Goal: Transaction & Acquisition: Purchase product/service

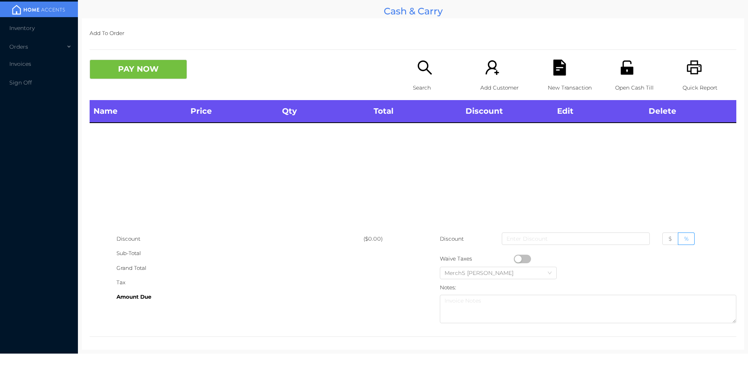
click at [424, 76] on div "Search" at bounding box center [440, 80] width 54 height 40
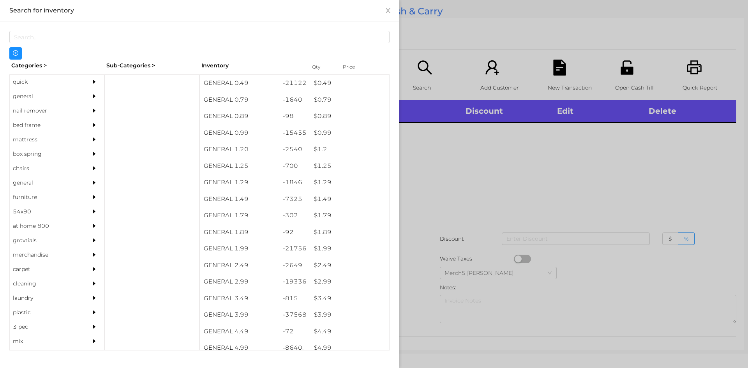
click at [90, 91] on div at bounding box center [96, 96] width 16 height 14
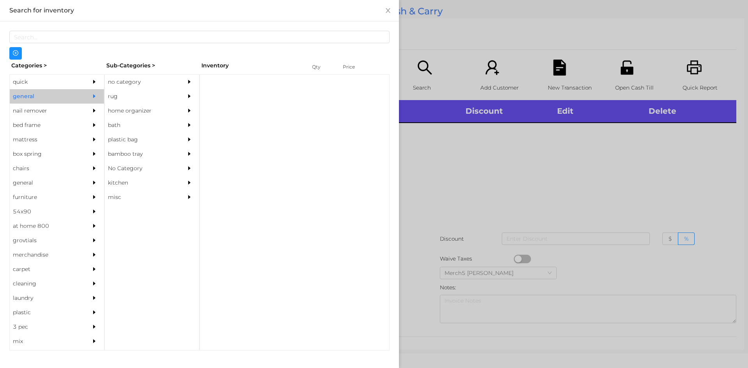
click at [186, 87] on div at bounding box center [191, 82] width 16 height 14
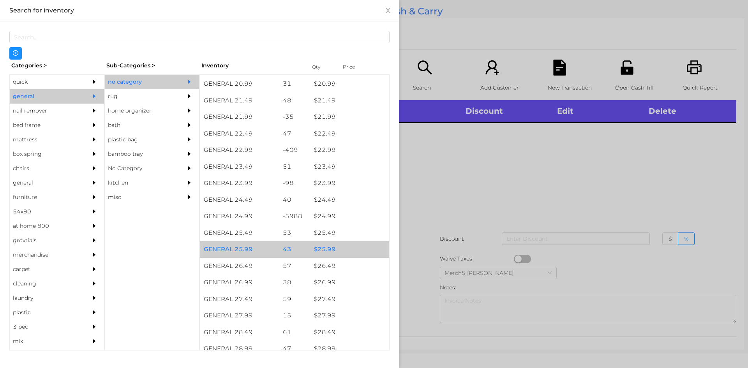
scroll to position [973, 0]
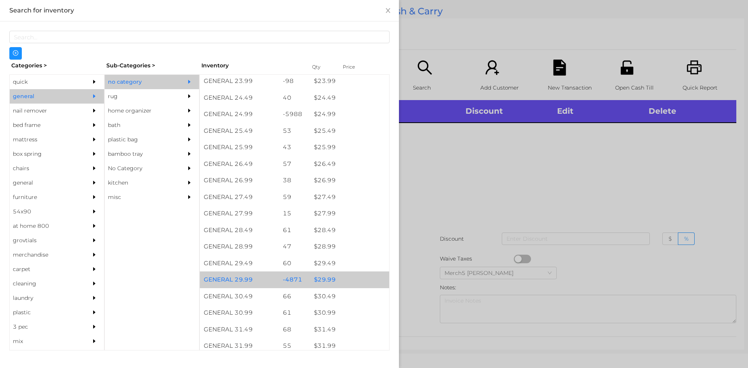
click at [357, 276] on div "$ 29.99" at bounding box center [349, 279] width 79 height 17
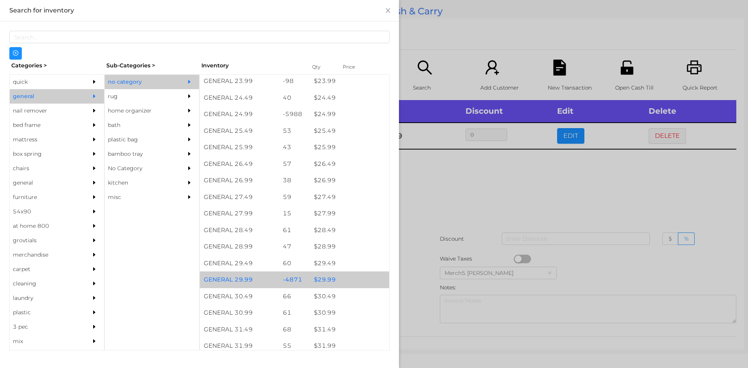
click at [357, 276] on div "$ 29.99" at bounding box center [349, 279] width 79 height 17
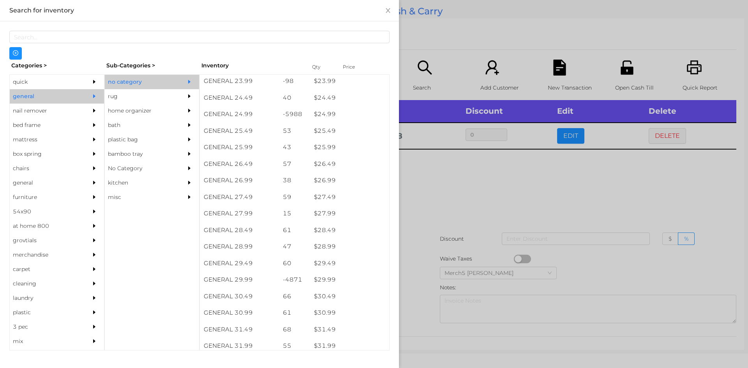
click at [444, 180] on div at bounding box center [374, 184] width 748 height 368
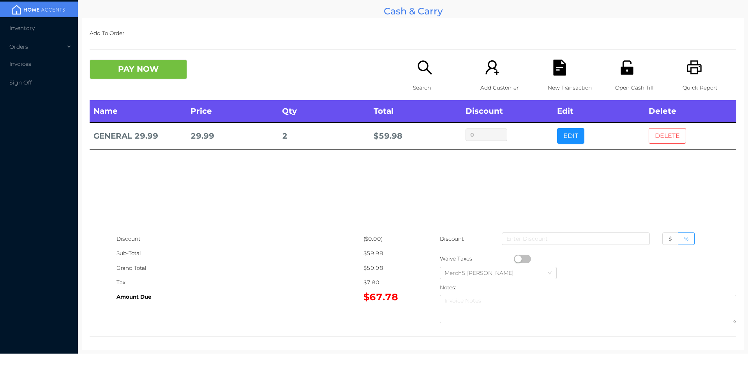
click at [662, 136] on button "DELETE" at bounding box center [666, 136] width 37 height 16
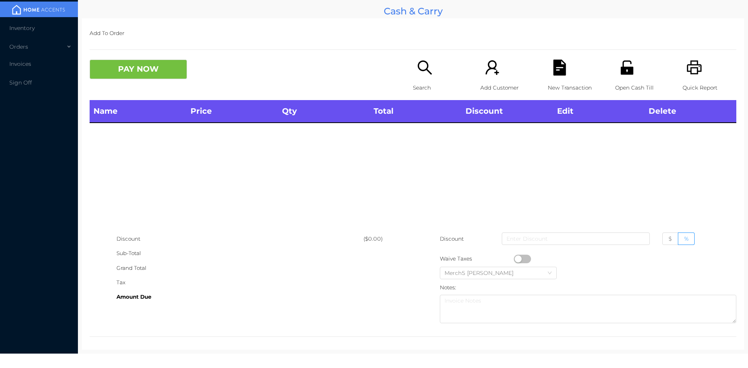
click at [428, 77] on div "Search" at bounding box center [440, 80] width 54 height 40
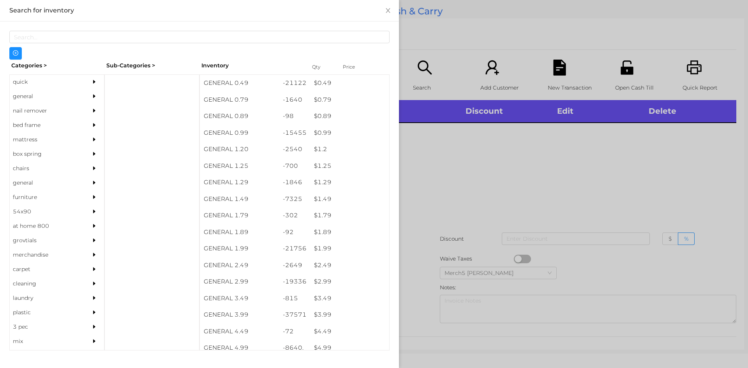
click at [91, 95] on icon "icon: caret-right" at bounding box center [93, 95] width 5 height 5
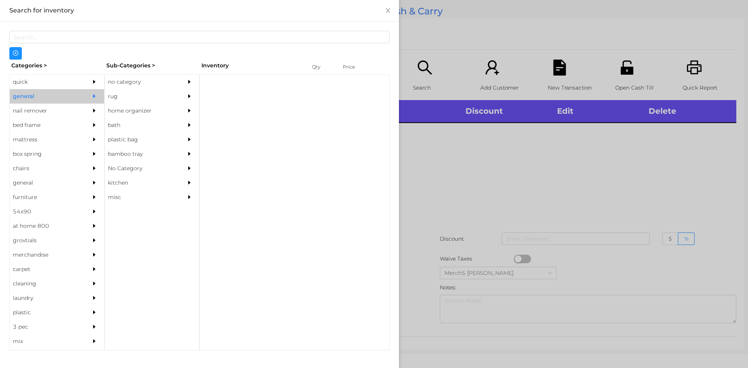
click at [197, 83] on div at bounding box center [191, 82] width 16 height 14
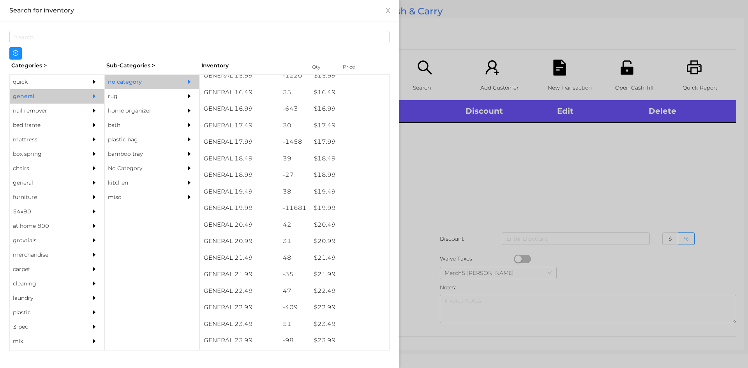
scroll to position [779, 0]
click at [549, 211] on div at bounding box center [374, 184] width 748 height 368
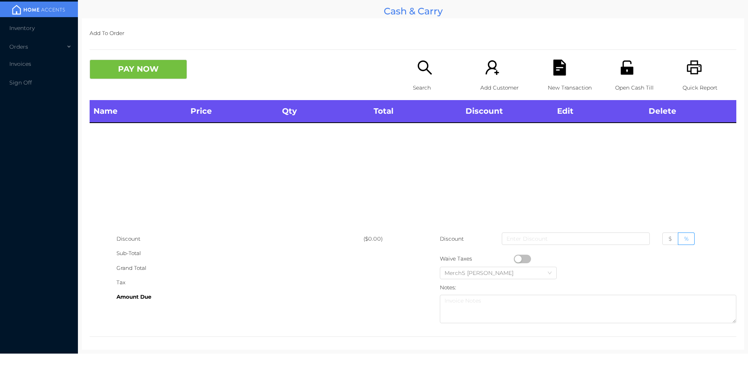
click at [432, 85] on p "Search" at bounding box center [440, 88] width 54 height 14
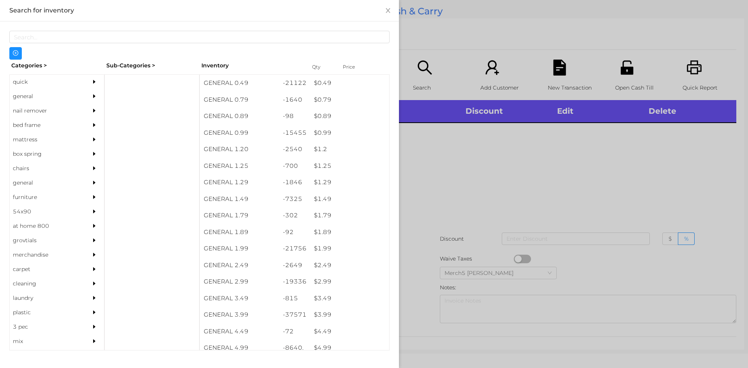
drag, startPoint x: 92, startPoint y: 96, endPoint x: 98, endPoint y: 97, distance: 6.0
click at [94, 96] on div at bounding box center [96, 96] width 16 height 14
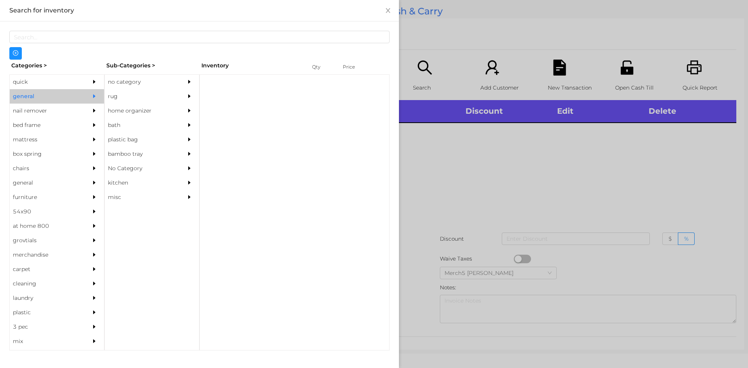
drag, startPoint x: 153, startPoint y: 82, endPoint x: 196, endPoint y: 109, distance: 51.0
click at [155, 84] on div "no category" at bounding box center [140, 82] width 71 height 14
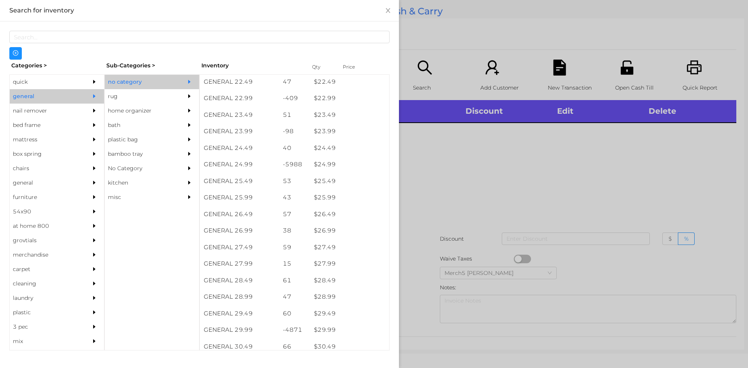
scroll to position [973, 0]
click at [528, 118] on div at bounding box center [374, 184] width 748 height 368
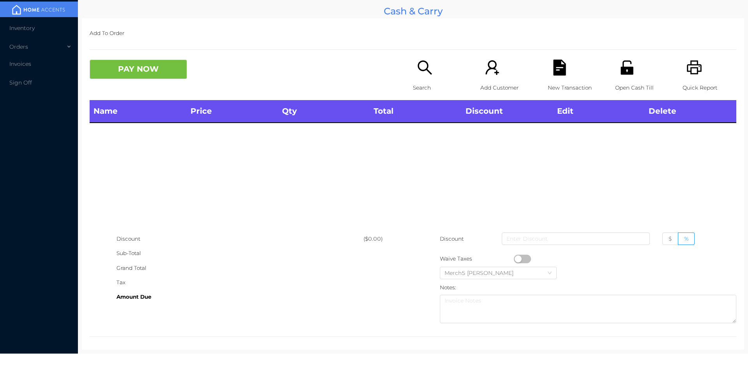
click at [421, 73] on icon "icon: search" at bounding box center [425, 68] width 16 height 16
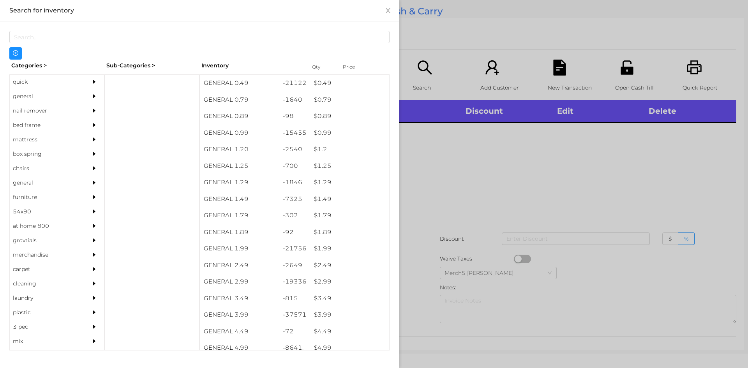
click at [97, 96] on div at bounding box center [96, 96] width 16 height 14
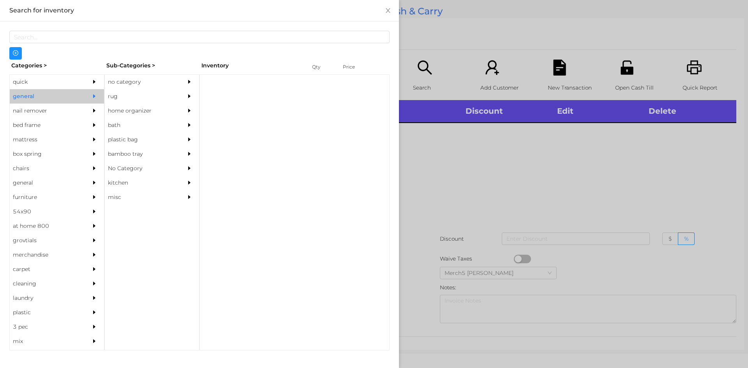
click at [170, 78] on div "no category" at bounding box center [140, 82] width 71 height 14
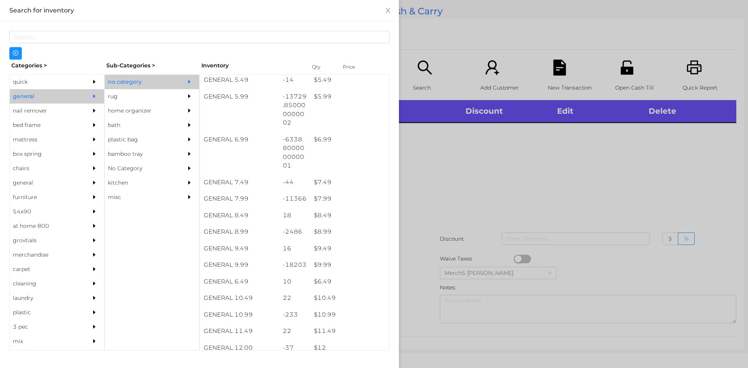
scroll to position [350, 0]
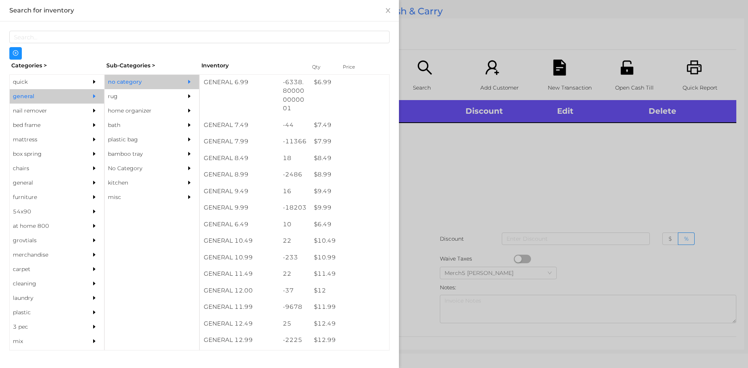
click at [491, 214] on div at bounding box center [374, 184] width 748 height 368
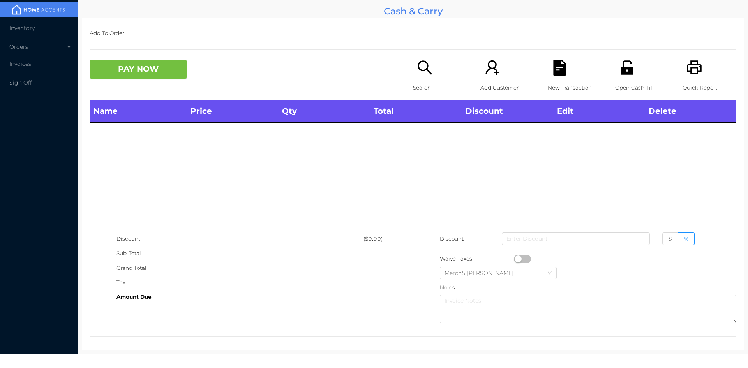
click at [417, 69] on icon "icon: search" at bounding box center [424, 67] width 14 height 14
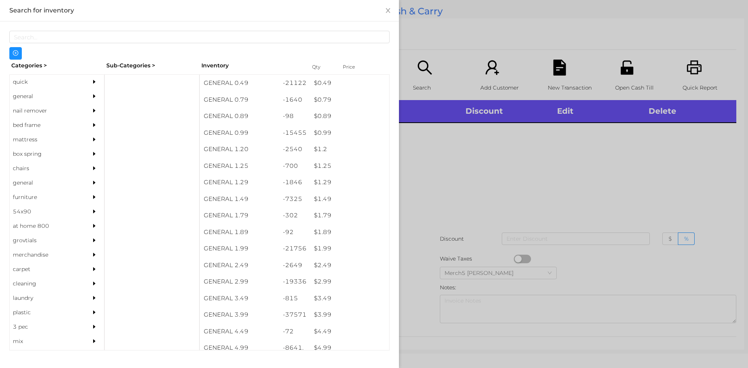
click at [58, 97] on div "general" at bounding box center [45, 96] width 71 height 14
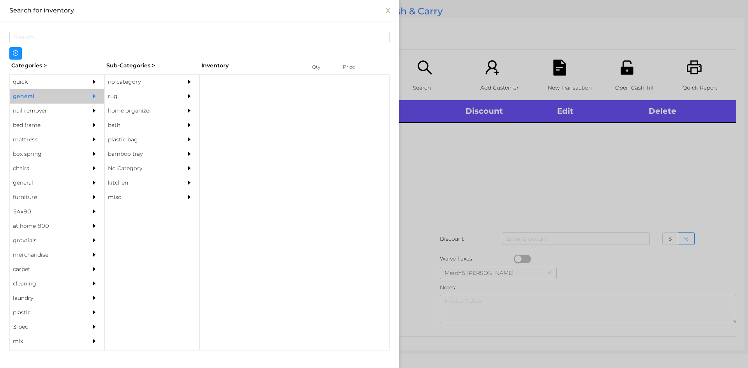
click at [172, 81] on div "no category" at bounding box center [140, 82] width 71 height 14
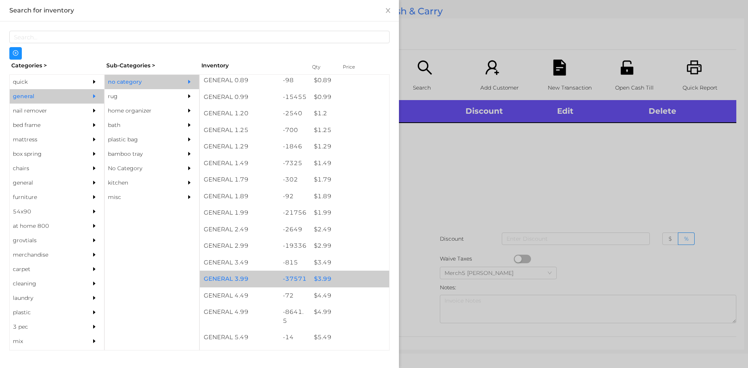
scroll to position [117, 0]
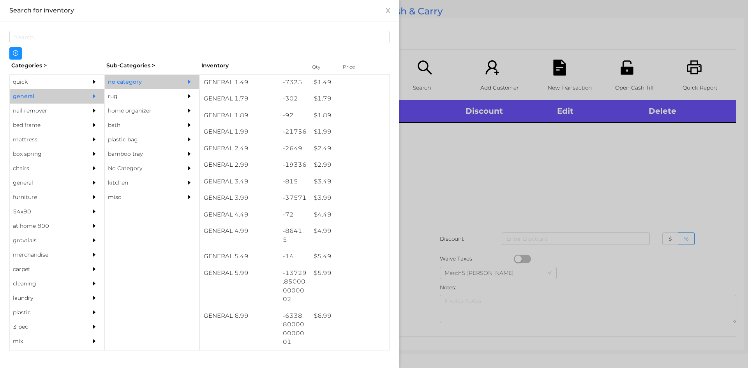
click at [433, 153] on div at bounding box center [374, 184] width 748 height 368
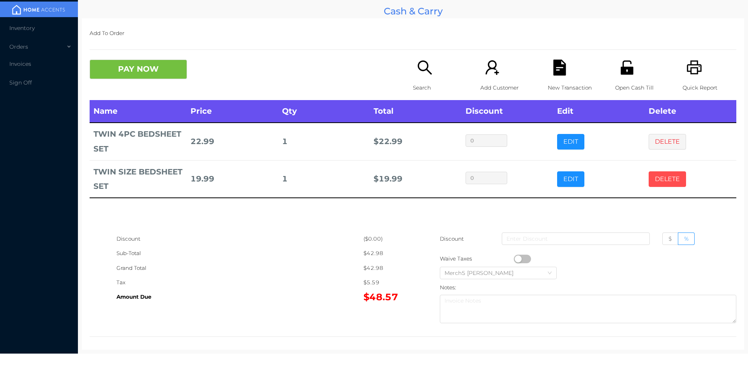
click at [660, 181] on button "DELETE" at bounding box center [666, 179] width 37 height 16
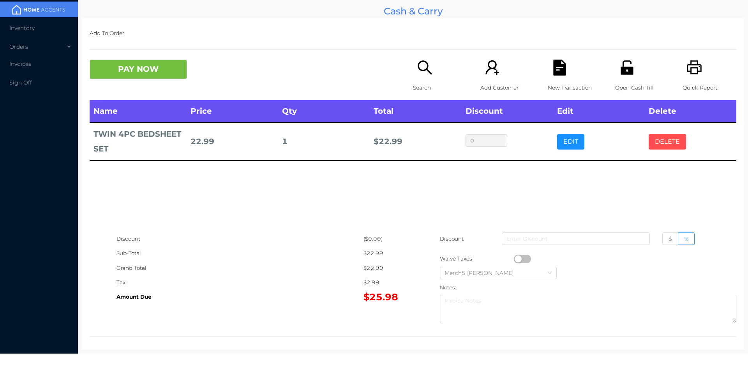
click at [666, 142] on button "DELETE" at bounding box center [666, 142] width 37 height 16
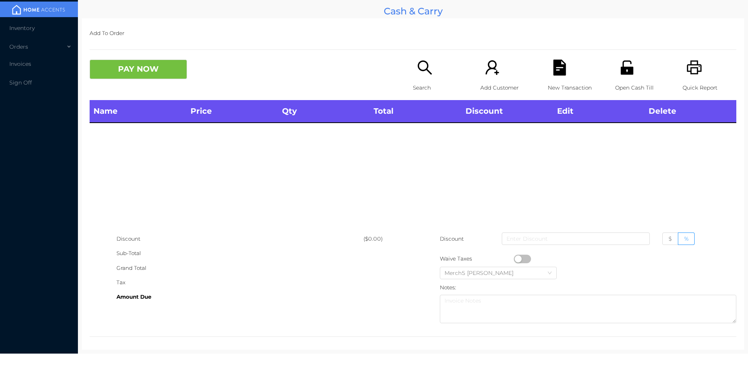
click at [427, 75] on icon "icon: search" at bounding box center [425, 68] width 16 height 16
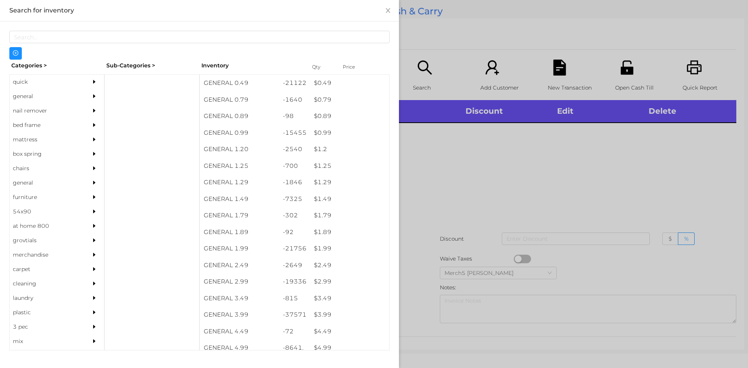
click at [45, 95] on div "general" at bounding box center [45, 96] width 71 height 14
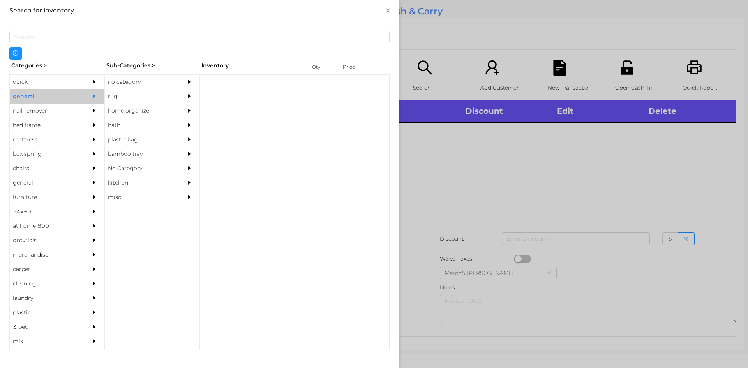
click at [119, 85] on div "no category" at bounding box center [140, 82] width 71 height 14
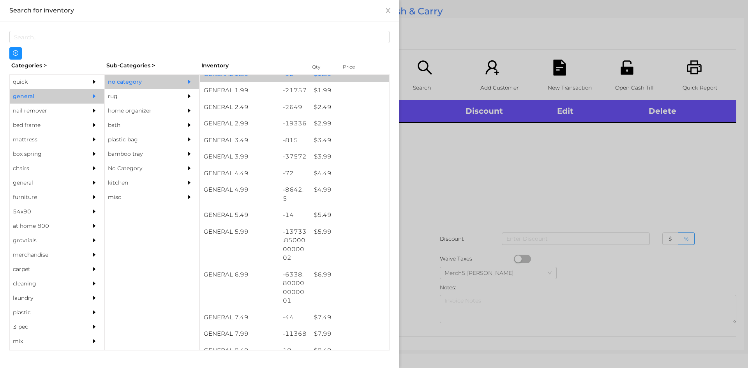
scroll to position [234, 0]
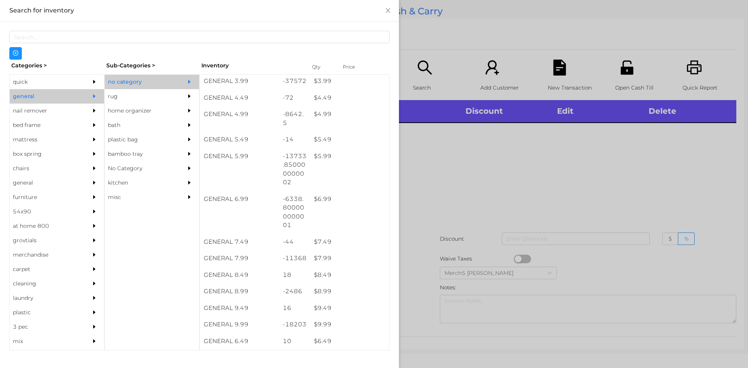
click at [490, 161] on div at bounding box center [374, 184] width 748 height 368
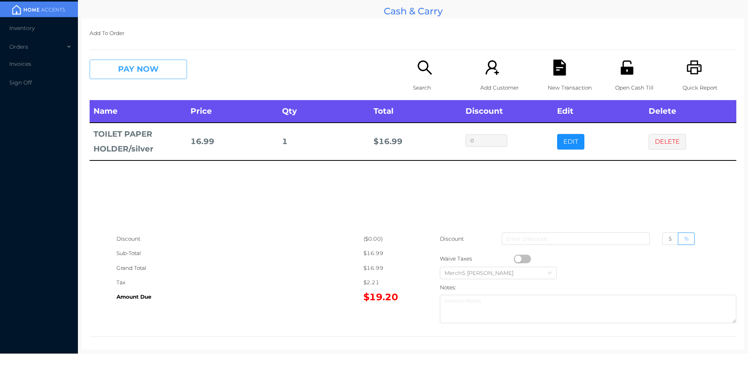
click at [180, 70] on button "PAY NOW" at bounding box center [138, 69] width 97 height 19
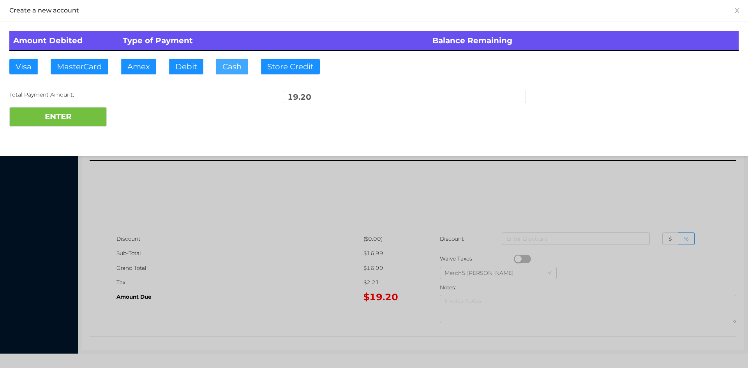
click at [230, 73] on button "Cash" at bounding box center [232, 67] width 32 height 16
type input "20"
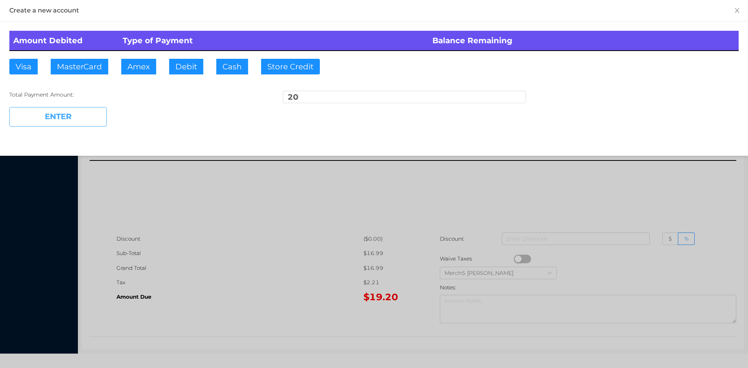
click at [94, 116] on button "ENTER" at bounding box center [57, 116] width 97 height 19
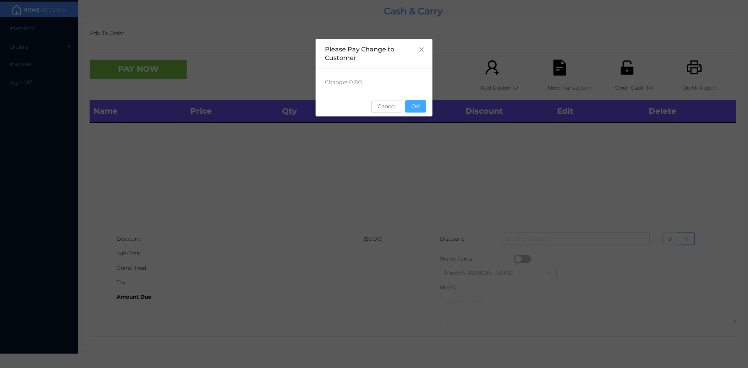
click at [417, 107] on button "OK" at bounding box center [415, 106] width 21 height 12
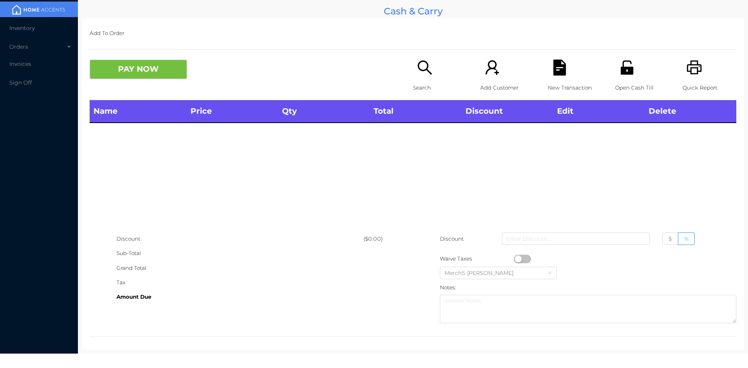
click at [426, 71] on icon "icon: search" at bounding box center [424, 67] width 14 height 14
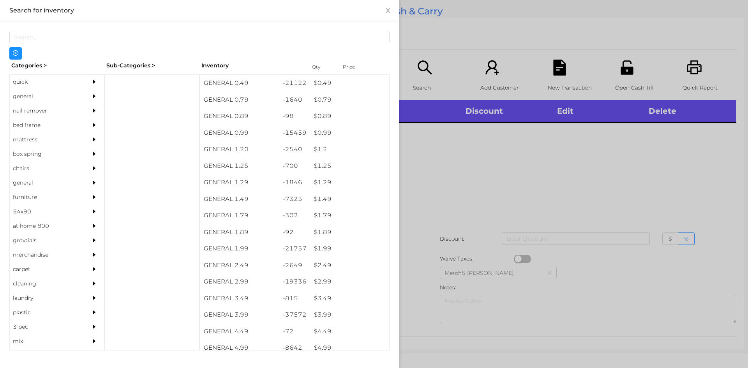
click at [60, 96] on div "general" at bounding box center [45, 96] width 71 height 14
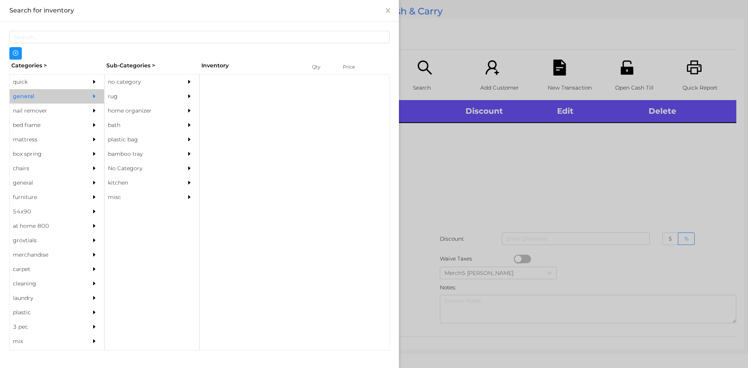
click at [167, 85] on div "no category" at bounding box center [140, 82] width 71 height 14
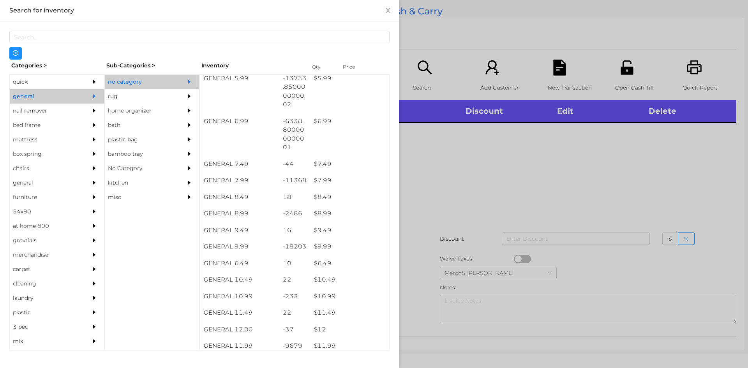
scroll to position [467, 0]
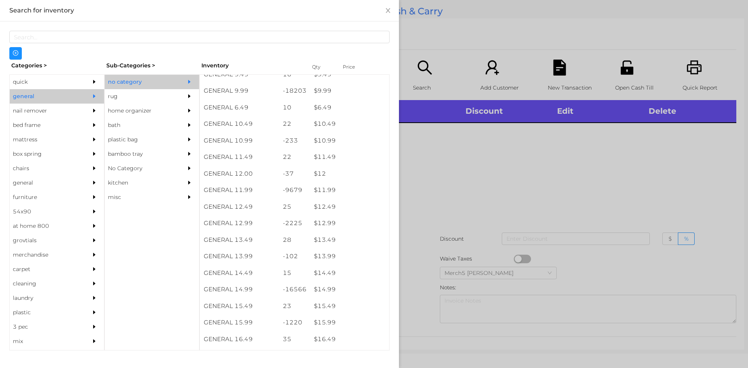
click at [482, 215] on div at bounding box center [374, 184] width 748 height 368
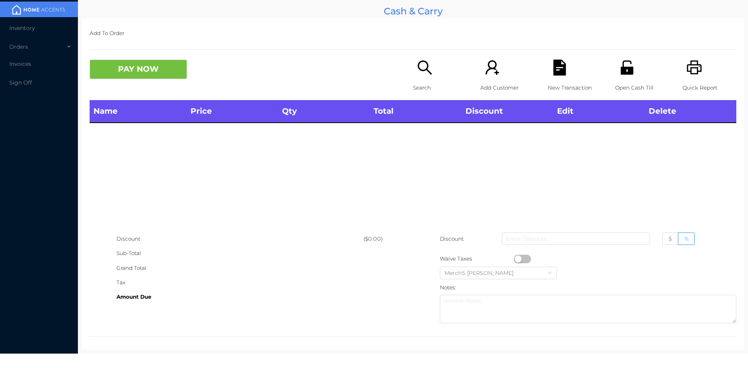
click at [439, 83] on p "Search" at bounding box center [440, 88] width 54 height 14
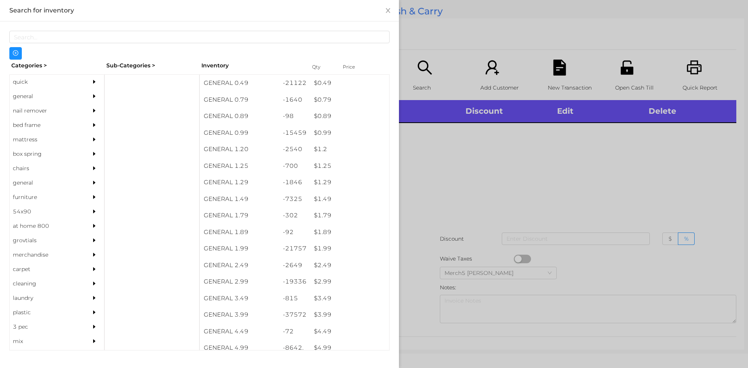
click at [532, 201] on div at bounding box center [374, 184] width 748 height 368
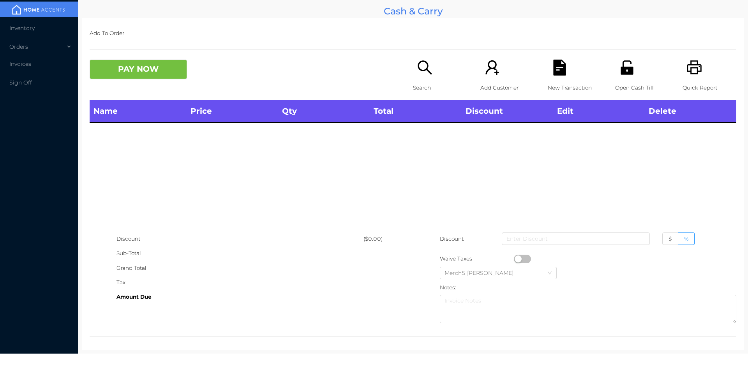
click at [431, 76] on div "Search" at bounding box center [440, 80] width 54 height 40
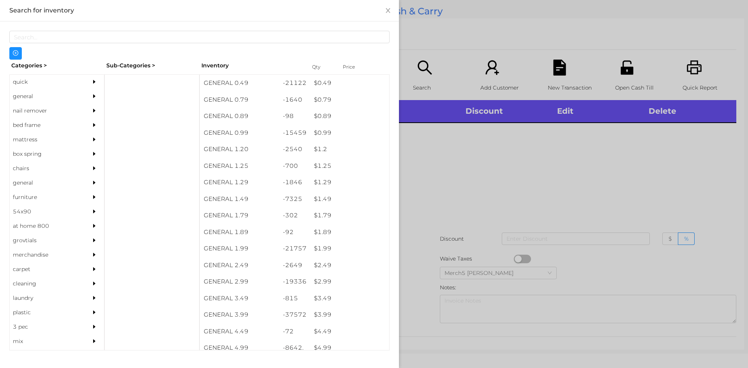
drag, startPoint x: 81, startPoint y: 98, endPoint x: 93, endPoint y: 98, distance: 11.7
click at [83, 98] on div "general" at bounding box center [57, 96] width 94 height 14
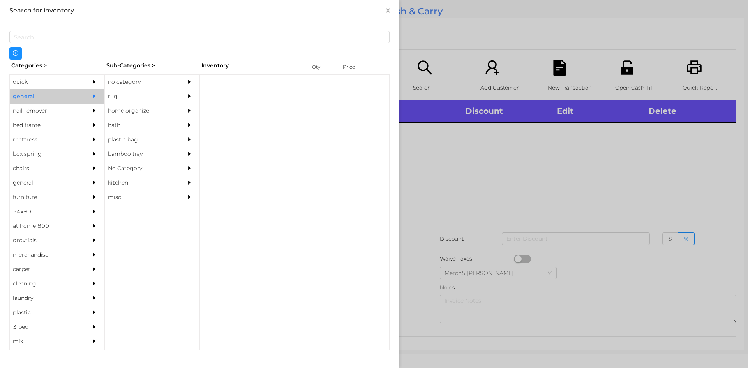
click at [132, 88] on div "no category" at bounding box center [140, 82] width 71 height 14
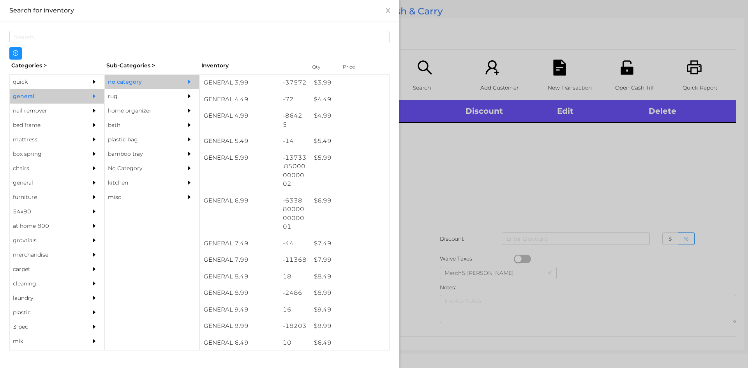
scroll to position [234, 0]
click at [463, 202] on div at bounding box center [374, 184] width 748 height 368
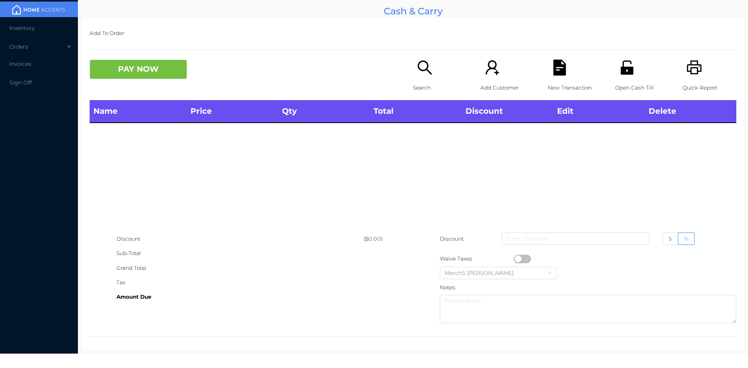
click at [684, 77] on div "Quick Report" at bounding box center [709, 80] width 54 height 40
click at [429, 64] on icon "icon: search" at bounding box center [425, 68] width 16 height 16
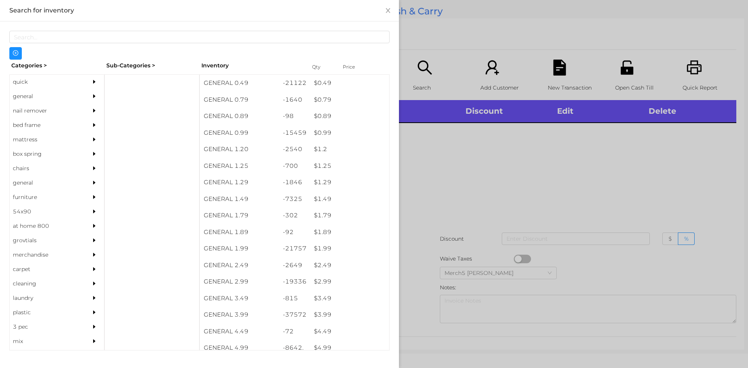
click at [78, 89] on div "general" at bounding box center [57, 96] width 94 height 14
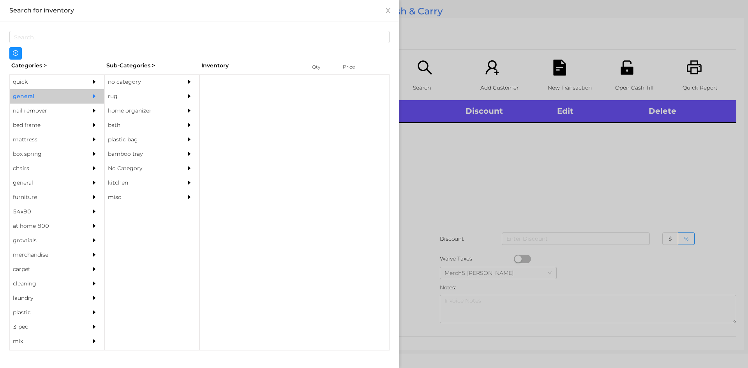
click at [144, 85] on div "no category" at bounding box center [140, 82] width 71 height 14
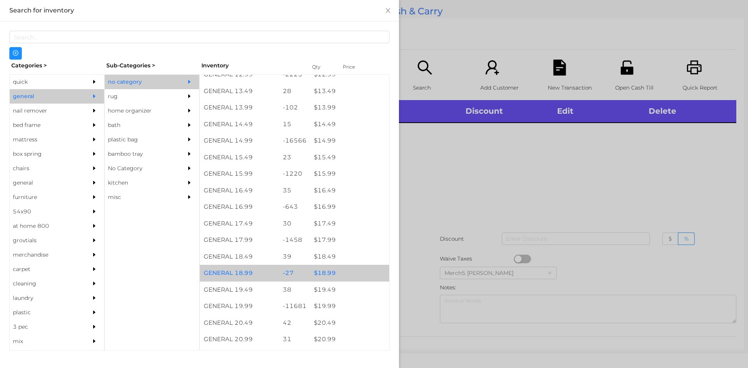
scroll to position [701, 0]
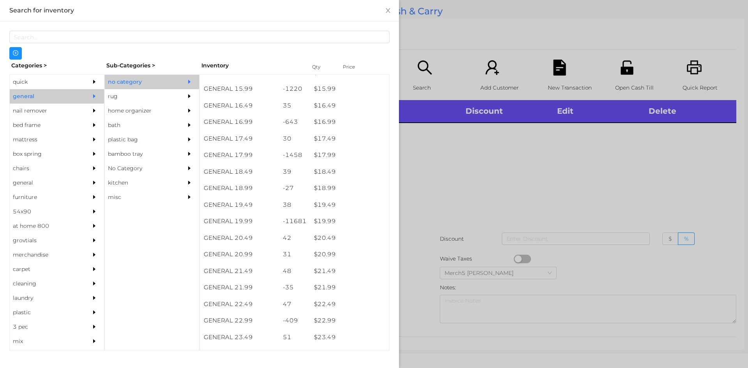
click at [469, 174] on div at bounding box center [374, 184] width 748 height 368
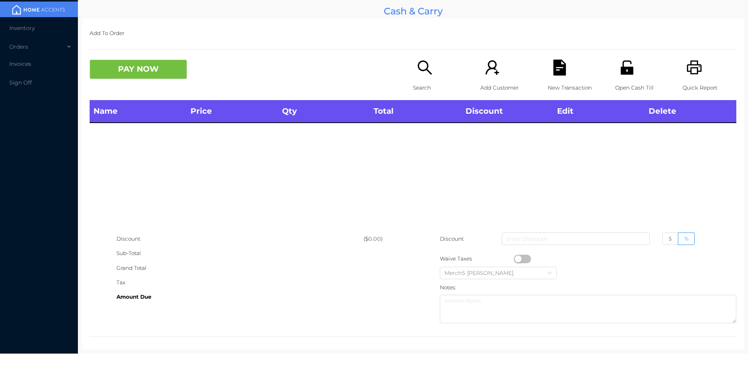
click at [413, 69] on div "Search" at bounding box center [440, 80] width 54 height 40
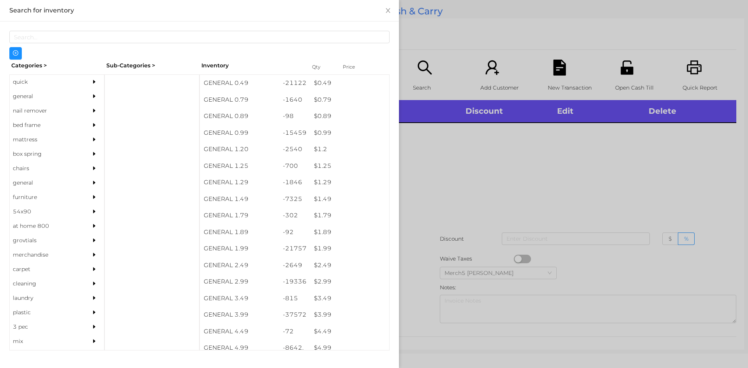
click at [49, 95] on div "general" at bounding box center [45, 96] width 71 height 14
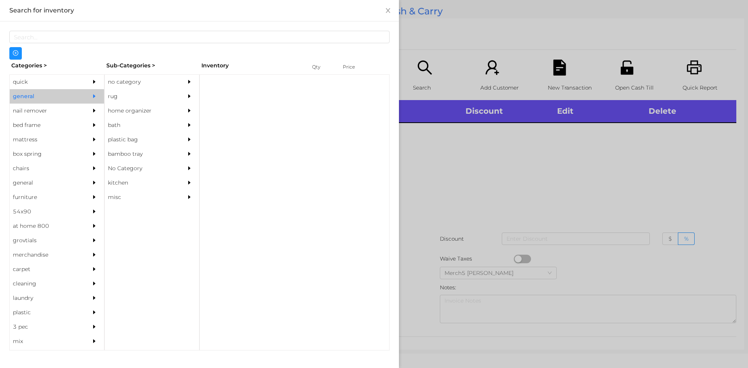
click at [157, 81] on div "no category" at bounding box center [140, 82] width 71 height 14
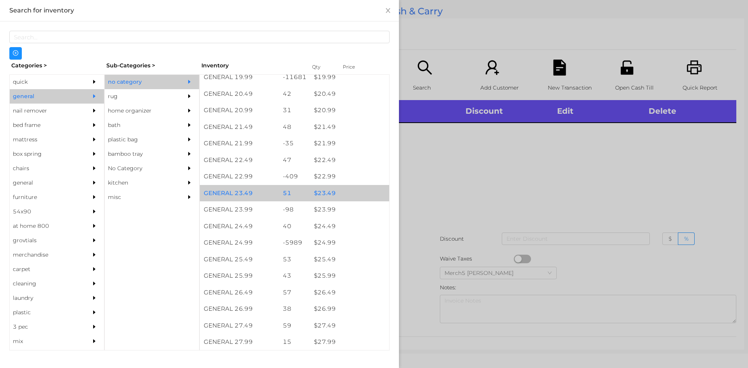
scroll to position [857, 0]
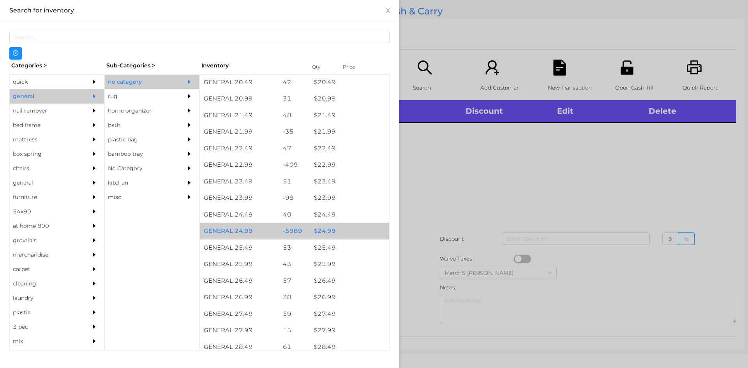
click at [324, 237] on div "$ 24.99" at bounding box center [349, 231] width 79 height 17
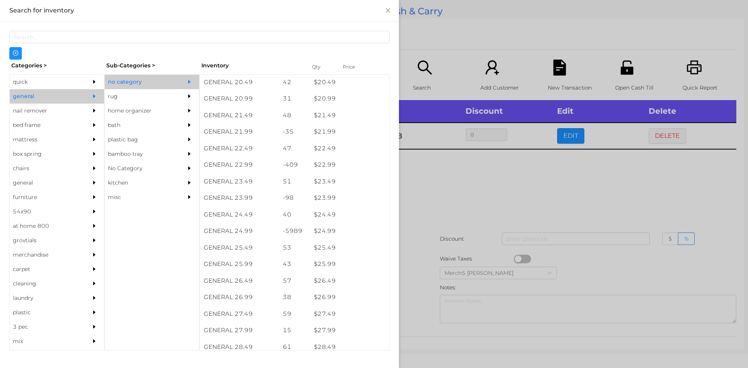
click at [427, 215] on div at bounding box center [374, 184] width 748 height 368
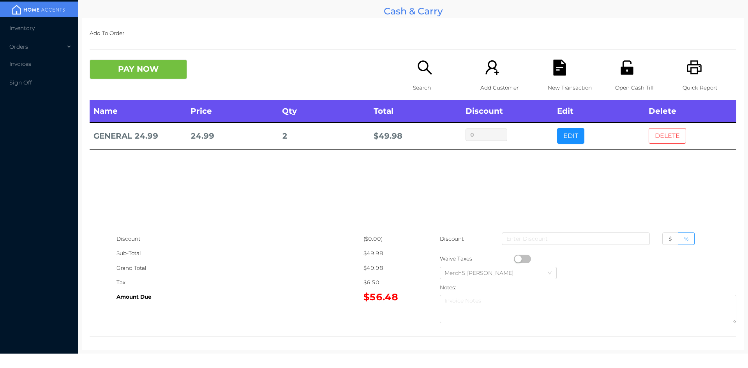
click at [658, 137] on button "DELETE" at bounding box center [666, 136] width 37 height 16
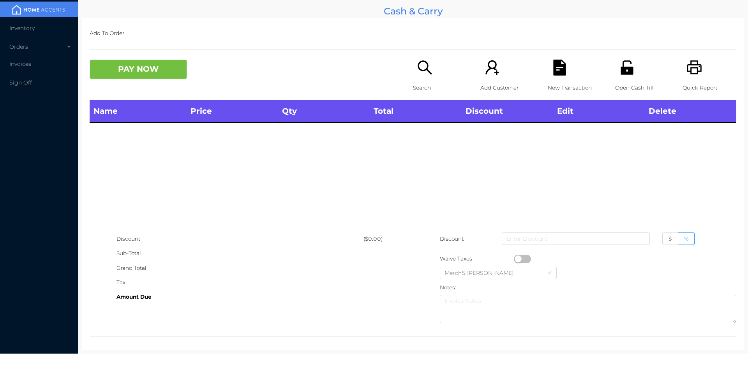
click at [428, 81] on p "Search" at bounding box center [440, 88] width 54 height 14
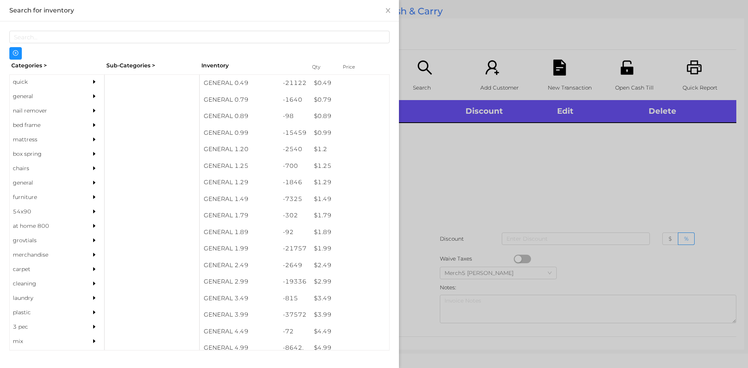
click at [452, 158] on div at bounding box center [374, 184] width 748 height 368
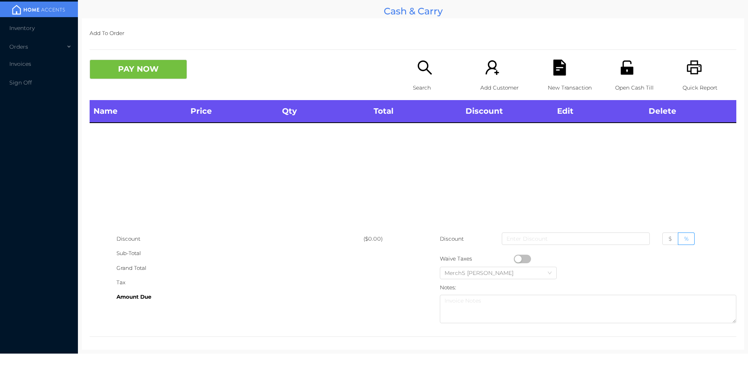
click at [413, 84] on p "Search" at bounding box center [440, 88] width 54 height 14
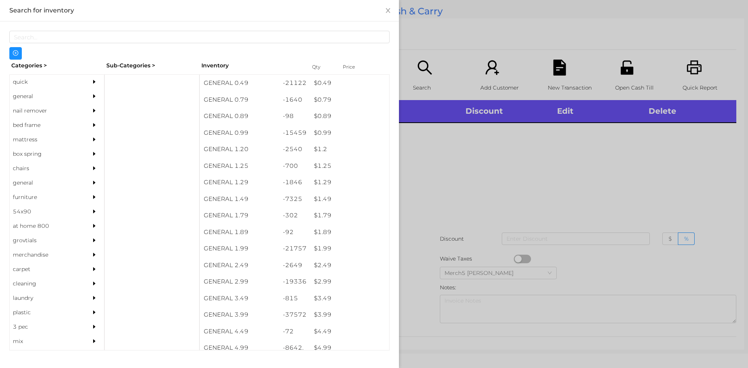
click at [93, 94] on div at bounding box center [96, 96] width 16 height 14
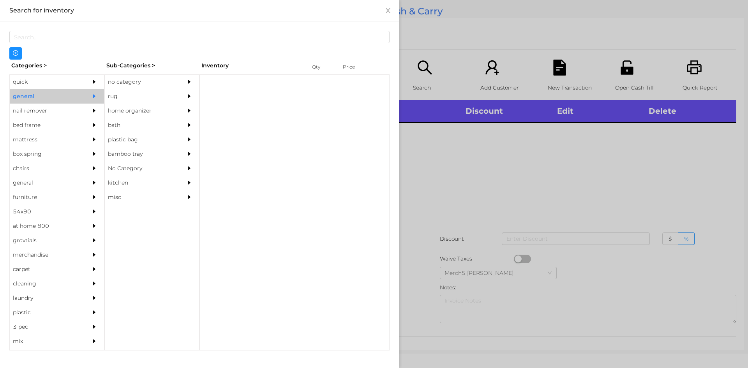
click at [137, 89] on div "rug" at bounding box center [140, 96] width 71 height 14
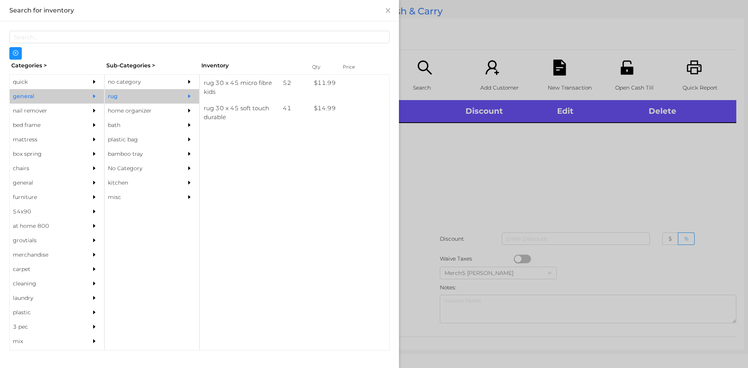
click at [179, 76] on div "no category" at bounding box center [152, 82] width 94 height 14
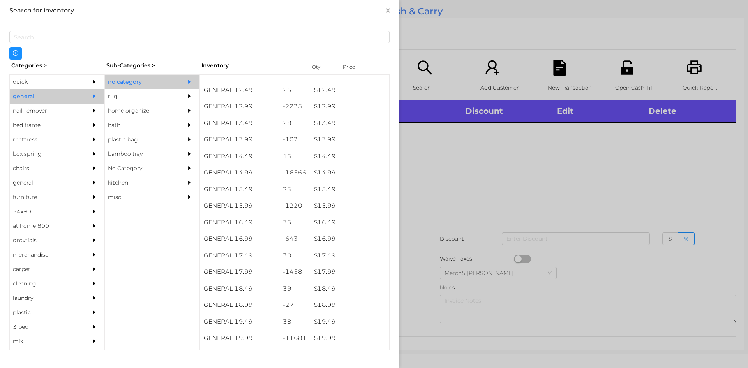
scroll to position [818, 0]
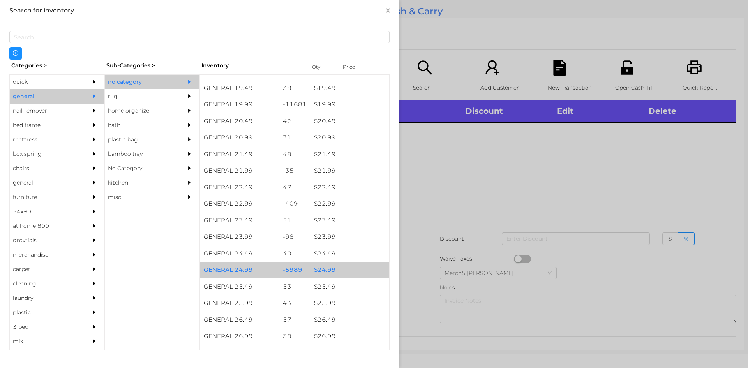
click at [328, 270] on div "$ 24.99" at bounding box center [349, 270] width 79 height 17
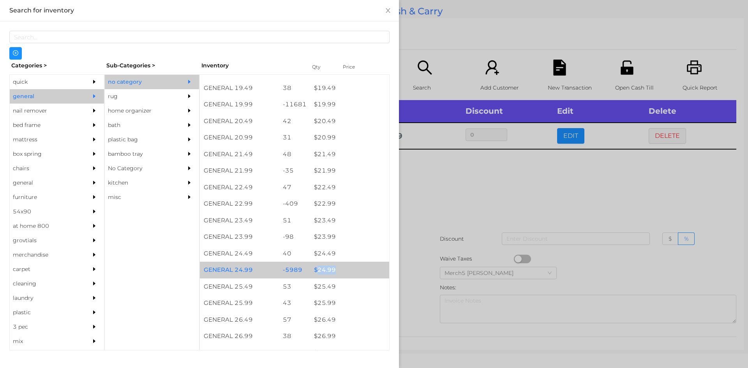
click at [328, 270] on div "$ 24.99" at bounding box center [349, 270] width 79 height 17
click at [345, 272] on div "$ 24.99" at bounding box center [349, 270] width 79 height 17
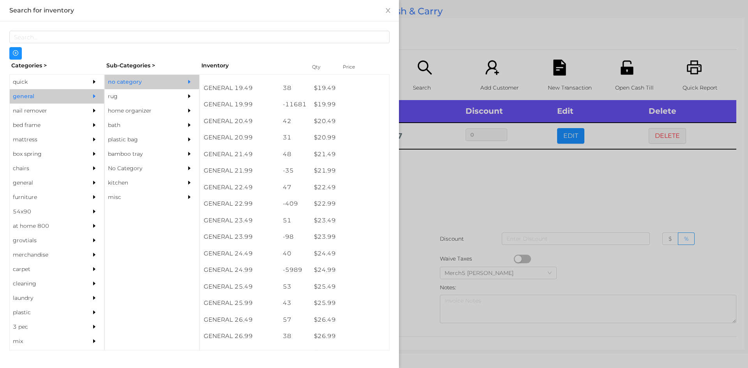
click at [460, 201] on div at bounding box center [374, 184] width 748 height 368
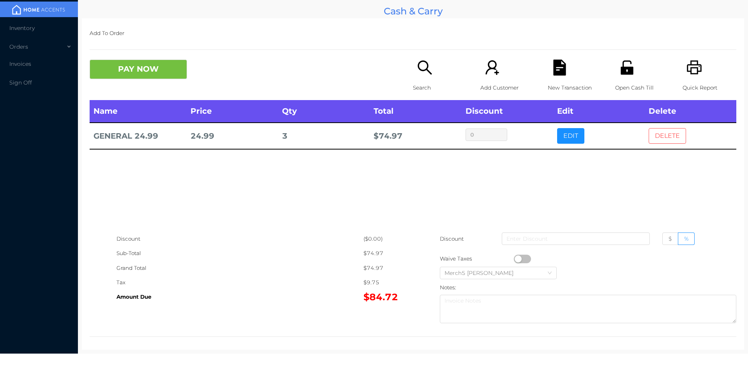
click at [657, 141] on button "DELETE" at bounding box center [666, 136] width 37 height 16
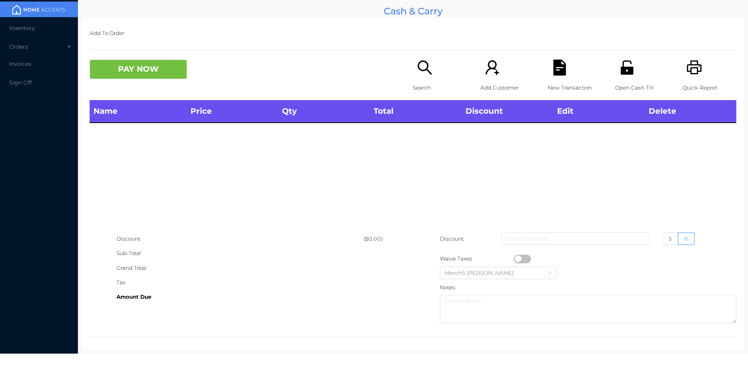
click at [420, 70] on icon "icon: search" at bounding box center [424, 67] width 14 height 14
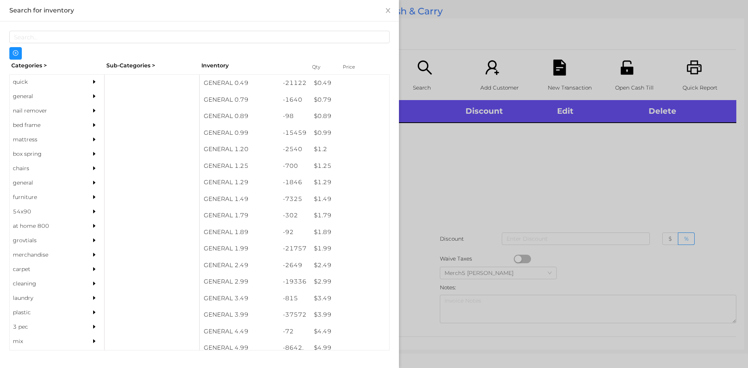
click at [76, 96] on div "general" at bounding box center [45, 96] width 71 height 14
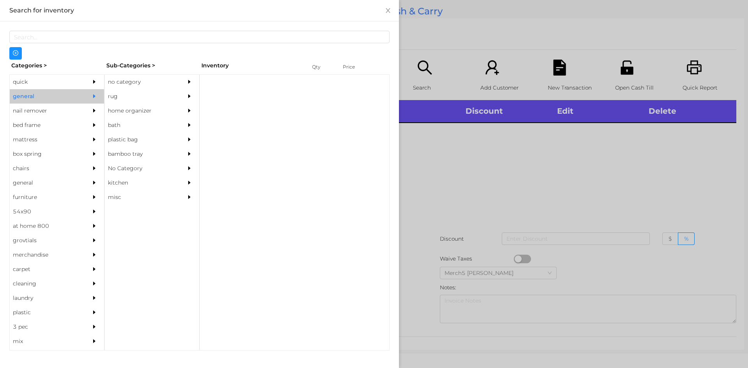
click at [110, 86] on div "no category" at bounding box center [140, 82] width 71 height 14
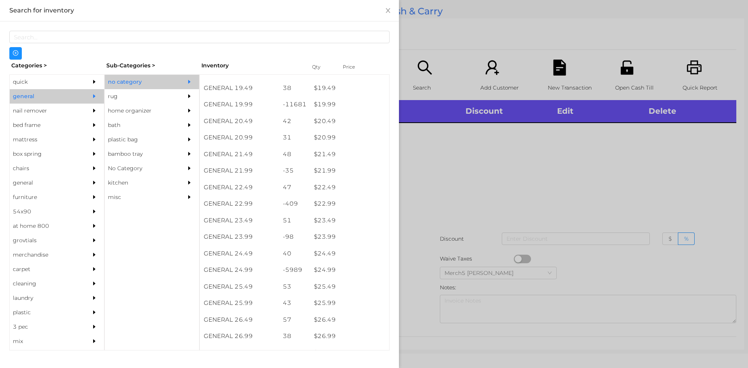
scroll to position [1012, 0]
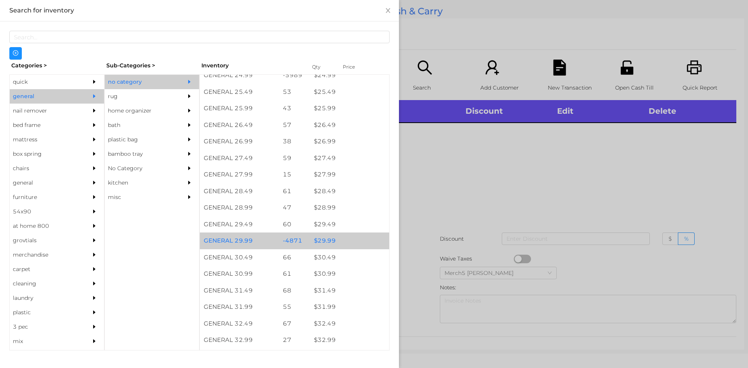
click at [358, 241] on div "$ 29.99" at bounding box center [349, 240] width 79 height 17
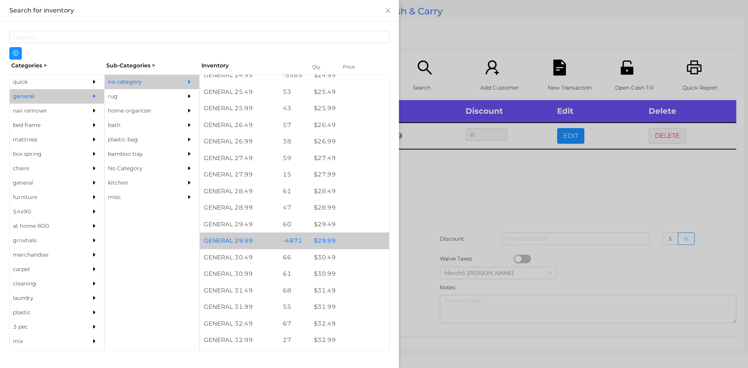
click at [358, 241] on div "$ 29.99" at bounding box center [349, 240] width 79 height 17
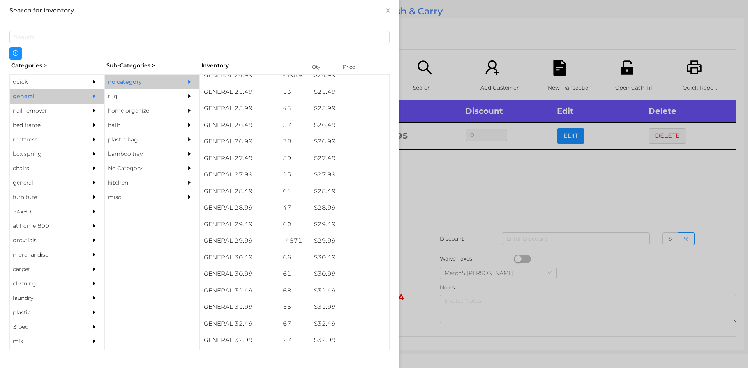
click at [449, 213] on div at bounding box center [374, 184] width 748 height 368
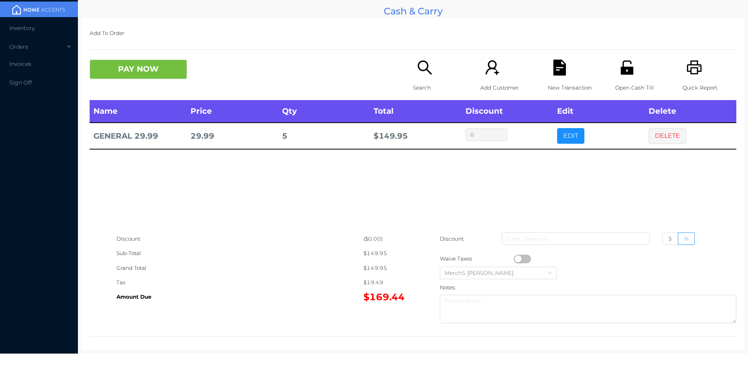
click at [440, 88] on p "Search" at bounding box center [440, 88] width 54 height 14
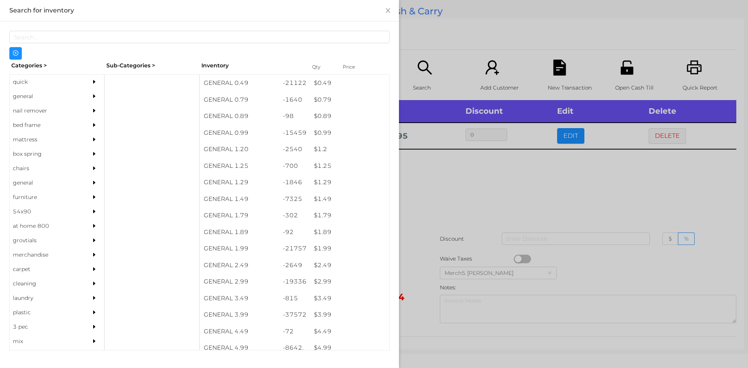
drag, startPoint x: 83, startPoint y: 91, endPoint x: 102, endPoint y: 91, distance: 19.5
click at [83, 91] on div "general" at bounding box center [57, 96] width 94 height 14
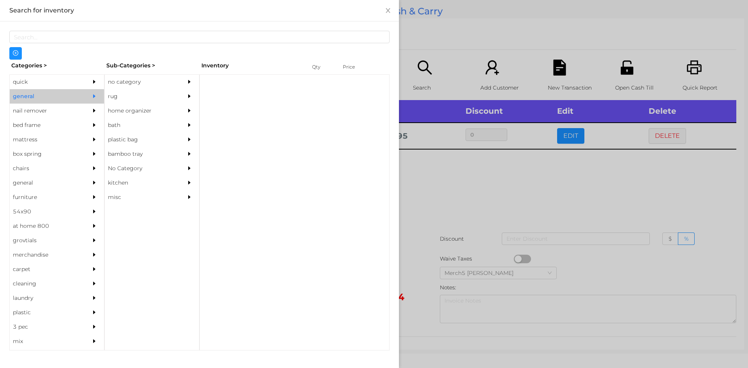
click at [155, 79] on div "no category" at bounding box center [140, 82] width 71 height 14
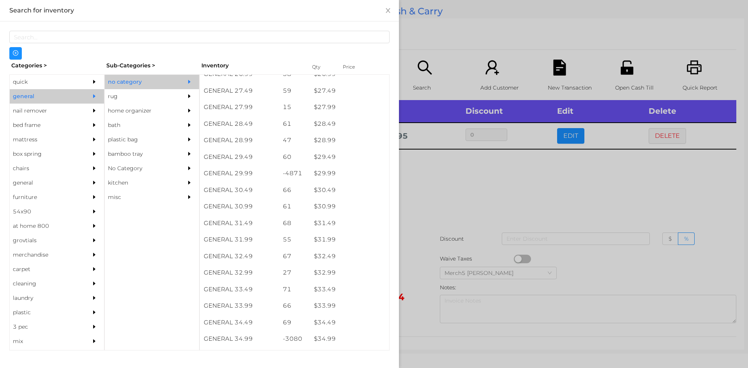
scroll to position [1090, 0]
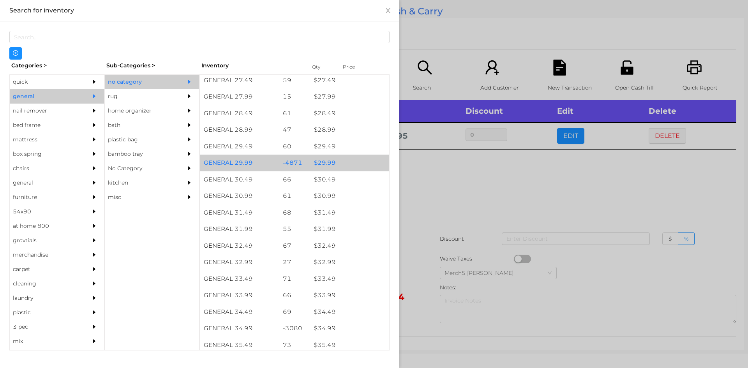
click at [343, 170] on div "$ 29.99" at bounding box center [349, 163] width 79 height 17
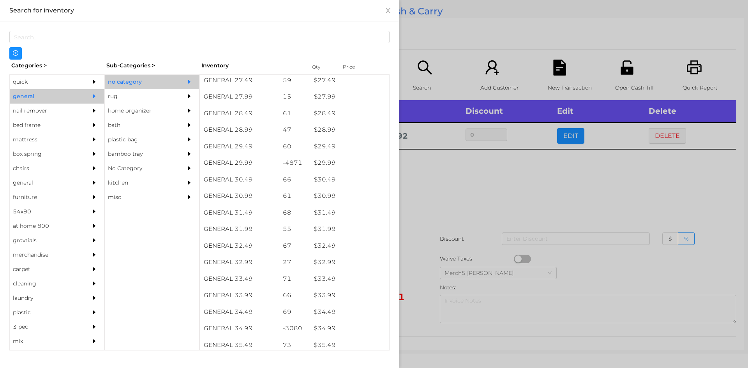
click at [461, 187] on div at bounding box center [374, 184] width 748 height 368
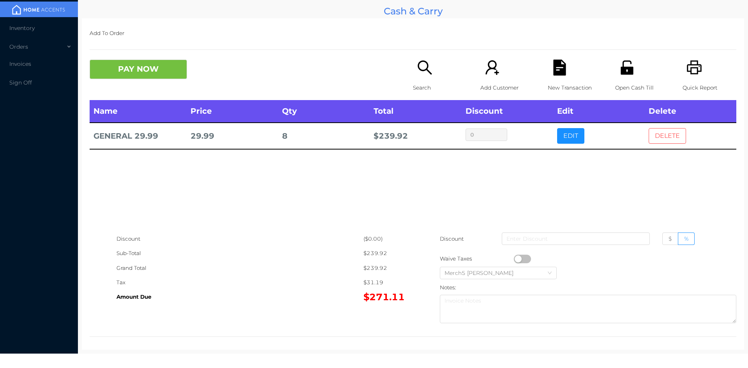
click at [653, 140] on button "DELETE" at bounding box center [666, 136] width 37 height 16
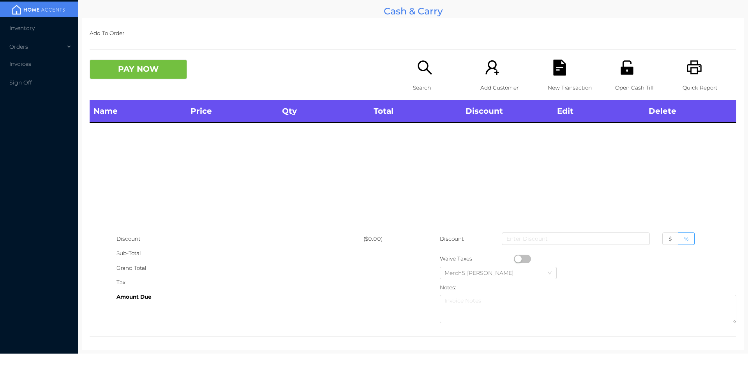
click at [422, 78] on div "Search" at bounding box center [440, 80] width 54 height 40
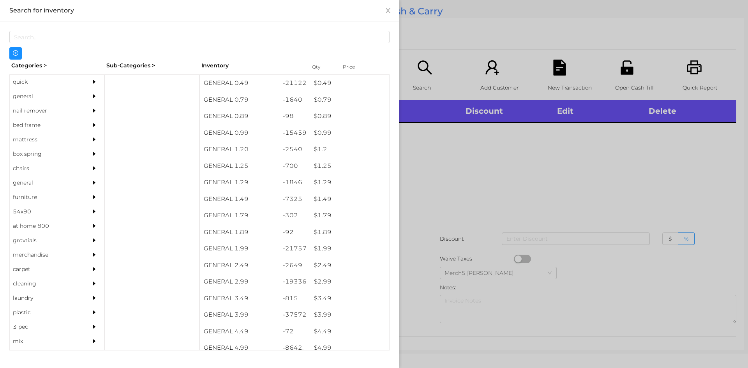
click at [91, 96] on icon "icon: caret-right" at bounding box center [93, 95] width 5 height 5
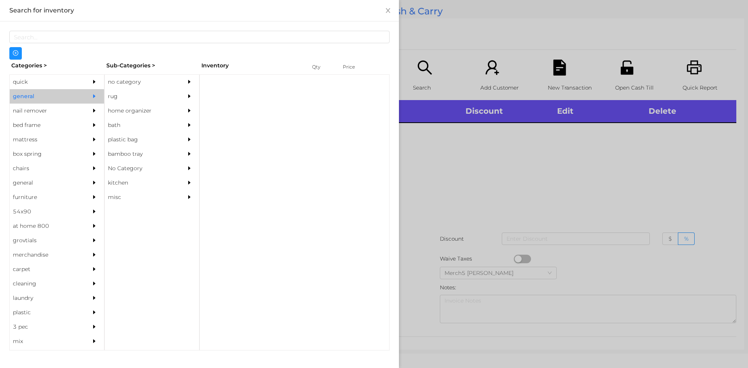
click at [134, 77] on div "no category" at bounding box center [140, 82] width 71 height 14
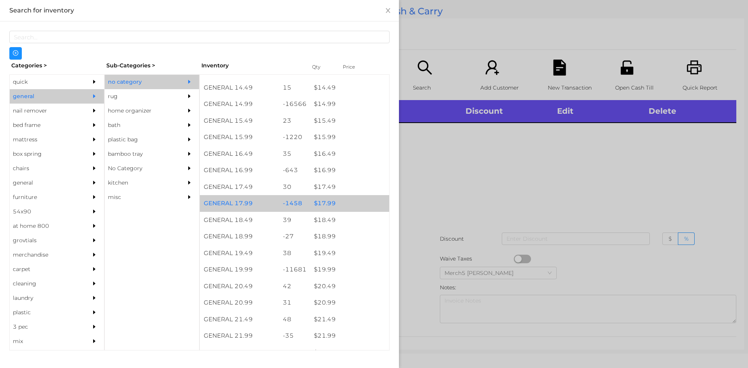
scroll to position [662, 0]
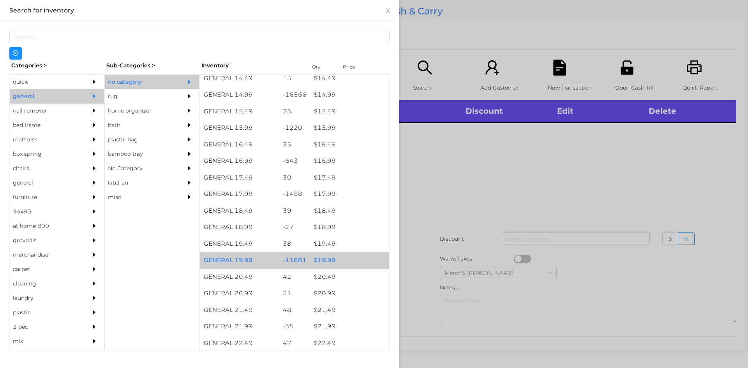
click at [342, 266] on div "$ 19.99" at bounding box center [349, 260] width 79 height 17
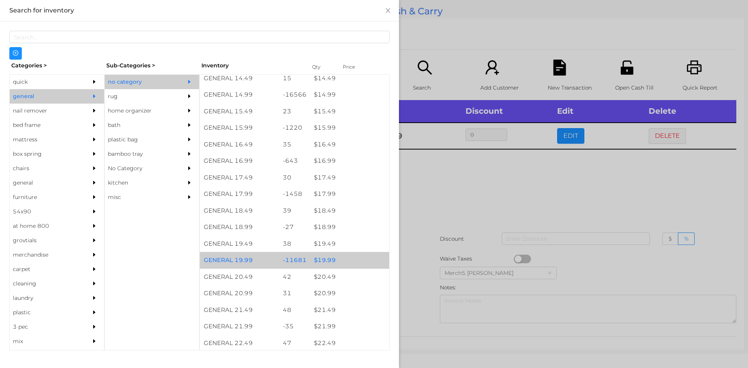
click at [342, 266] on div "$ 19.99" at bounding box center [349, 260] width 79 height 17
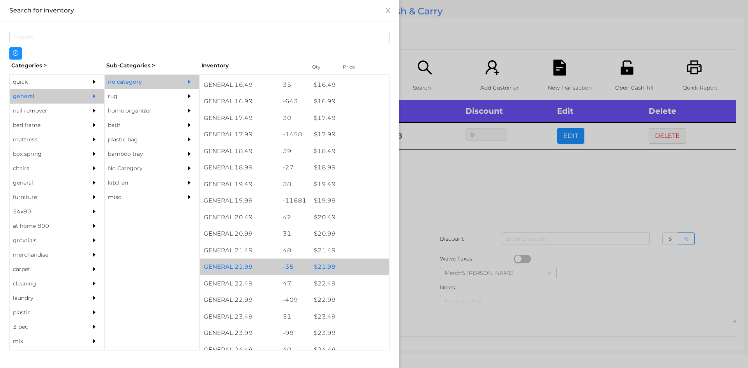
scroll to position [740, 0]
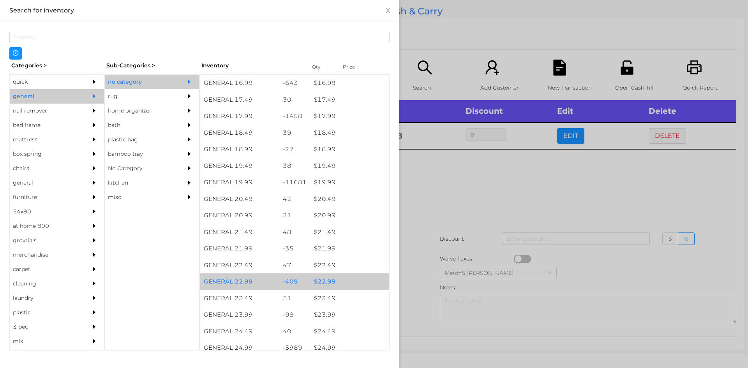
click at [345, 284] on div "$ 22.99" at bounding box center [349, 281] width 79 height 17
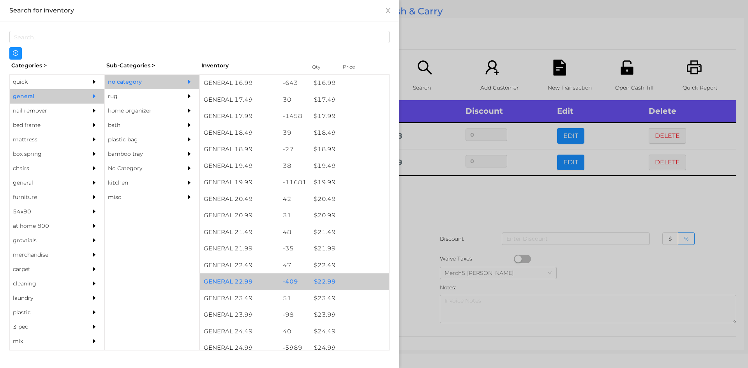
click at [345, 284] on div "$ 22.99" at bounding box center [349, 281] width 79 height 17
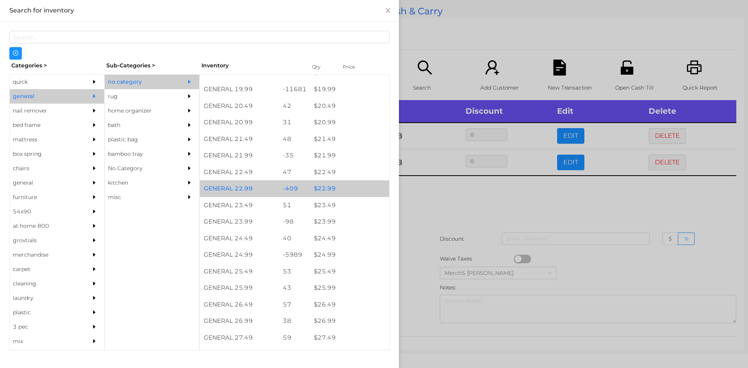
scroll to position [857, 0]
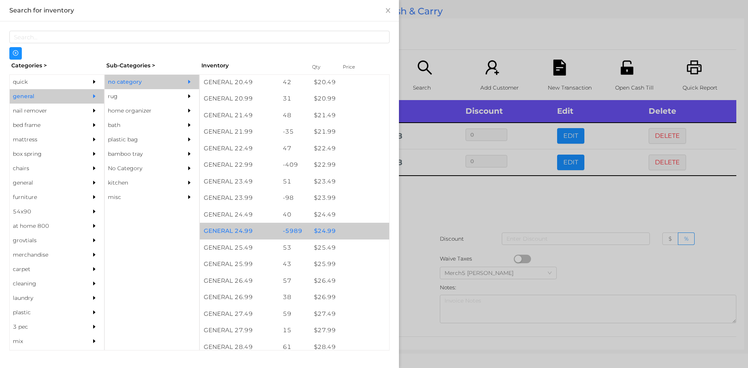
click at [344, 237] on div "$ 24.99" at bounding box center [349, 231] width 79 height 17
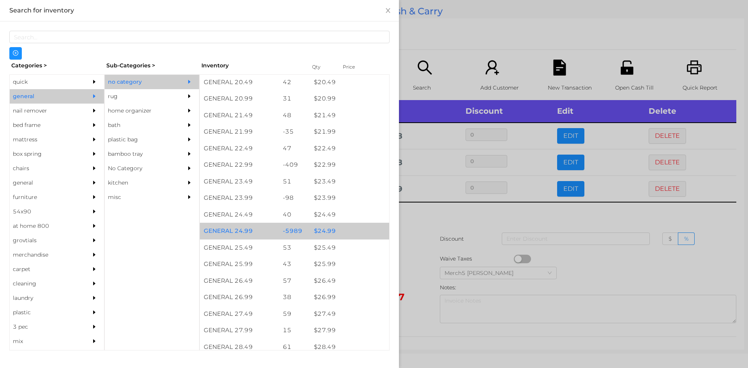
click at [344, 237] on div "$ 24.99" at bounding box center [349, 231] width 79 height 17
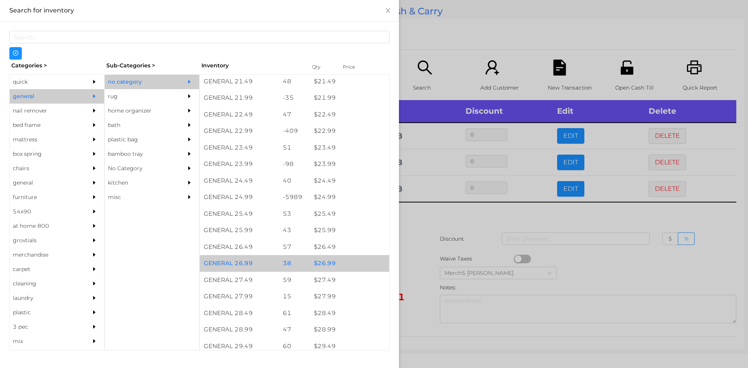
scroll to position [973, 0]
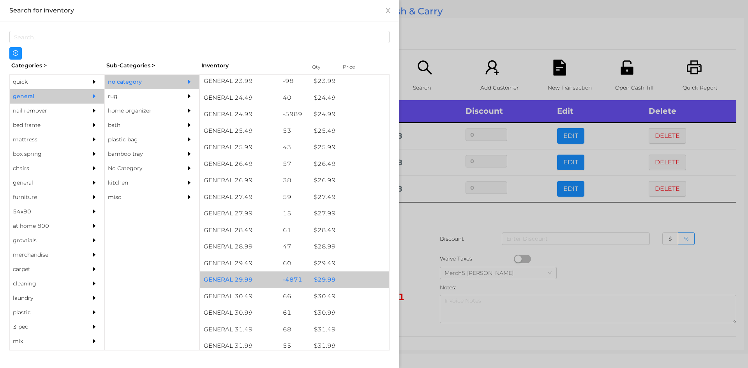
click at [342, 285] on div "$ 29.99" at bounding box center [349, 279] width 79 height 17
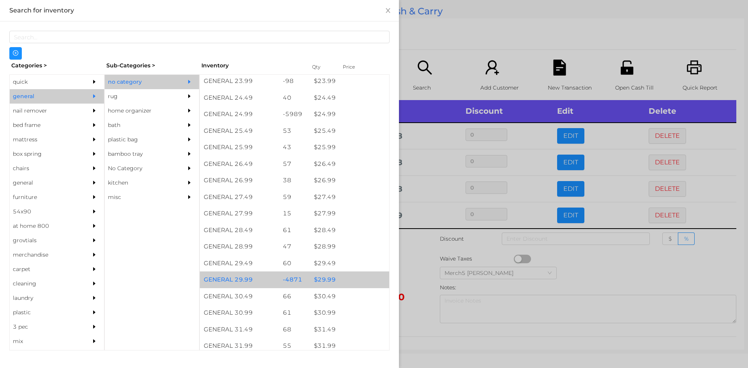
click at [342, 285] on div "$ 29.99" at bounding box center [349, 279] width 79 height 17
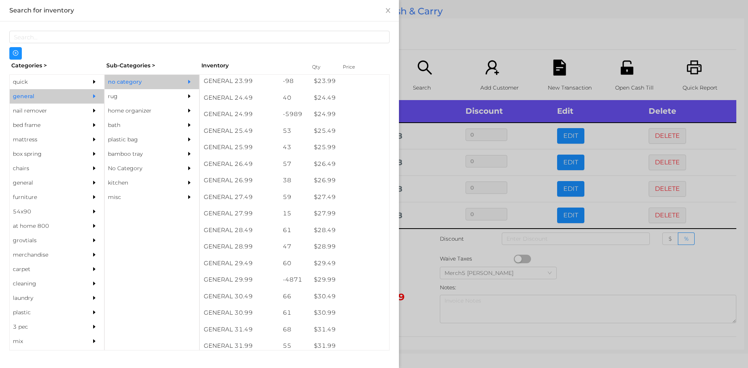
click at [406, 250] on div at bounding box center [374, 184] width 748 height 368
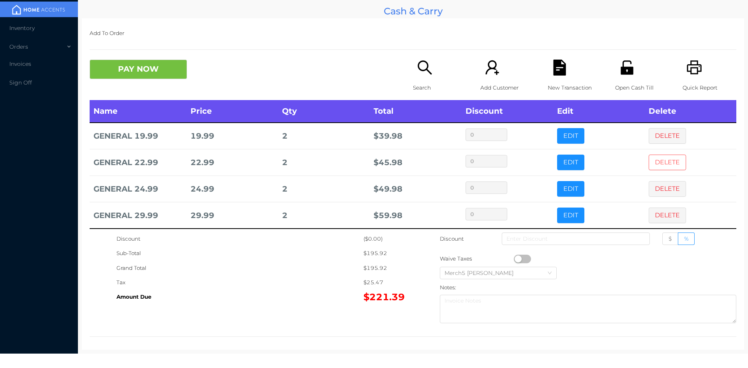
click at [664, 160] on button "DELETE" at bounding box center [666, 163] width 37 height 16
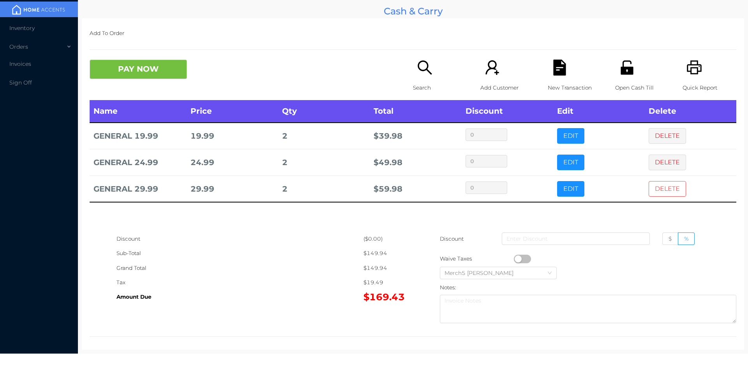
click at [666, 192] on button "DELETE" at bounding box center [666, 189] width 37 height 16
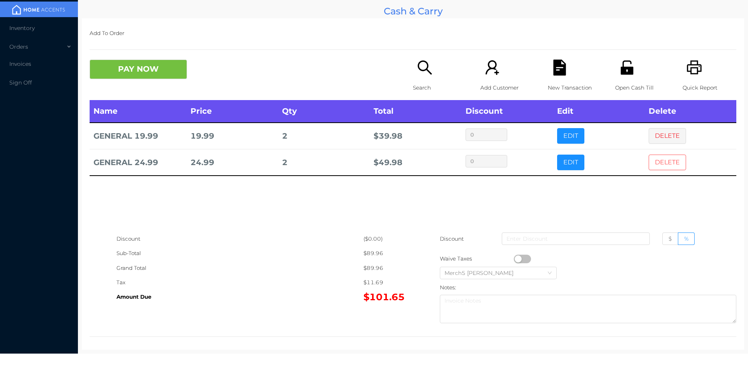
click at [668, 165] on button "DELETE" at bounding box center [666, 163] width 37 height 16
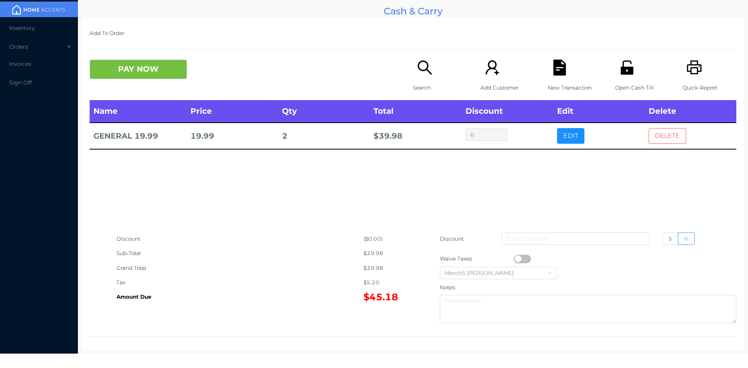
click at [653, 142] on button "DELETE" at bounding box center [666, 136] width 37 height 16
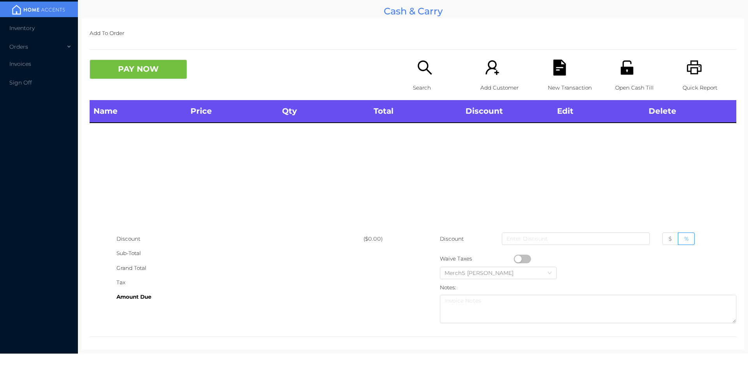
click at [422, 73] on icon "icon: search" at bounding box center [425, 68] width 16 height 16
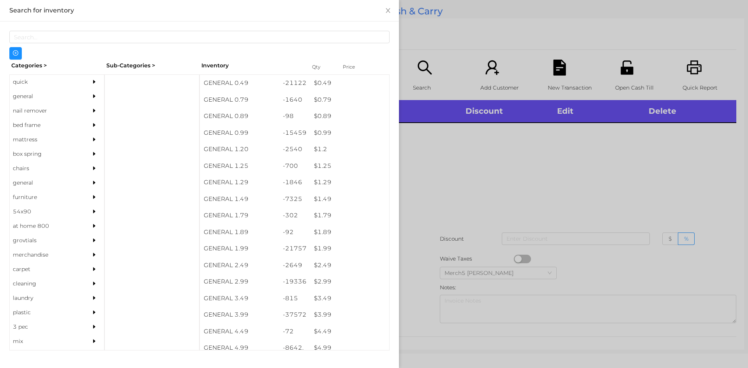
click at [443, 171] on div at bounding box center [374, 184] width 748 height 368
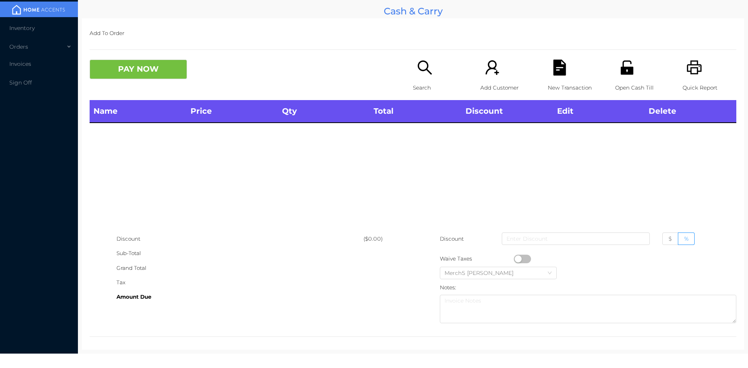
click at [431, 83] on p "Search" at bounding box center [440, 88] width 54 height 14
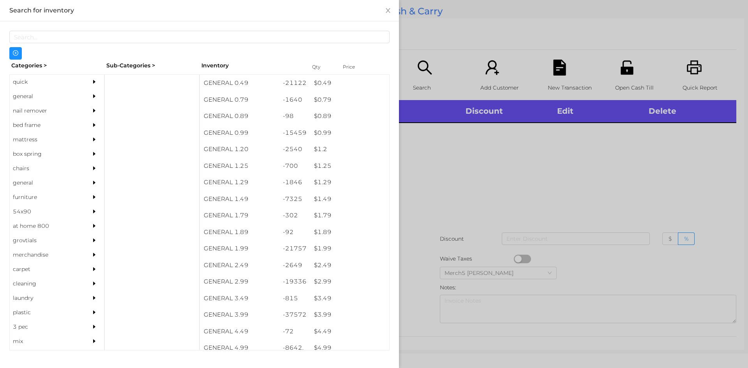
click at [77, 102] on div "general" at bounding box center [57, 96] width 94 height 14
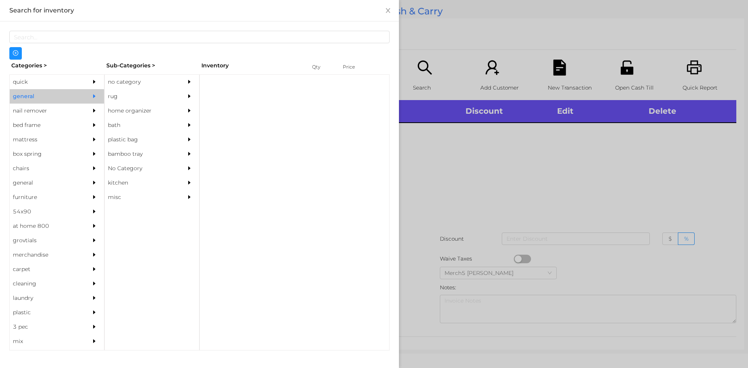
click at [169, 85] on div "no category" at bounding box center [140, 82] width 71 height 14
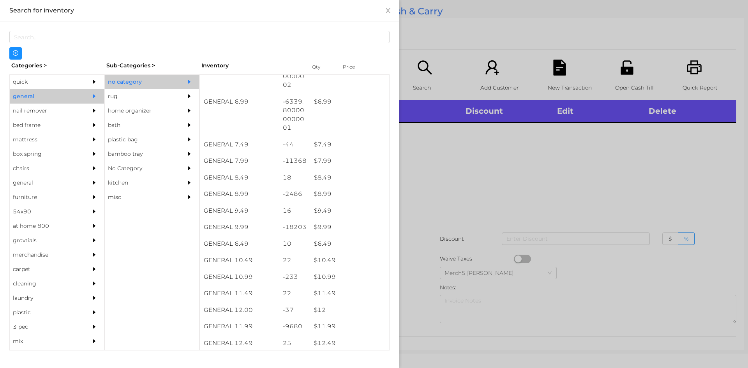
scroll to position [314, 0]
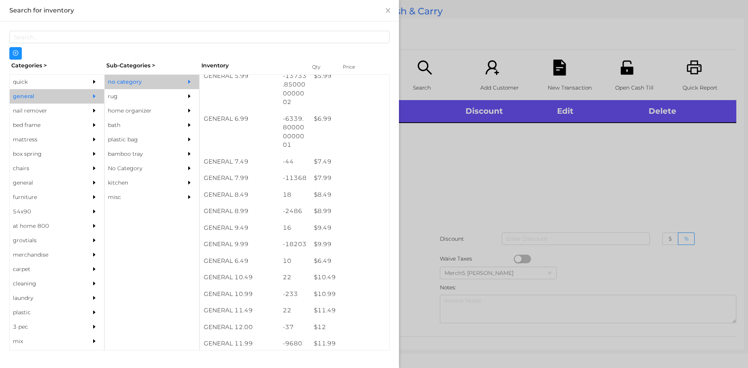
click at [88, 79] on div at bounding box center [96, 82] width 16 height 14
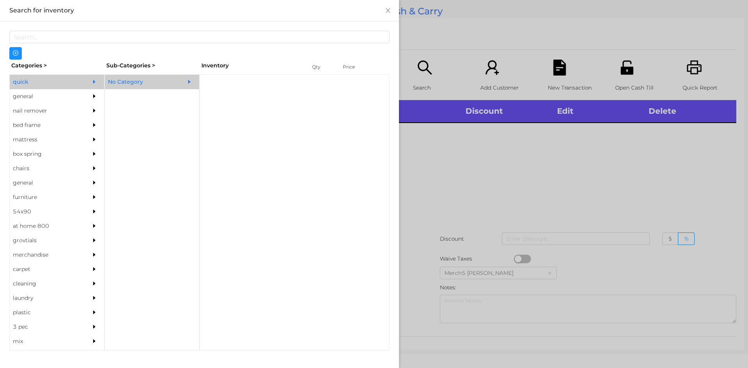
scroll to position [0, 0]
click at [159, 80] on div "No Category" at bounding box center [140, 82] width 71 height 14
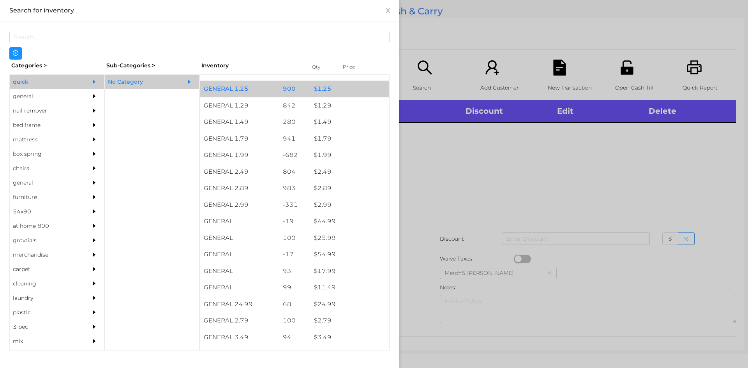
scroll to position [33, 0]
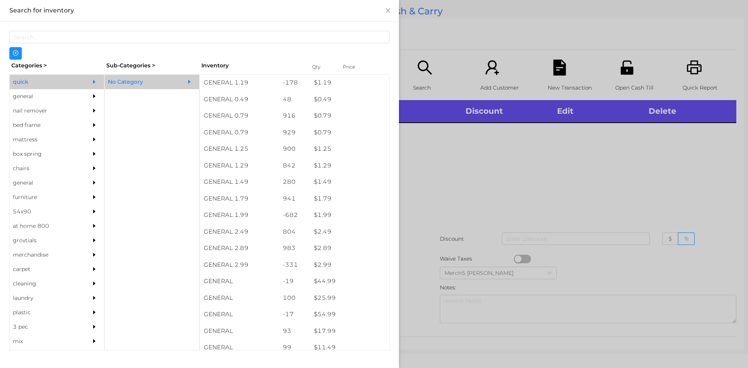
click at [496, 149] on div at bounding box center [374, 184] width 748 height 368
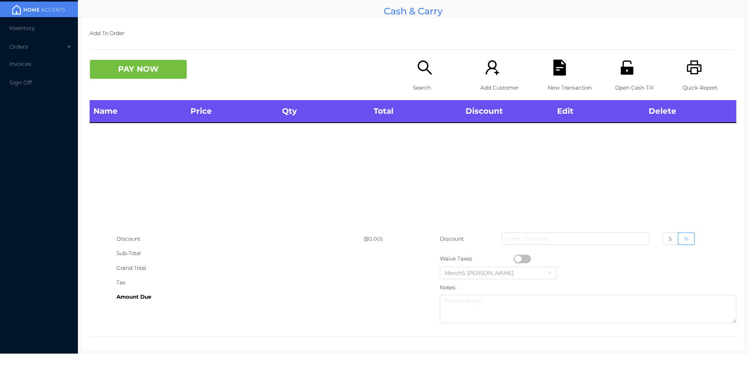
click at [437, 80] on div "Search" at bounding box center [440, 80] width 54 height 40
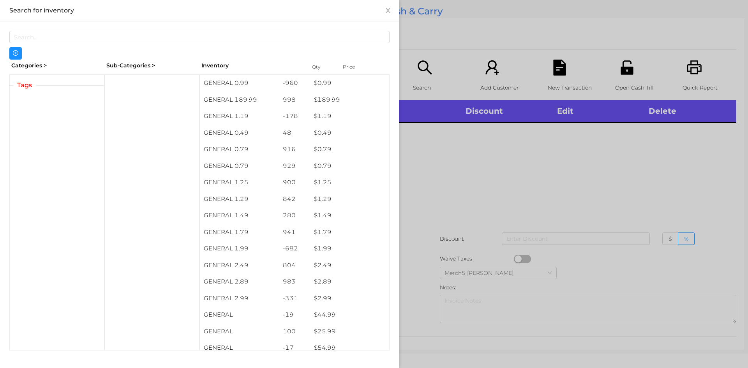
click at [468, 141] on div at bounding box center [374, 184] width 748 height 368
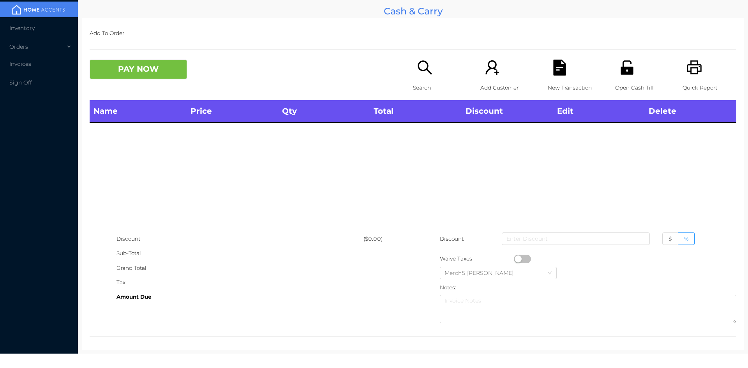
click at [433, 66] on div "Search" at bounding box center [440, 80] width 54 height 40
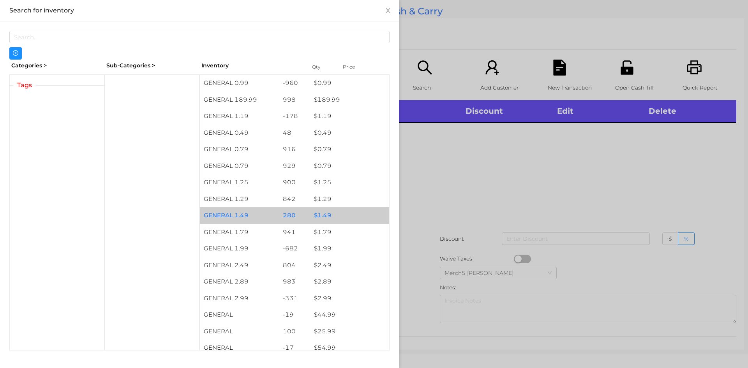
click at [351, 217] on div "$ 1.49" at bounding box center [349, 215] width 79 height 17
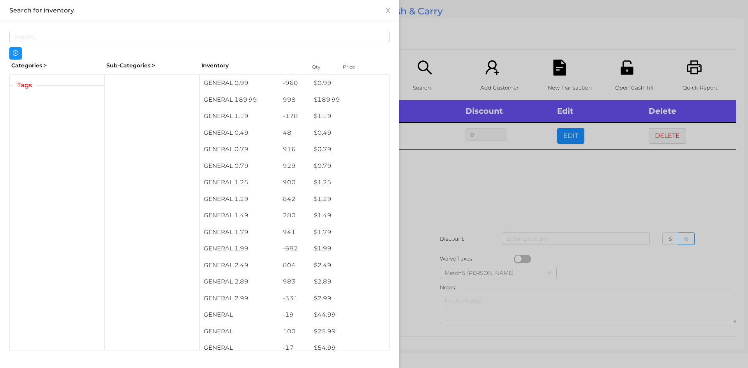
click at [475, 209] on div at bounding box center [374, 184] width 748 height 368
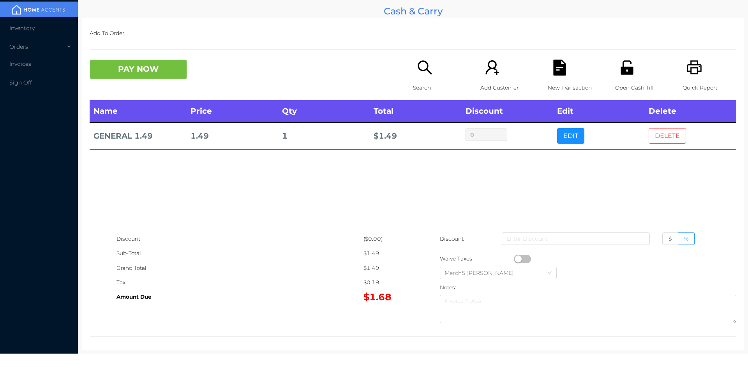
click at [677, 141] on button "DELETE" at bounding box center [666, 136] width 37 height 16
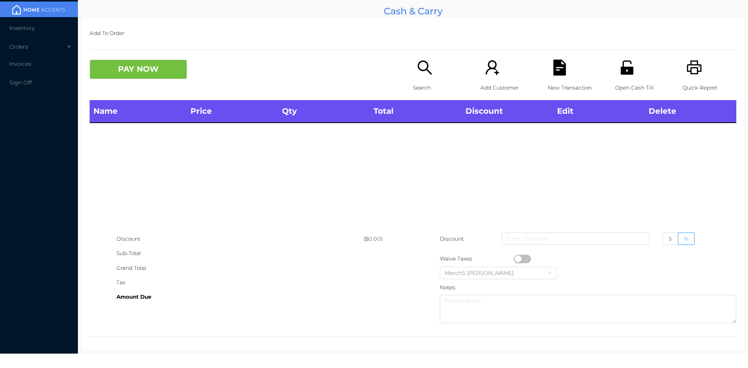
click at [626, 70] on icon "icon: unlock" at bounding box center [626, 67] width 12 height 14
click at [624, 71] on icon "icon: unlock" at bounding box center [626, 67] width 12 height 14
click at [431, 74] on div "Search" at bounding box center [440, 80] width 54 height 40
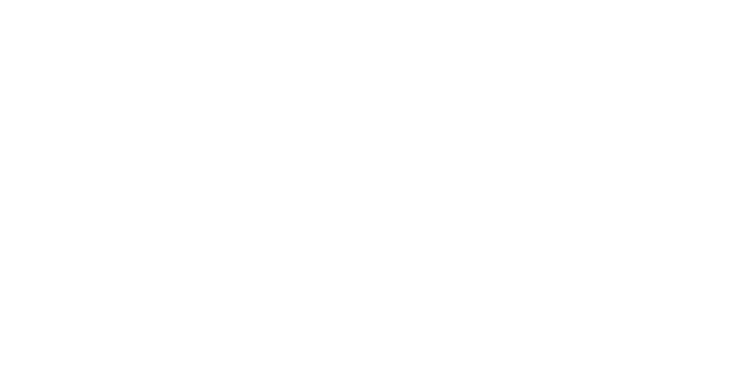
click at [321, 69] on body at bounding box center [374, 184] width 748 height 368
click at [661, 190] on body at bounding box center [374, 184] width 748 height 368
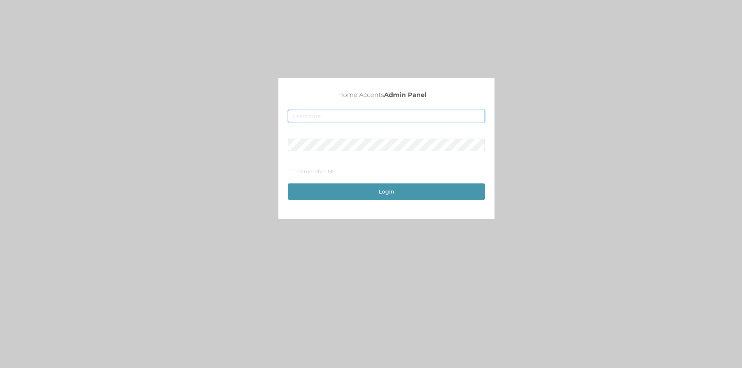
click at [378, 116] on input "text" at bounding box center [386, 116] width 197 height 12
type input "[EMAIL_ADDRESS][DOMAIN_NAME]"
click at [288, 183] on button "Login" at bounding box center [386, 191] width 197 height 16
click at [365, 193] on button "Login" at bounding box center [386, 191] width 197 height 16
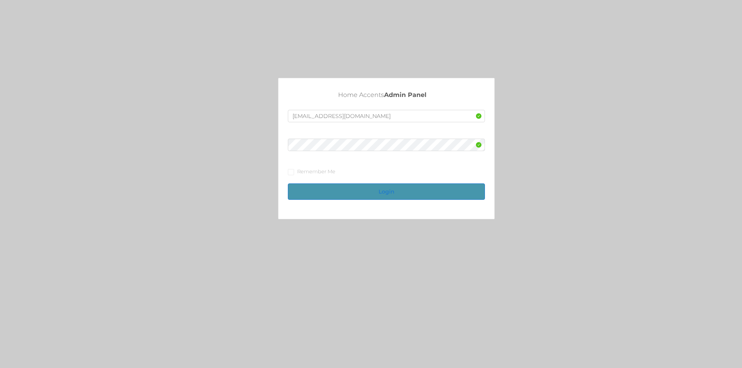
click at [365, 193] on button "Login" at bounding box center [386, 191] width 197 height 16
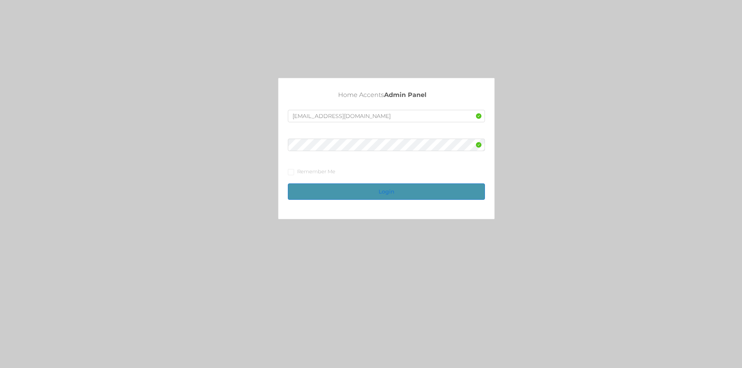
click at [369, 190] on button "Login" at bounding box center [386, 191] width 197 height 16
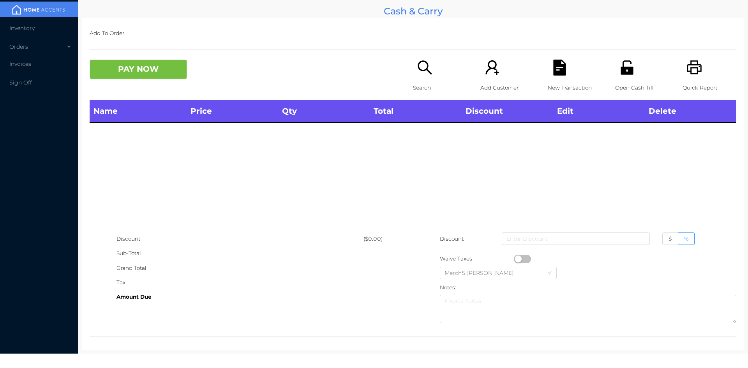
click at [420, 70] on icon "icon: search" at bounding box center [425, 68] width 16 height 16
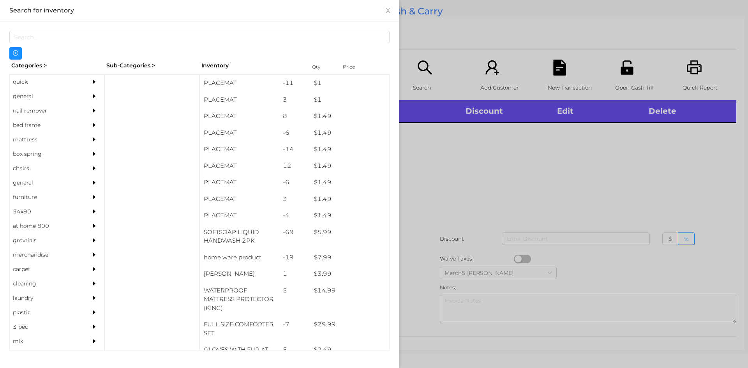
click at [83, 97] on div "general" at bounding box center [57, 96] width 94 height 14
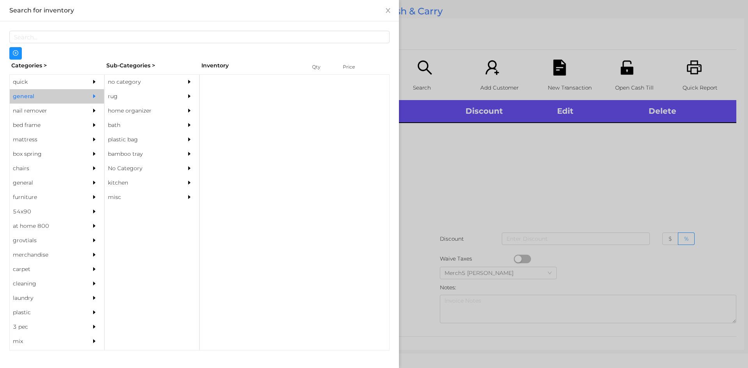
click at [128, 83] on div "no category" at bounding box center [140, 82] width 71 height 14
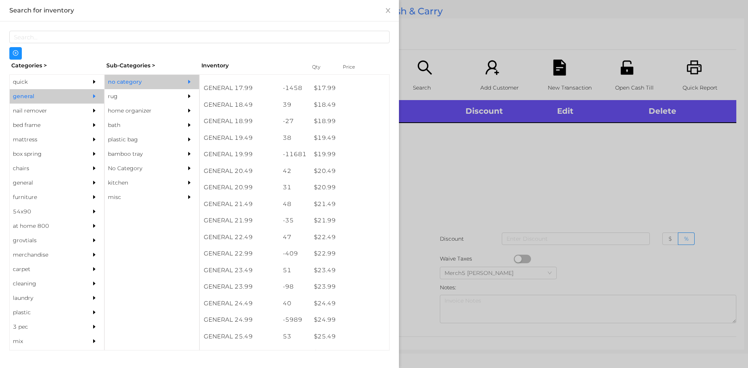
scroll to position [818, 0]
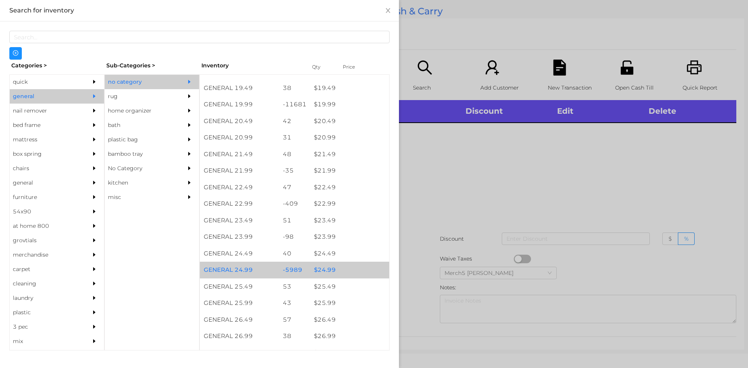
click at [338, 265] on div "$ 24.99" at bounding box center [349, 270] width 79 height 17
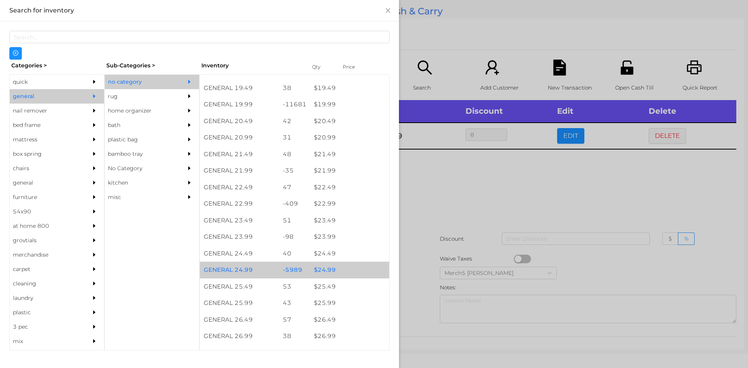
click at [338, 265] on div "$ 24.99" at bounding box center [349, 270] width 79 height 17
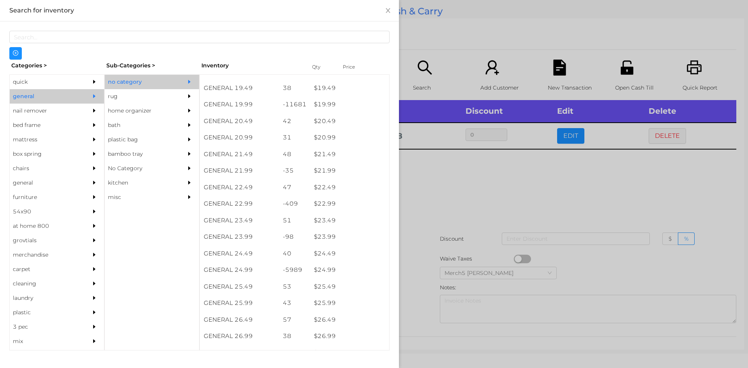
click at [464, 189] on div at bounding box center [374, 184] width 748 height 368
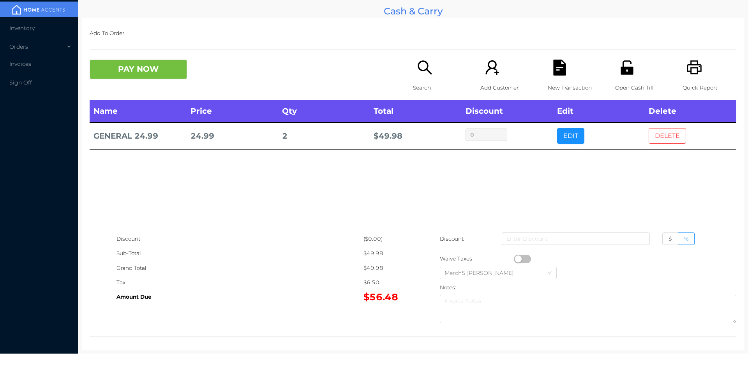
click at [654, 141] on button "DELETE" at bounding box center [666, 136] width 37 height 16
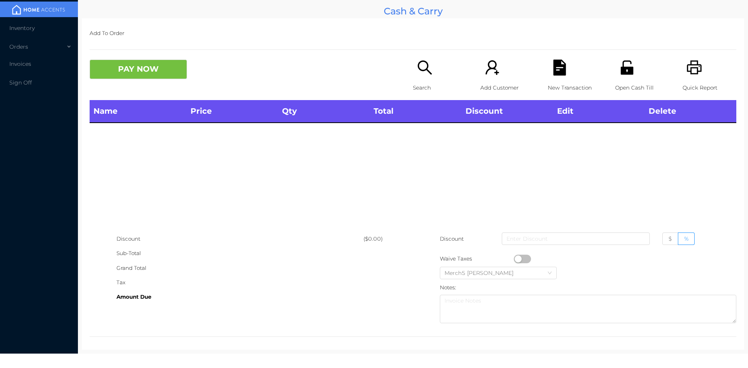
click at [421, 75] on icon "icon: search" at bounding box center [425, 68] width 16 height 16
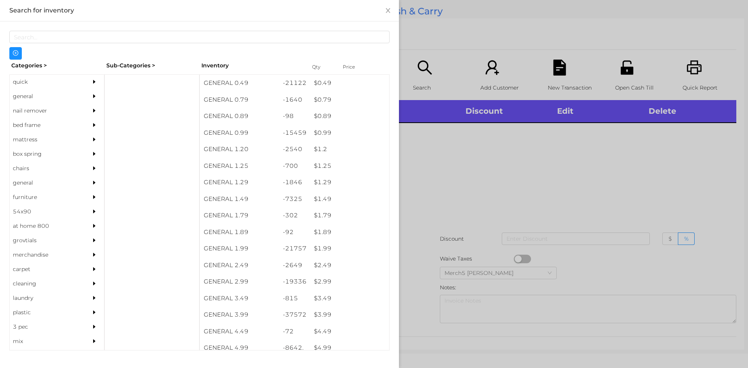
click at [67, 103] on div "general" at bounding box center [45, 96] width 71 height 14
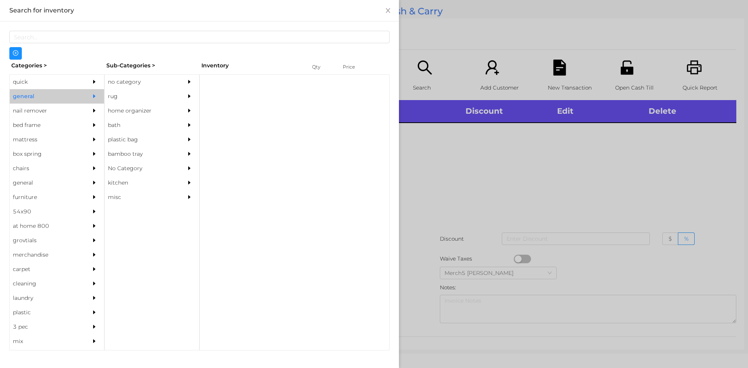
click at [149, 80] on div "no category" at bounding box center [140, 82] width 71 height 14
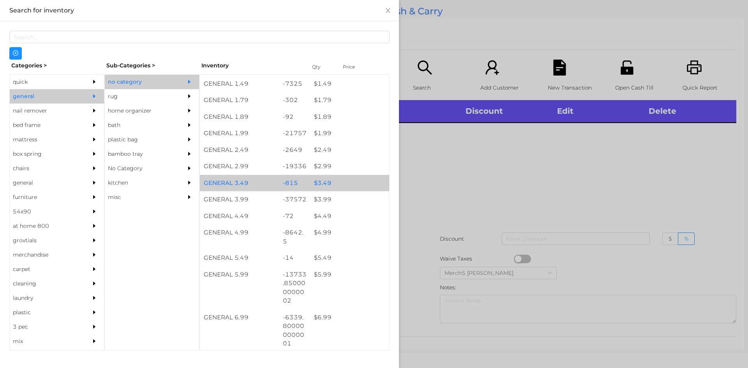
scroll to position [117, 0]
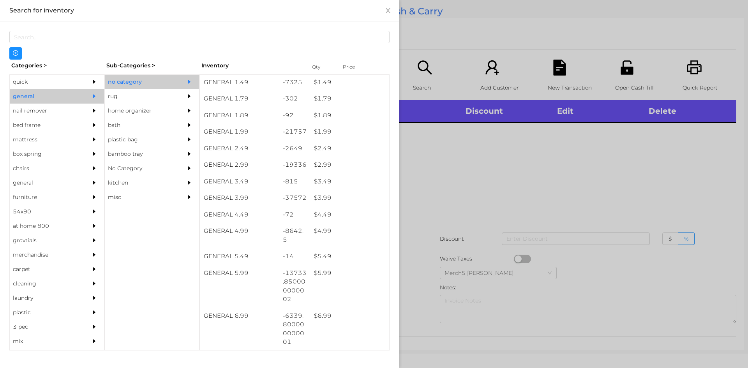
click at [480, 186] on div at bounding box center [374, 184] width 748 height 368
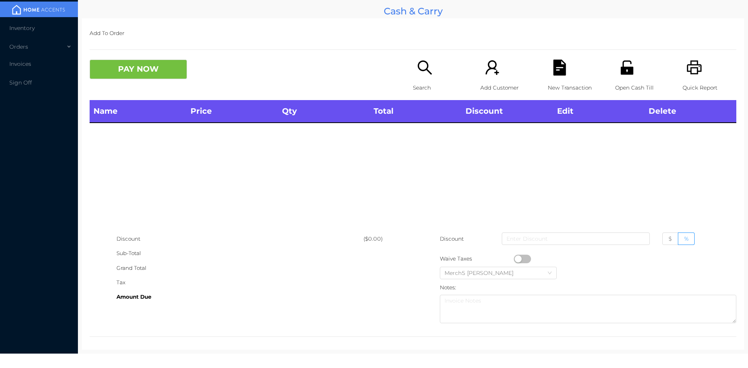
click at [422, 76] on div "Search" at bounding box center [440, 80] width 54 height 40
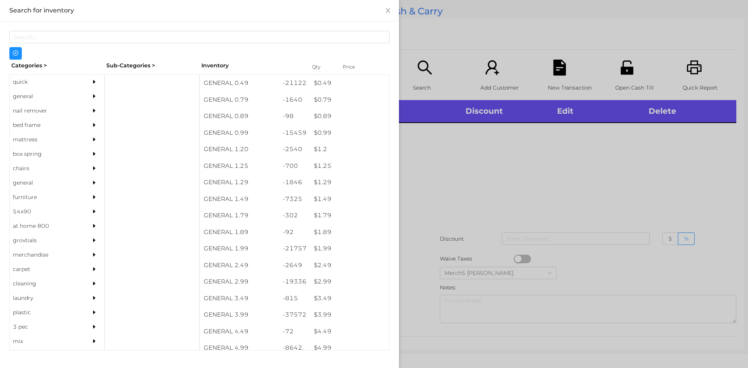
click at [88, 105] on div at bounding box center [96, 111] width 16 height 14
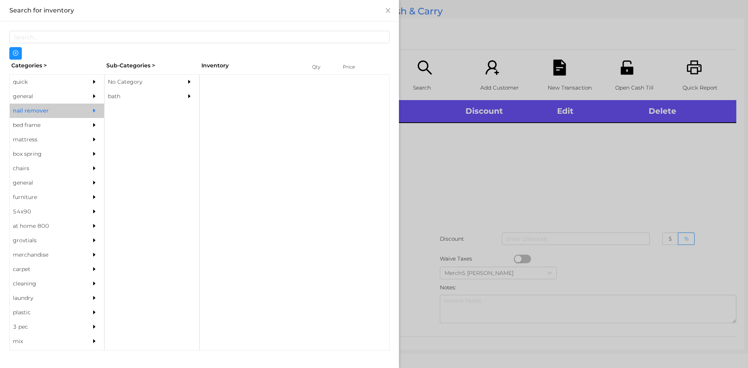
click at [159, 83] on div "No Category" at bounding box center [140, 82] width 71 height 14
click at [93, 96] on icon "icon: caret-right" at bounding box center [94, 96] width 2 height 4
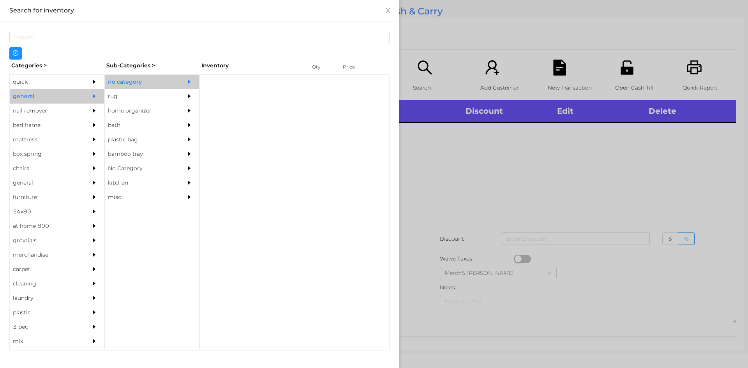
click at [163, 84] on div "no category" at bounding box center [140, 82] width 71 height 14
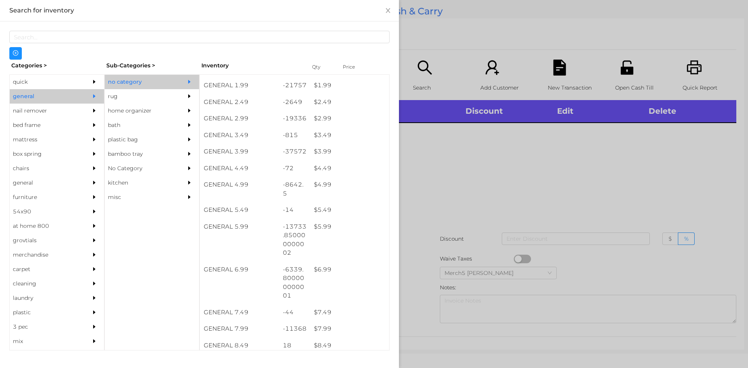
scroll to position [176, 0]
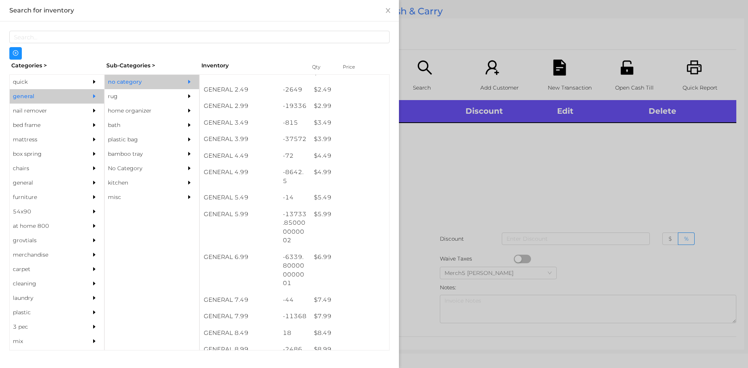
click at [524, 188] on div at bounding box center [374, 184] width 748 height 368
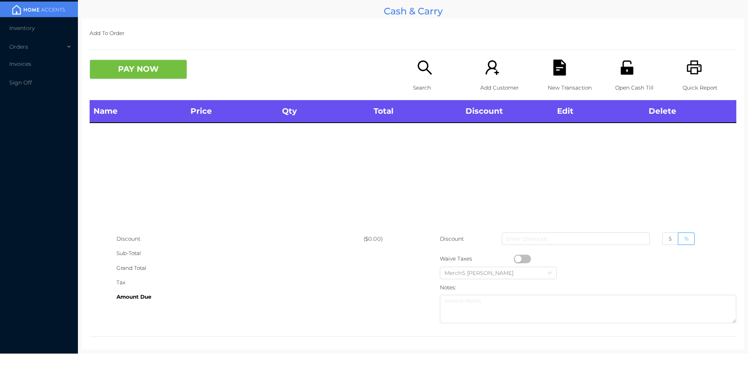
click at [420, 77] on div "Search" at bounding box center [440, 80] width 54 height 40
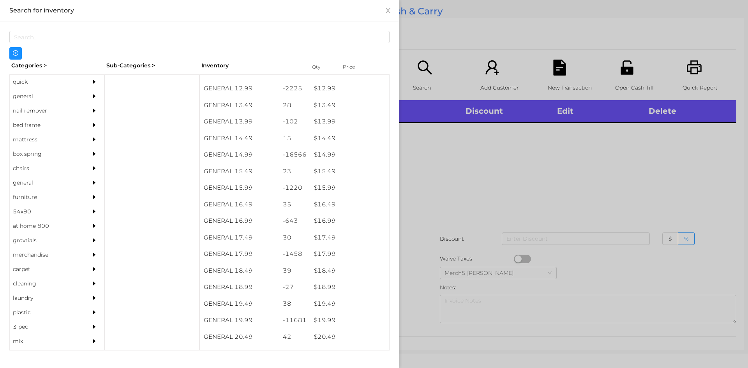
scroll to position [599, 0]
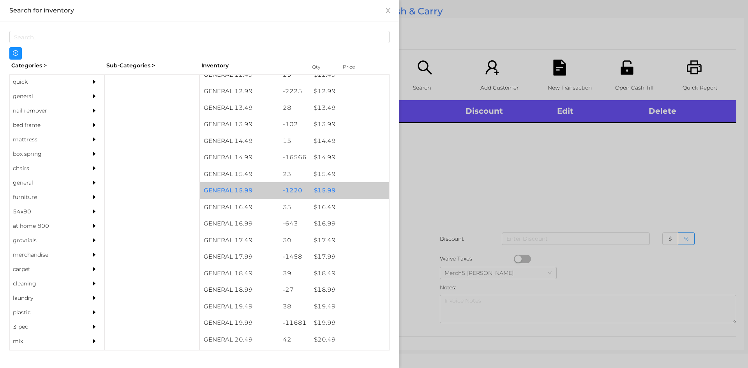
click at [343, 191] on div "$ 15.99" at bounding box center [349, 190] width 79 height 17
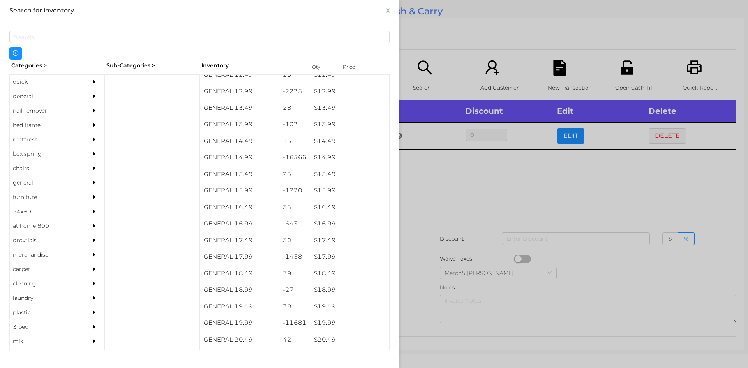
click at [434, 180] on div at bounding box center [374, 184] width 748 height 368
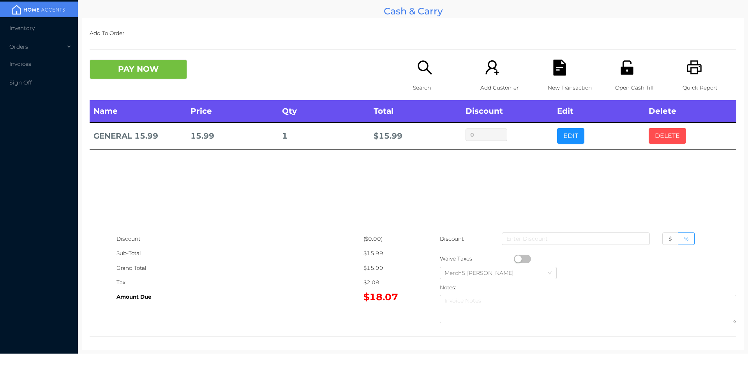
click at [661, 141] on button "DELETE" at bounding box center [666, 136] width 37 height 16
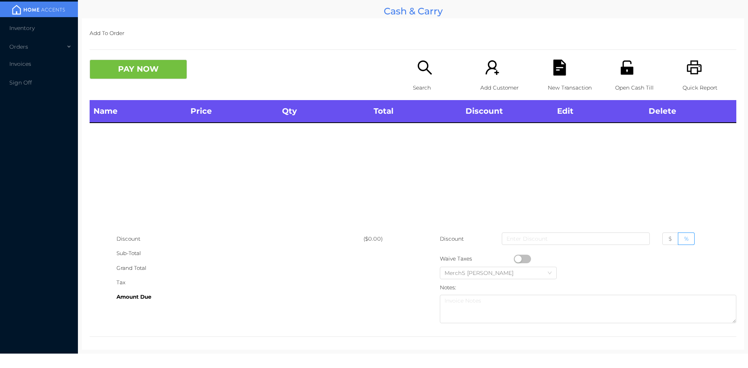
click at [415, 84] on p "Search" at bounding box center [440, 88] width 54 height 14
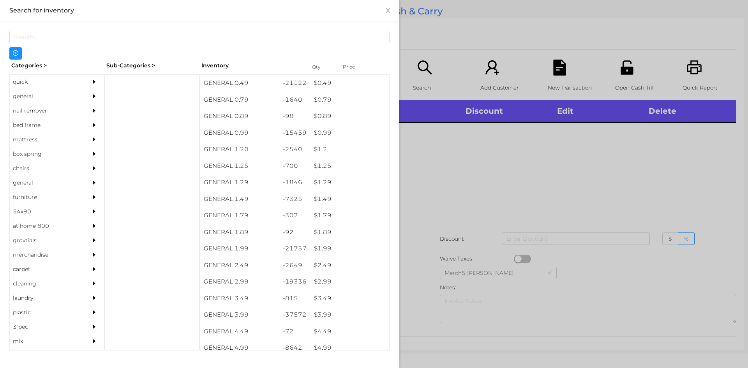
click at [91, 93] on icon "icon: caret-right" at bounding box center [93, 95] width 5 height 5
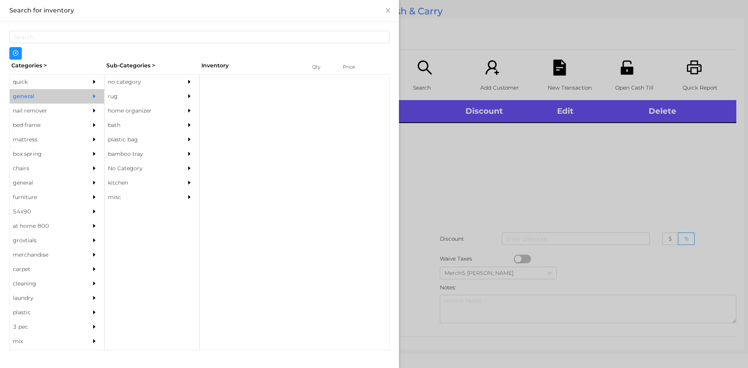
click at [153, 81] on div "no category" at bounding box center [140, 82] width 71 height 14
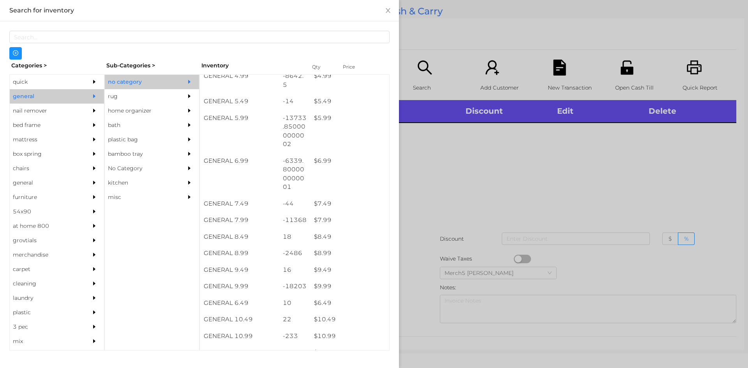
scroll to position [389, 0]
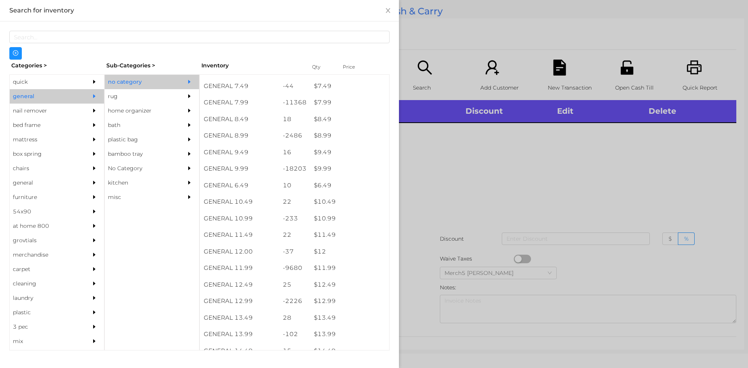
click at [473, 203] on div at bounding box center [374, 184] width 748 height 368
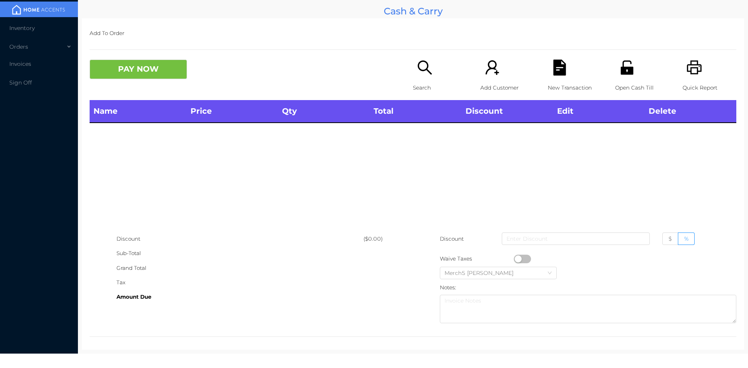
click at [429, 76] on div "Search" at bounding box center [440, 80] width 54 height 40
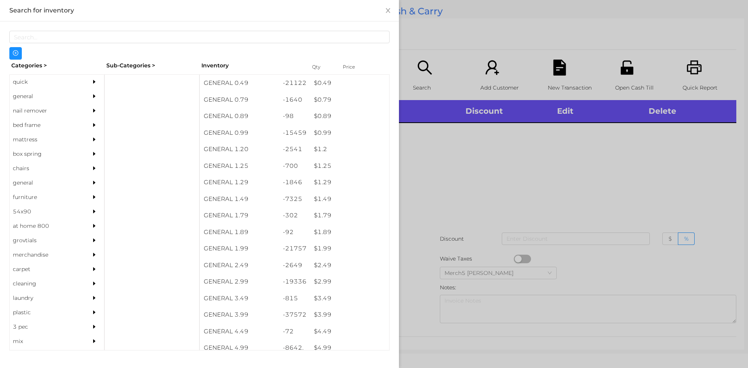
click at [48, 93] on div "general" at bounding box center [45, 96] width 71 height 14
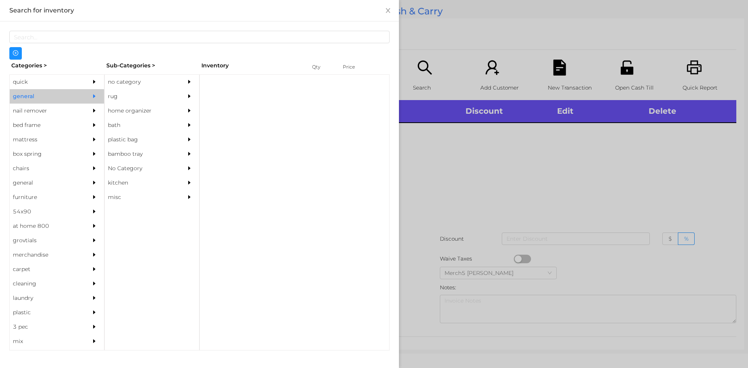
click at [143, 88] on div "no category" at bounding box center [140, 82] width 71 height 14
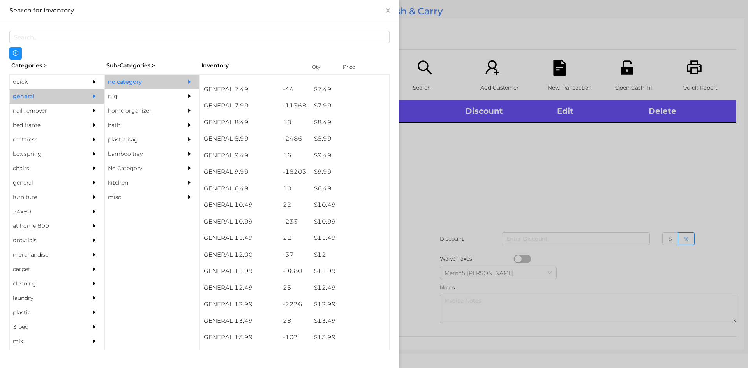
scroll to position [506, 0]
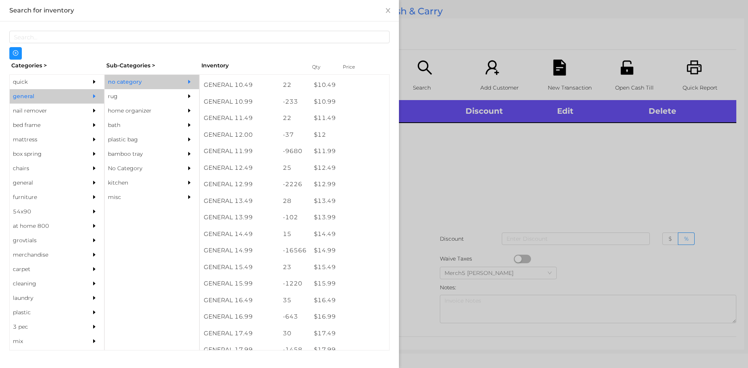
click at [517, 138] on div at bounding box center [374, 184] width 748 height 368
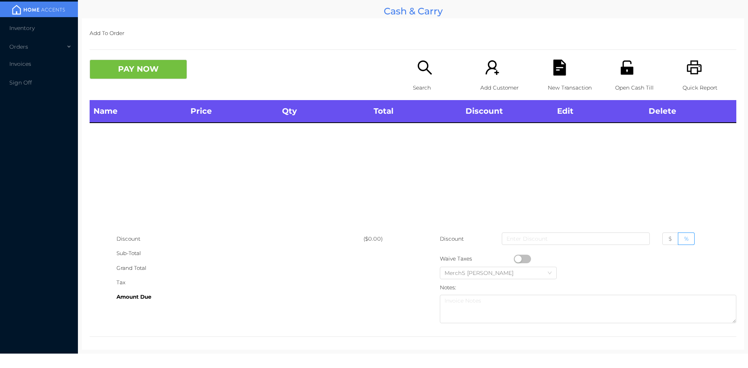
click at [441, 77] on div "Search" at bounding box center [440, 80] width 54 height 40
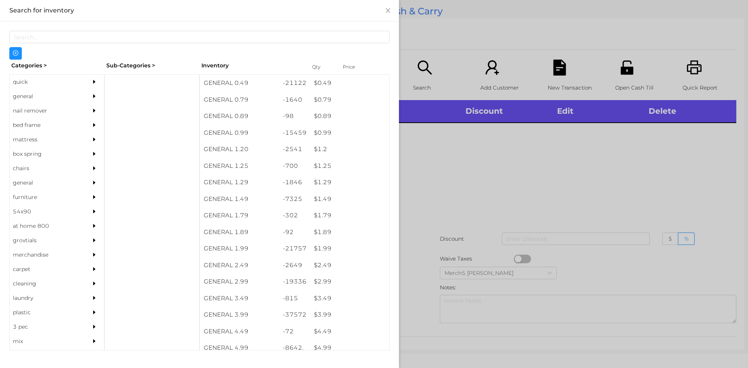
click at [519, 163] on div at bounding box center [374, 184] width 748 height 368
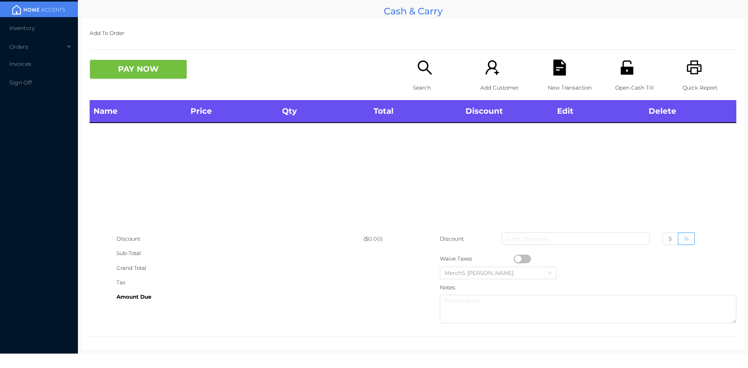
click at [418, 76] on icon "icon: search" at bounding box center [425, 68] width 16 height 16
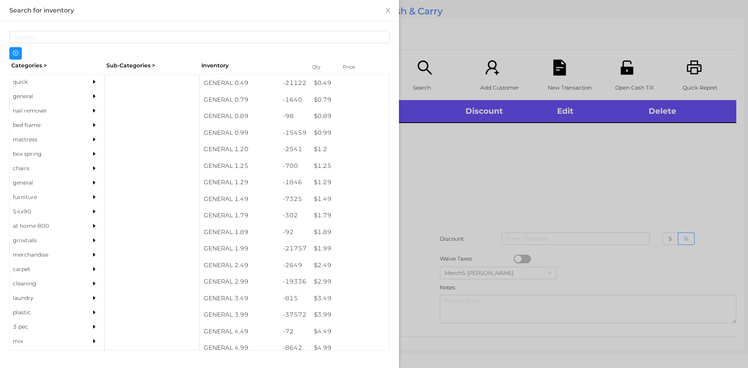
click at [88, 90] on div at bounding box center [96, 96] width 16 height 14
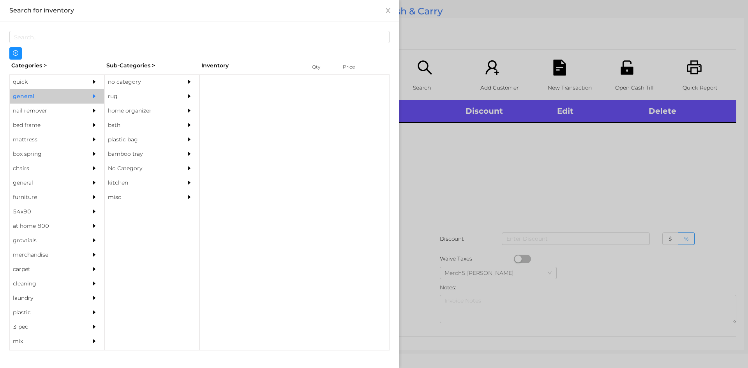
click at [143, 77] on div "no category" at bounding box center [140, 82] width 71 height 14
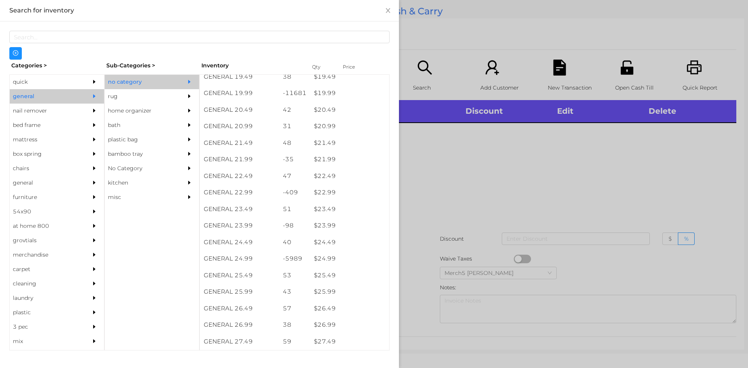
scroll to position [828, 0]
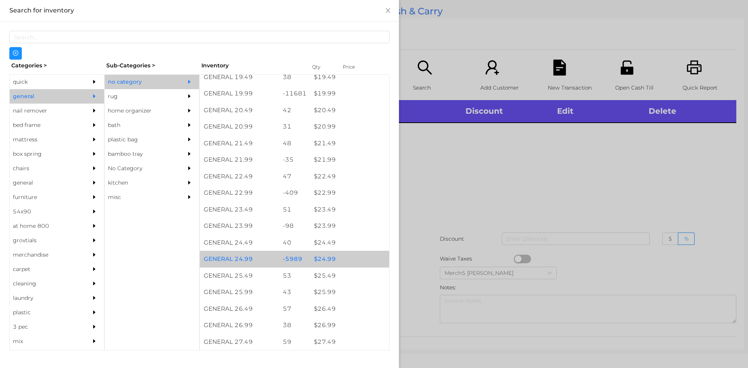
click at [331, 262] on div "$ 24.99" at bounding box center [349, 259] width 79 height 17
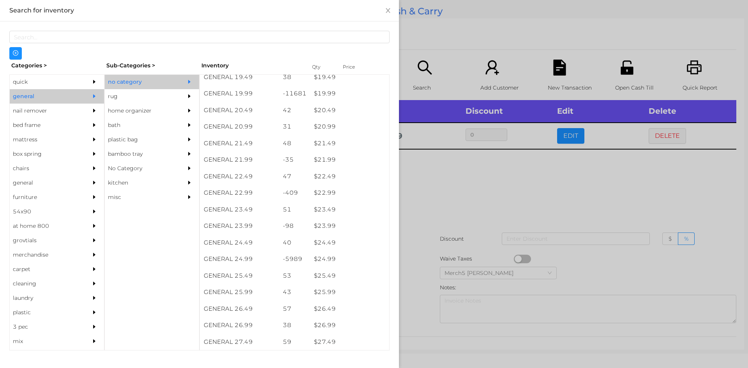
click at [476, 191] on div at bounding box center [374, 184] width 748 height 368
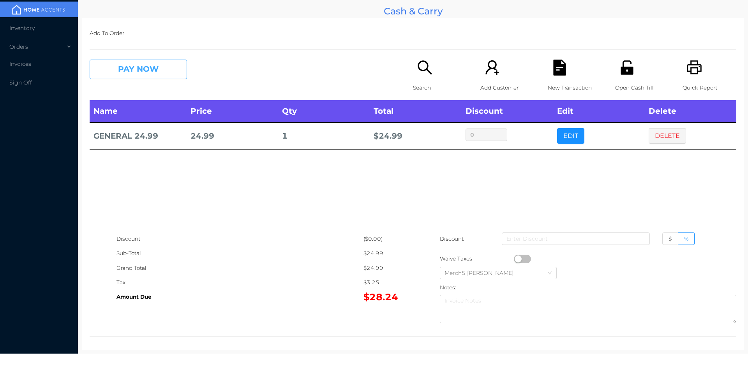
click at [171, 79] on button "PAY NOW" at bounding box center [138, 69] width 97 height 19
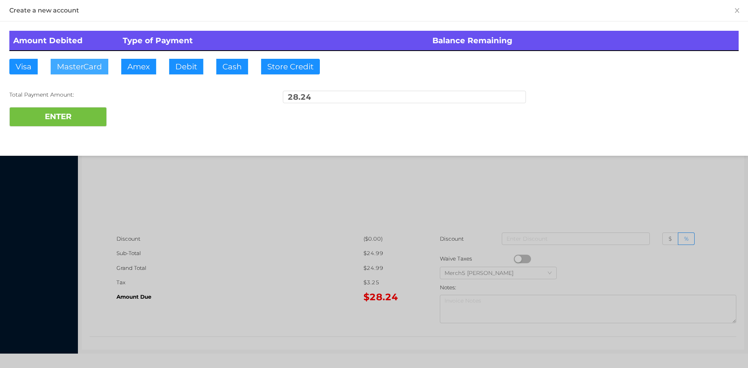
click at [98, 69] on button "MasterCard" at bounding box center [80, 67] width 58 height 16
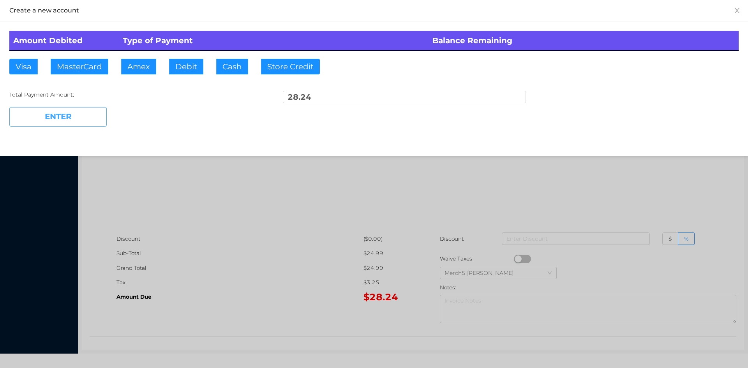
click at [97, 117] on button "ENTER" at bounding box center [57, 116] width 97 height 19
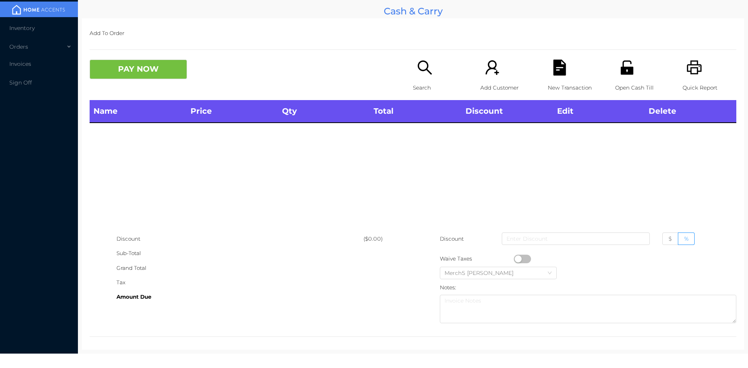
click at [425, 69] on icon "icon: search" at bounding box center [425, 68] width 16 height 16
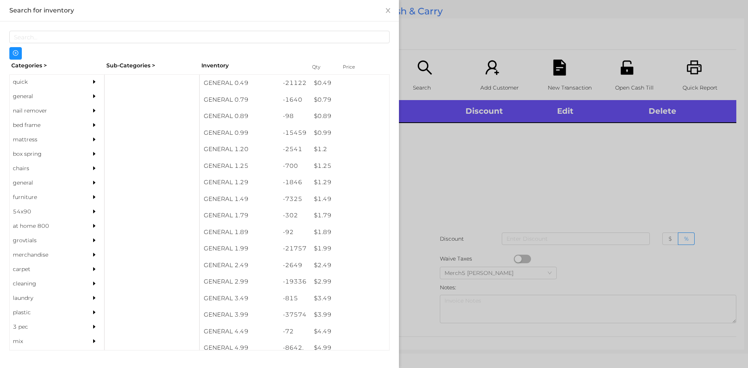
drag, startPoint x: 70, startPoint y: 93, endPoint x: 216, endPoint y: 114, distance: 147.5
click at [74, 95] on div "general" at bounding box center [45, 96] width 71 height 14
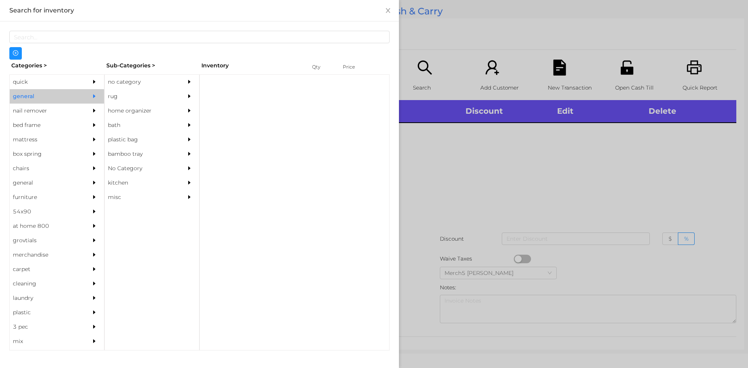
click at [175, 87] on div "no category" at bounding box center [140, 82] width 71 height 14
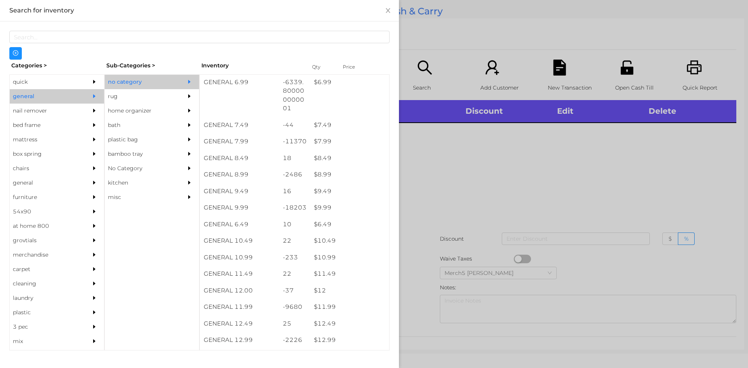
scroll to position [506, 0]
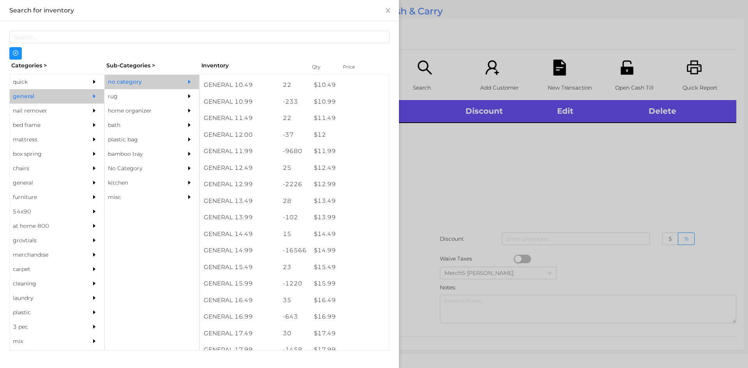
click at [644, 201] on div at bounding box center [374, 184] width 748 height 368
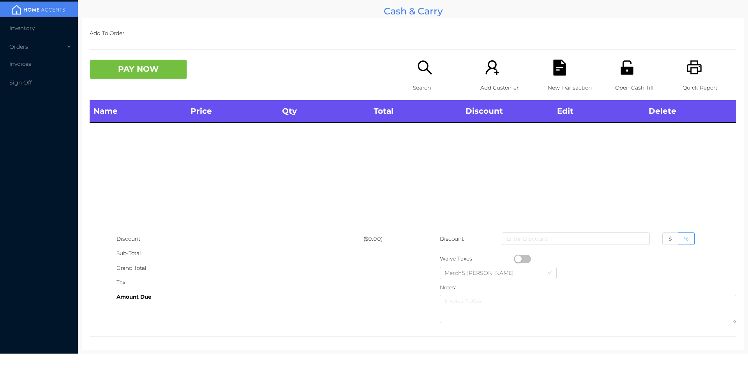
click at [422, 68] on icon "icon: search" at bounding box center [425, 68] width 16 height 16
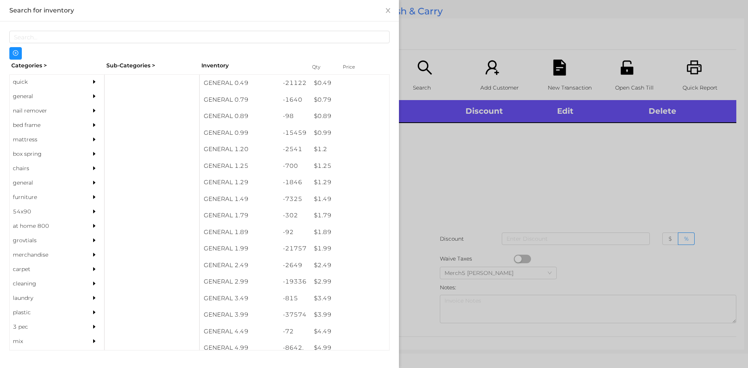
click at [93, 96] on icon "icon: caret-right" at bounding box center [94, 96] width 2 height 4
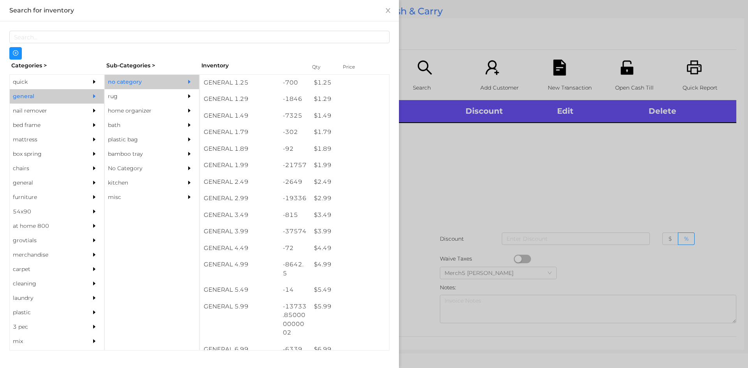
scroll to position [79, 0]
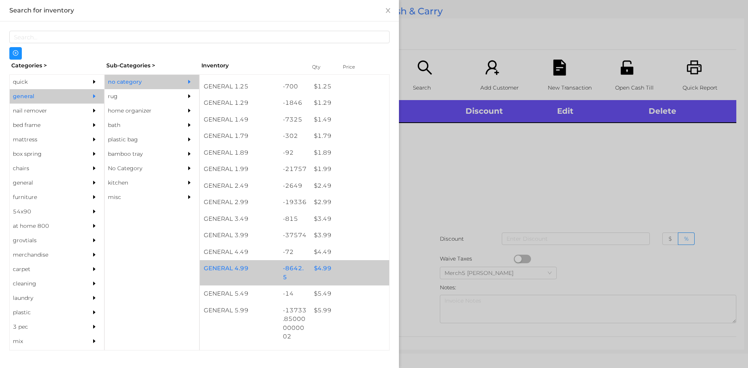
click at [345, 268] on div "$ 4.99" at bounding box center [349, 268] width 79 height 17
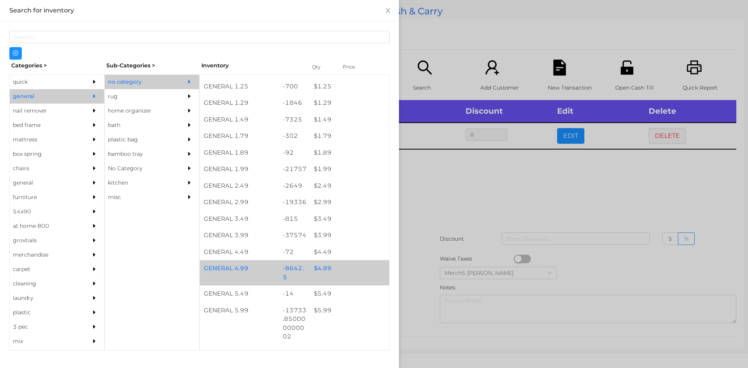
click at [353, 268] on div "$ 4.99" at bounding box center [349, 268] width 79 height 17
click at [355, 271] on div "$ 4.99" at bounding box center [349, 268] width 79 height 17
click at [357, 272] on div "$ 4.99" at bounding box center [349, 268] width 79 height 17
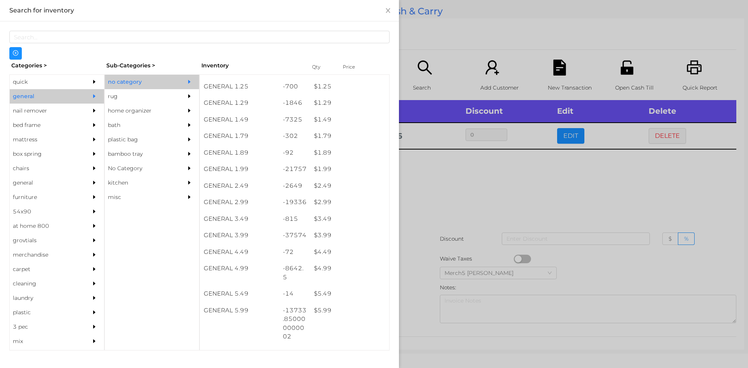
click at [474, 197] on div at bounding box center [374, 184] width 748 height 368
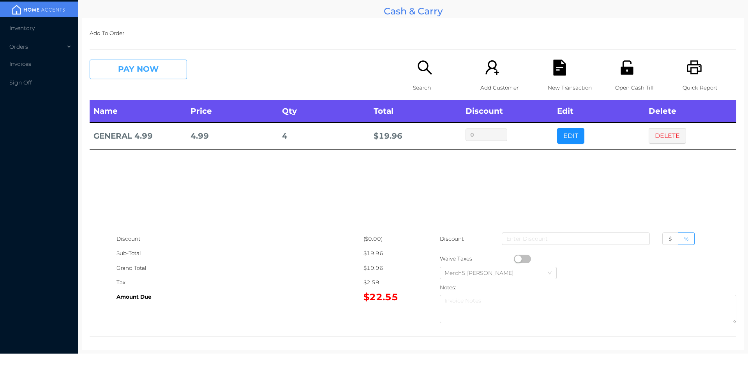
click at [174, 77] on button "PAY NOW" at bounding box center [138, 69] width 97 height 19
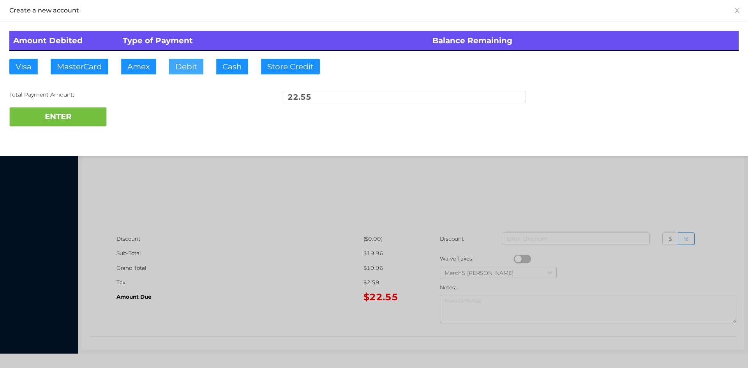
click at [188, 74] on button "Debit" at bounding box center [186, 67] width 34 height 16
click at [90, 124] on button "ENTER" at bounding box center [57, 116] width 97 height 19
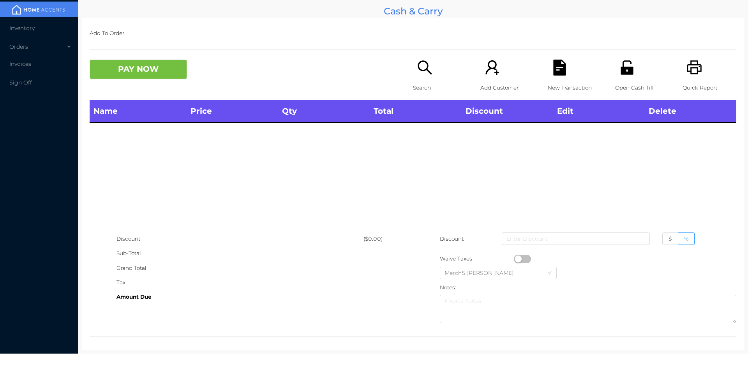
click at [426, 70] on icon "icon: search" at bounding box center [425, 68] width 16 height 16
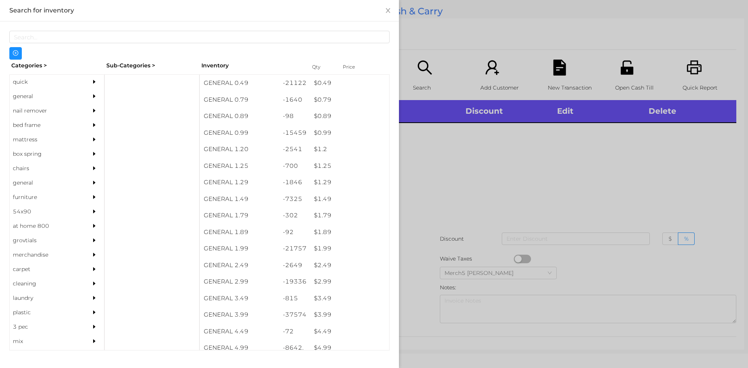
click at [88, 104] on div at bounding box center [96, 111] width 16 height 14
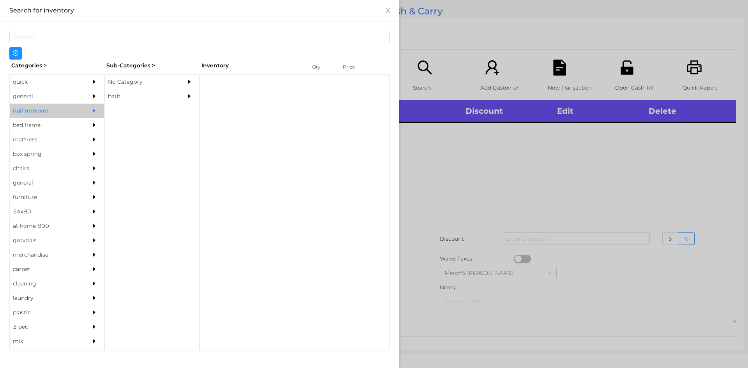
click at [83, 91] on div "general" at bounding box center [57, 96] width 94 height 14
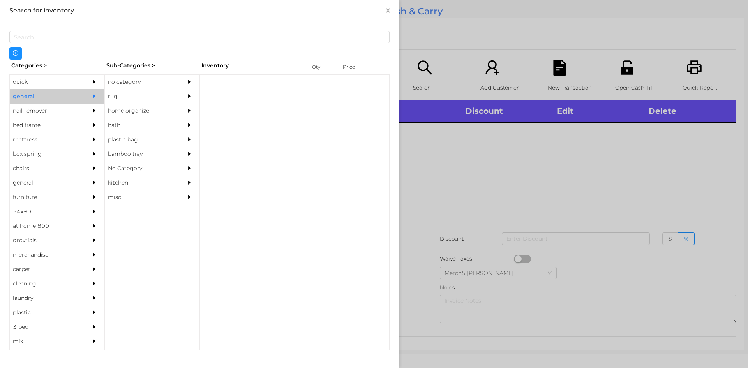
click at [132, 83] on div "no category" at bounding box center [140, 82] width 71 height 14
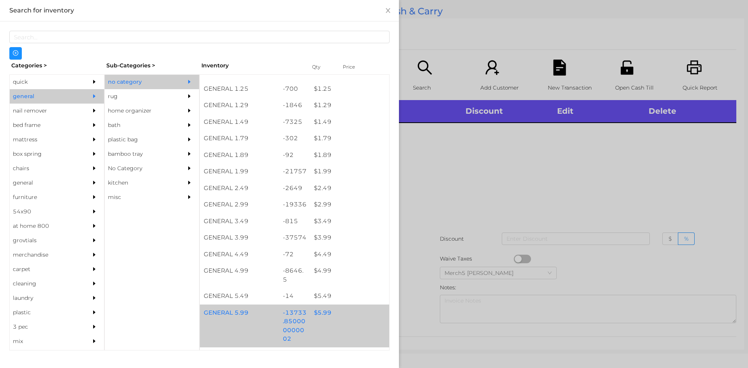
scroll to position [234, 0]
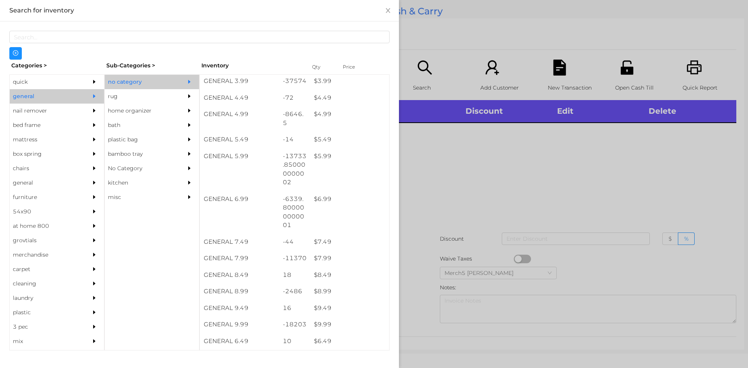
click at [504, 185] on div at bounding box center [374, 184] width 748 height 368
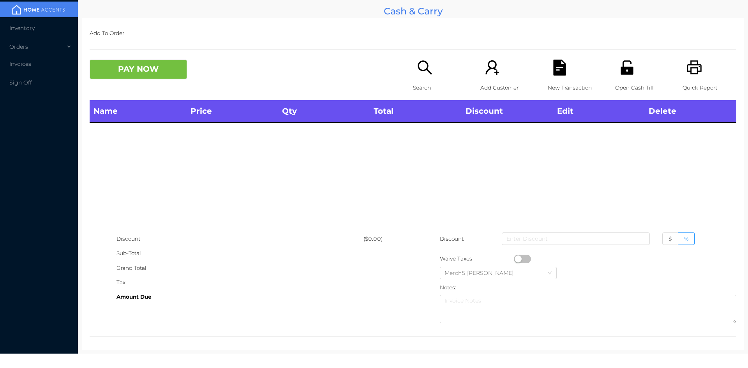
click at [691, 65] on icon "icon: printer" at bounding box center [693, 67] width 15 height 14
click at [419, 76] on div "Search" at bounding box center [440, 80] width 54 height 40
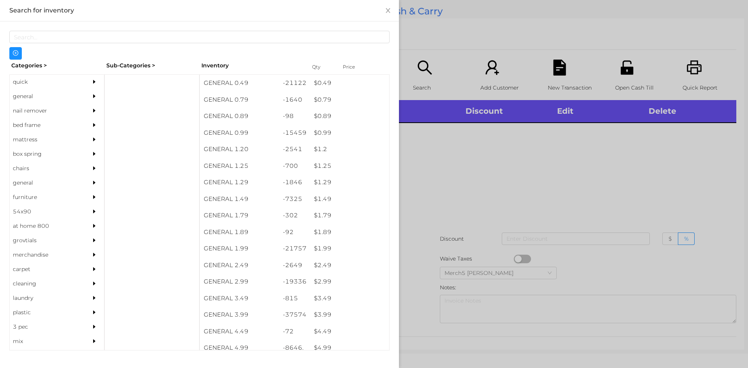
click at [70, 98] on div "general" at bounding box center [45, 96] width 71 height 14
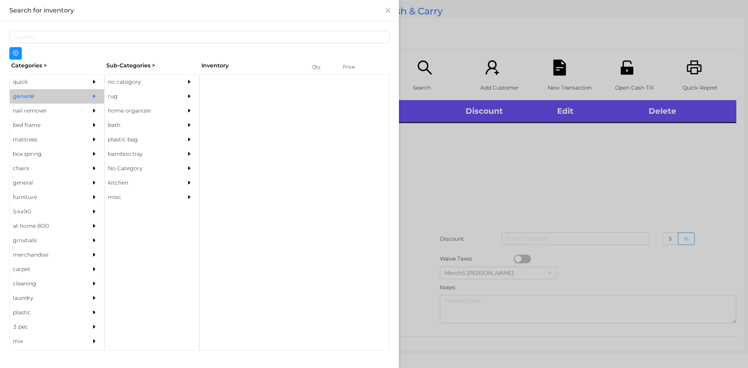
click at [150, 75] on div "no category" at bounding box center [140, 82] width 71 height 14
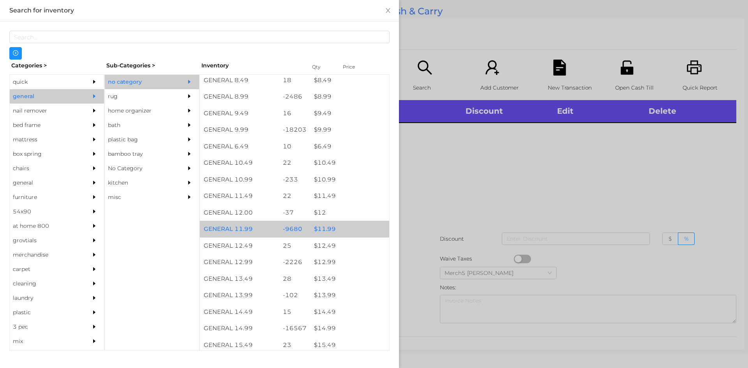
scroll to position [623, 0]
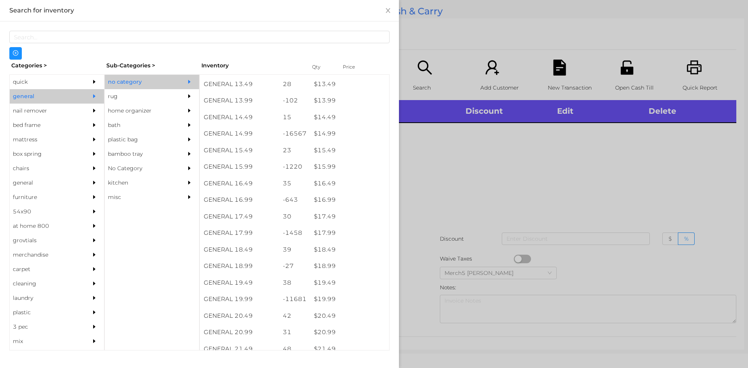
click at [500, 192] on div at bounding box center [374, 184] width 748 height 368
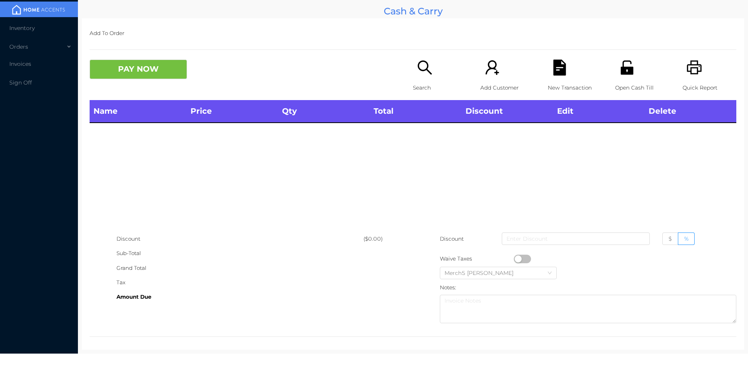
click at [426, 73] on icon "icon: search" at bounding box center [424, 67] width 14 height 14
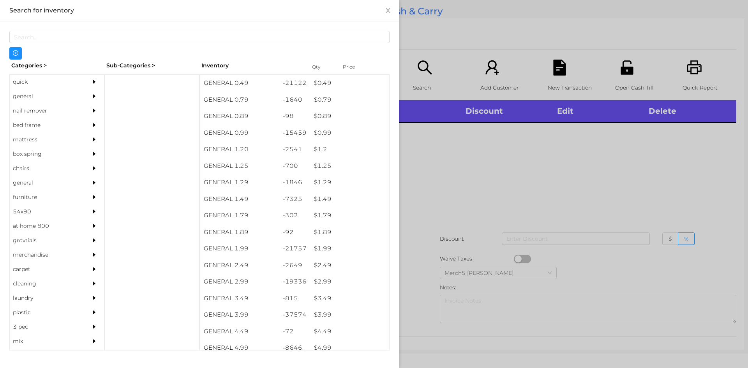
click at [53, 96] on div "general" at bounding box center [45, 96] width 71 height 14
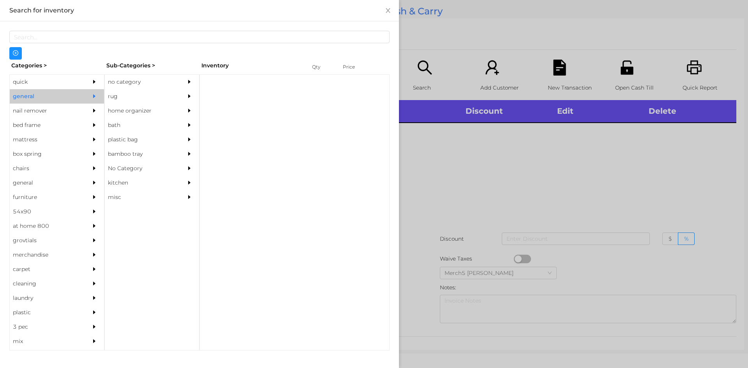
click at [196, 88] on div at bounding box center [191, 82] width 16 height 14
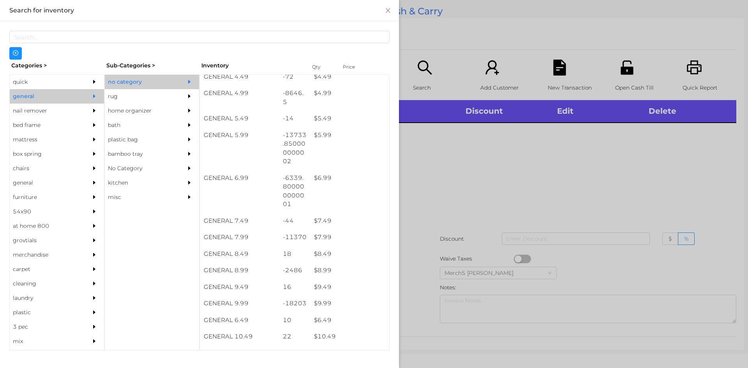
scroll to position [311, 0]
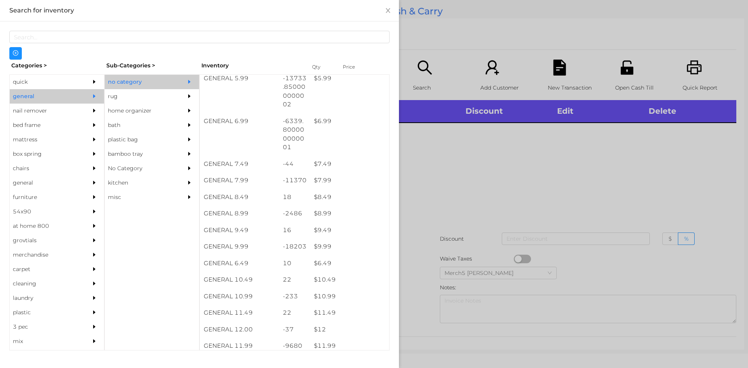
click at [518, 167] on div at bounding box center [374, 184] width 748 height 368
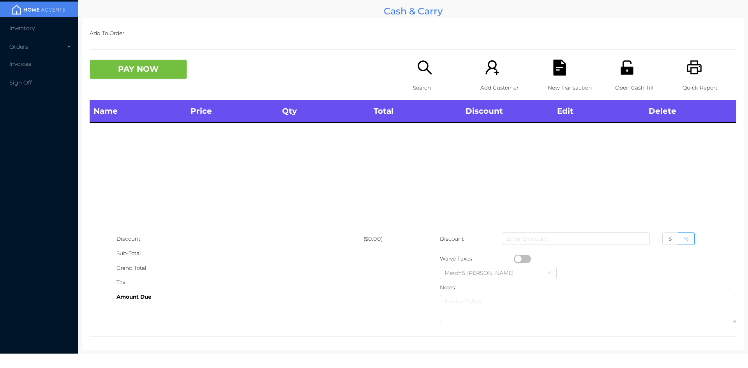
click at [424, 70] on icon "icon: search" at bounding box center [424, 67] width 14 height 14
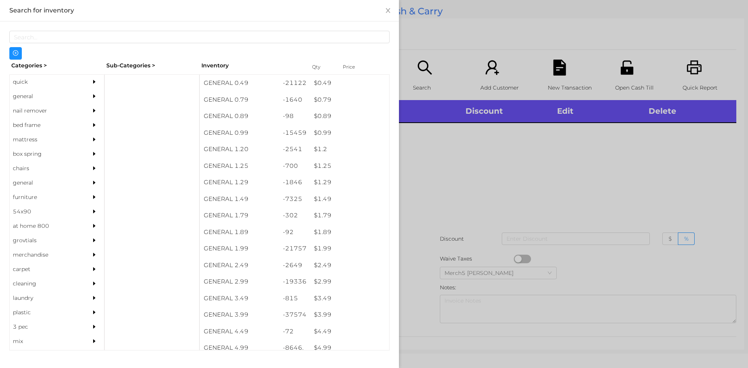
click at [67, 91] on div "general" at bounding box center [45, 96] width 71 height 14
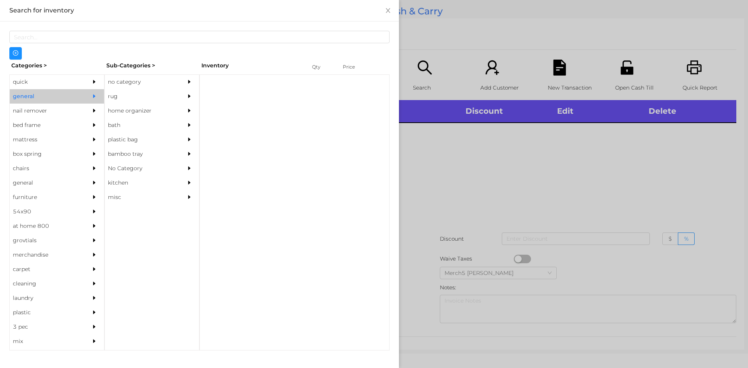
click at [188, 75] on div at bounding box center [191, 82] width 16 height 14
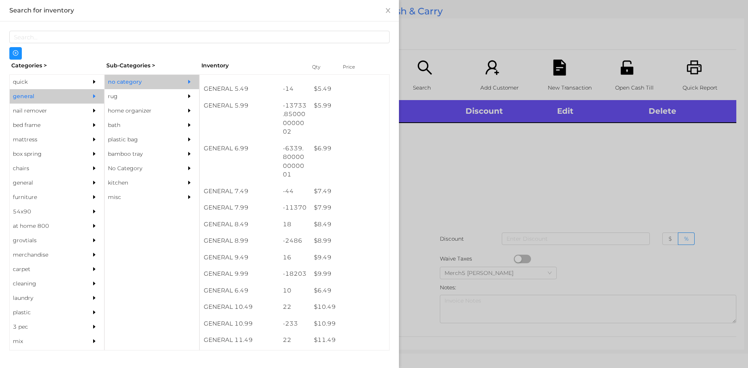
scroll to position [350, 0]
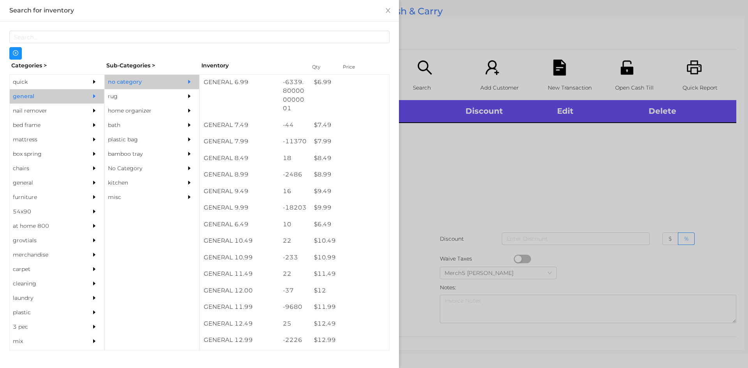
click at [493, 170] on div at bounding box center [374, 184] width 748 height 368
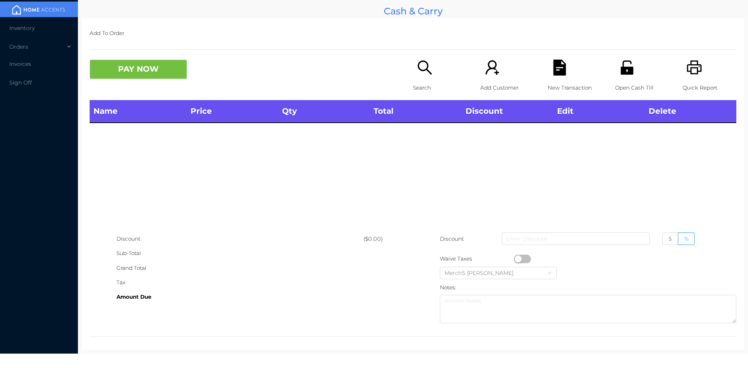
click at [413, 75] on div "Search" at bounding box center [440, 80] width 54 height 40
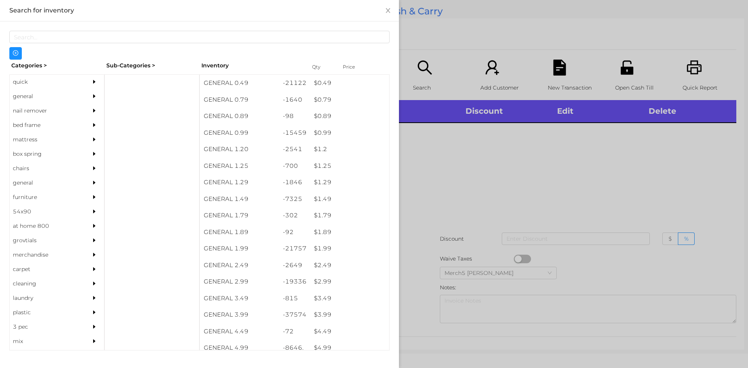
click at [82, 97] on div "general" at bounding box center [57, 96] width 94 height 14
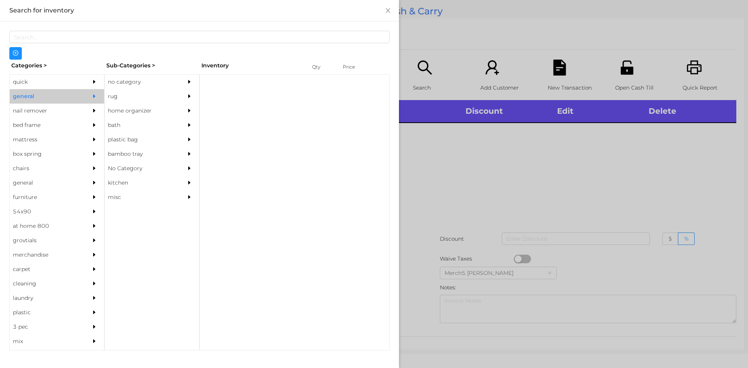
click at [136, 84] on div "no category" at bounding box center [140, 82] width 71 height 14
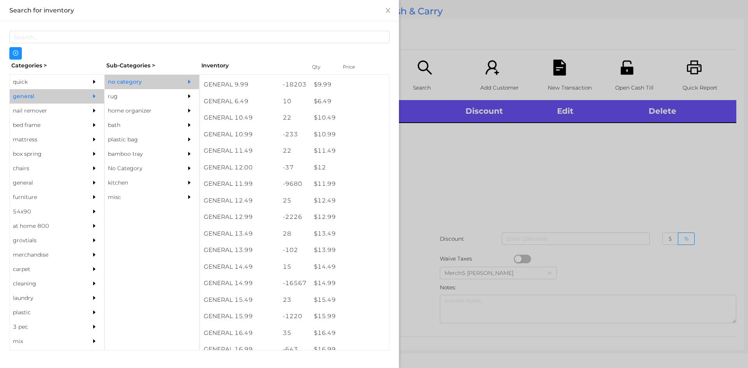
scroll to position [493, 0]
click at [338, 266] on div "$ 14.99" at bounding box center [349, 263] width 79 height 17
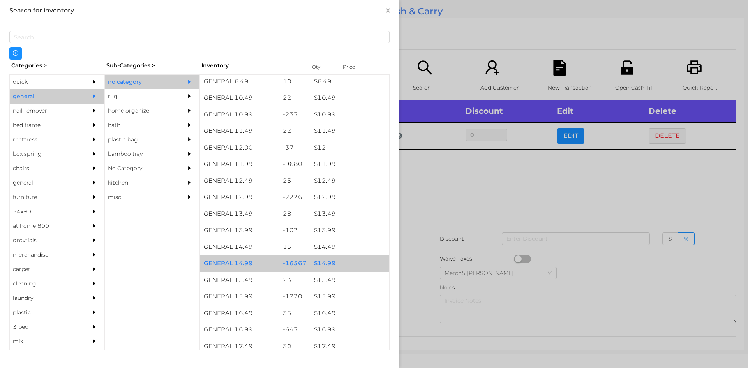
click at [354, 266] on div "$ 14.99" at bounding box center [349, 263] width 79 height 17
click at [495, 193] on div at bounding box center [374, 184] width 748 height 368
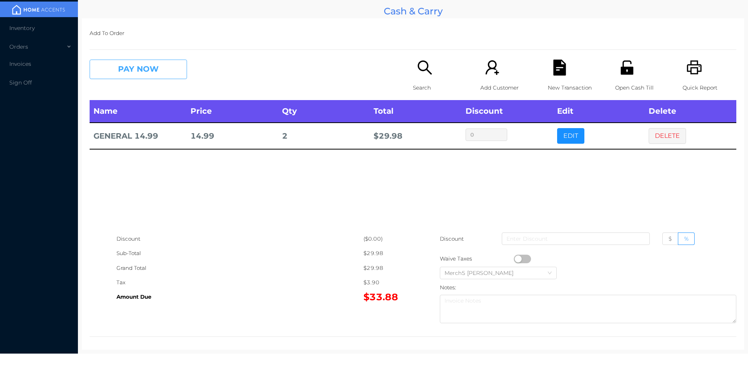
click at [164, 77] on button "PAY NOW" at bounding box center [138, 69] width 97 height 19
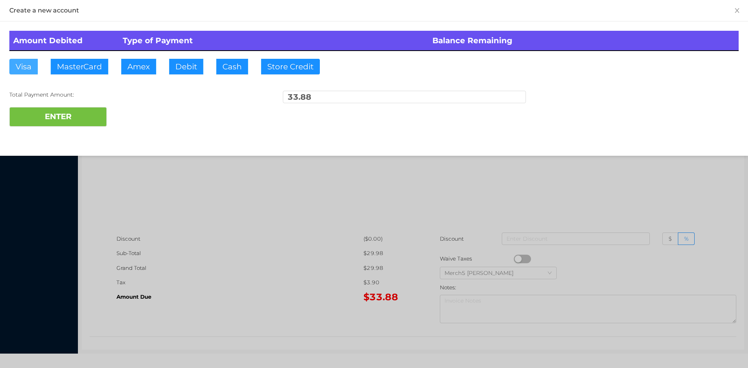
click at [27, 68] on button "Visa" at bounding box center [23, 67] width 28 height 16
click at [75, 114] on button "ENTER" at bounding box center [57, 116] width 97 height 19
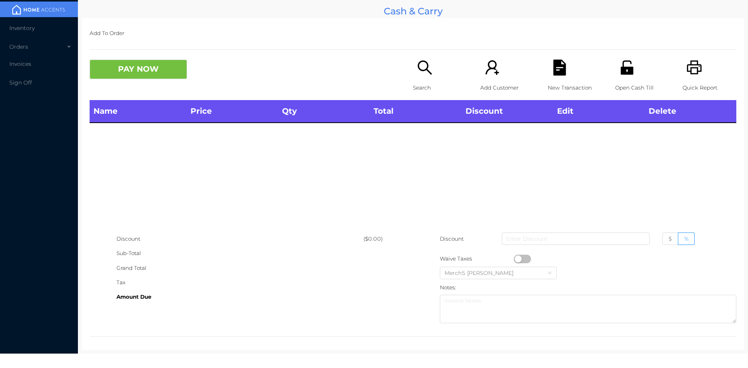
click at [436, 72] on div "Search" at bounding box center [440, 80] width 54 height 40
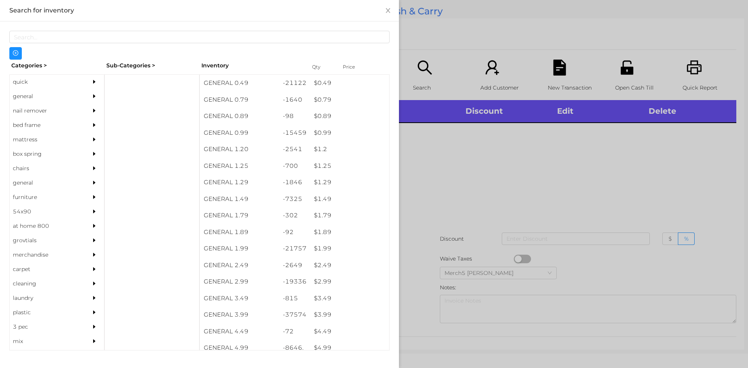
click at [47, 96] on div "general" at bounding box center [45, 96] width 71 height 14
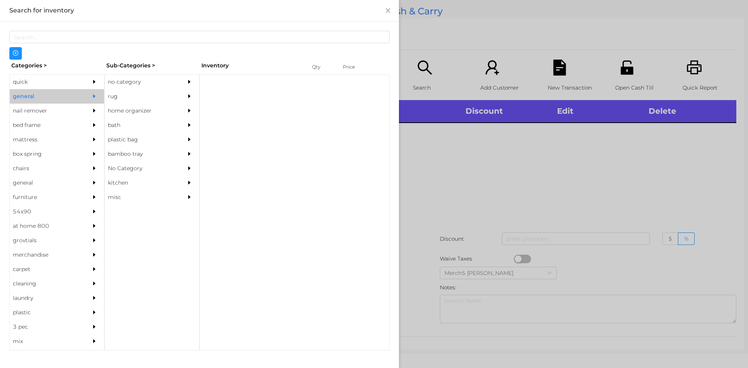
click at [113, 83] on div "no category" at bounding box center [140, 82] width 71 height 14
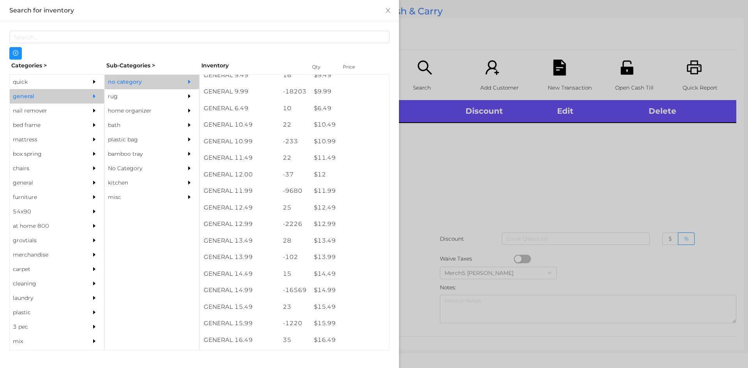
scroll to position [467, 0]
click at [476, 193] on div at bounding box center [374, 184] width 748 height 368
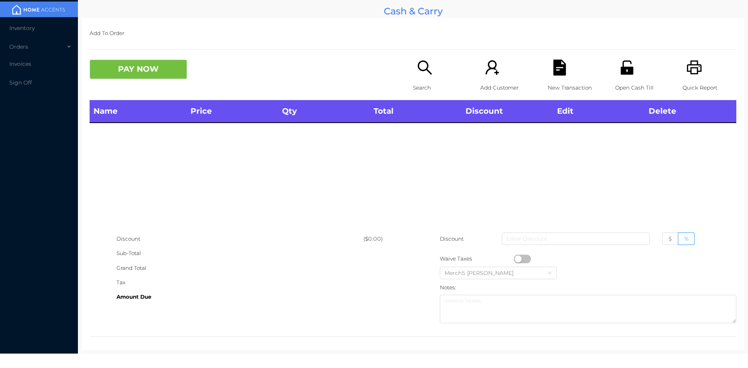
click at [687, 69] on icon "icon: printer" at bounding box center [694, 68] width 16 height 16
click at [426, 76] on div "Search" at bounding box center [440, 80] width 54 height 40
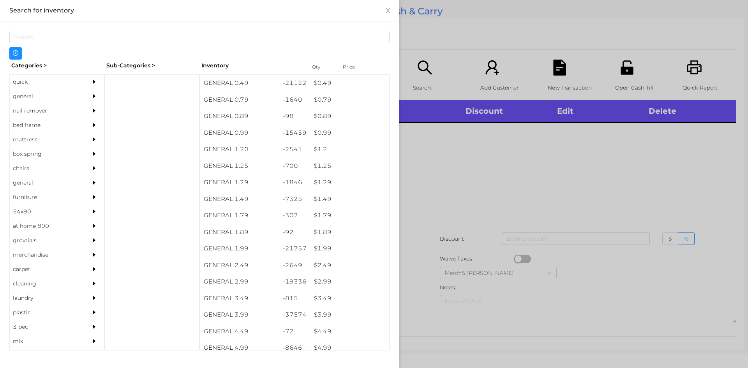
click at [492, 162] on div at bounding box center [374, 184] width 748 height 368
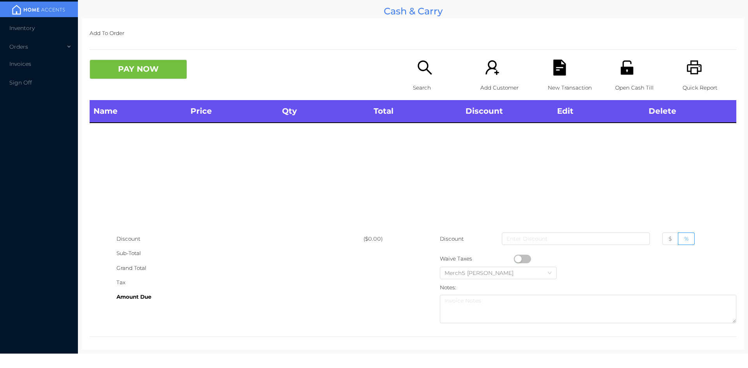
click at [431, 61] on div "Search" at bounding box center [440, 80] width 54 height 40
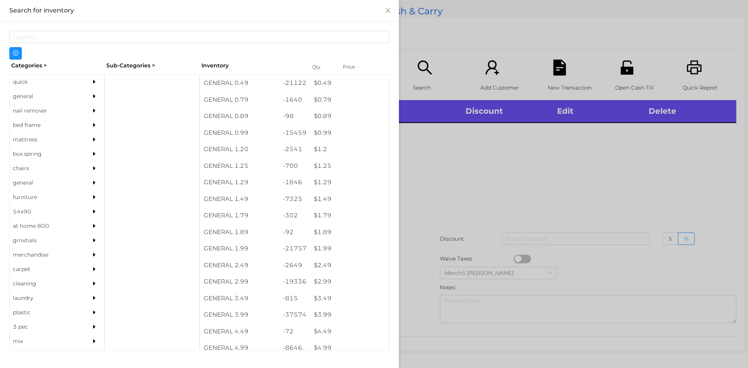
click at [82, 96] on div "general" at bounding box center [57, 96] width 94 height 14
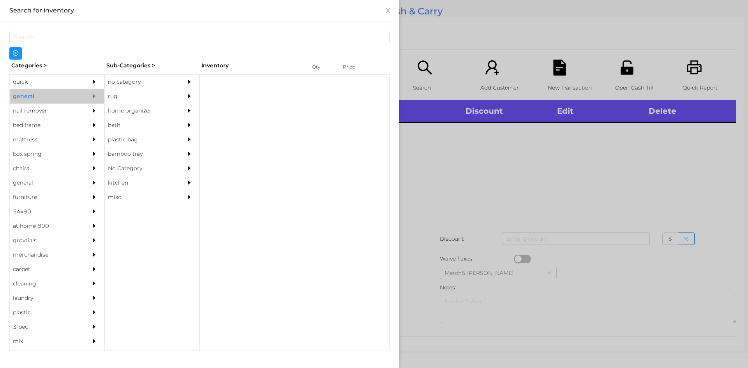
click at [131, 84] on div "no category" at bounding box center [140, 82] width 71 height 14
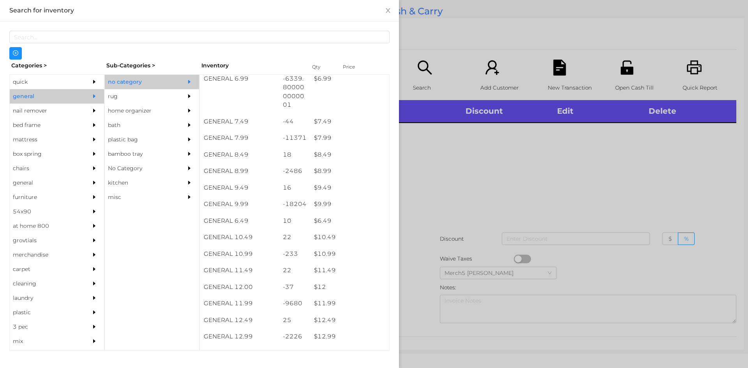
scroll to position [358, 0]
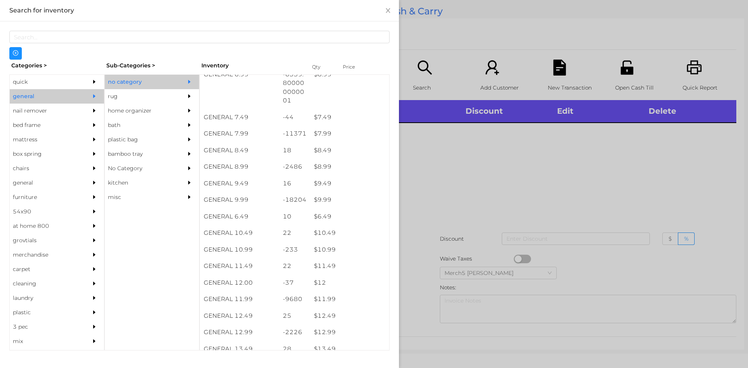
click at [354, 248] on div "$ 10.99" at bounding box center [349, 249] width 79 height 17
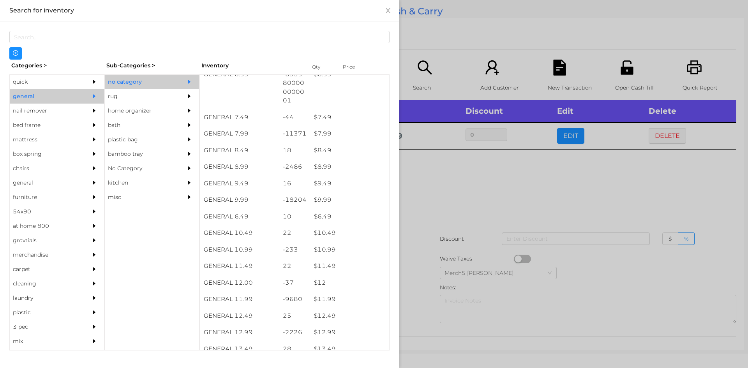
click at [534, 225] on div at bounding box center [374, 184] width 748 height 368
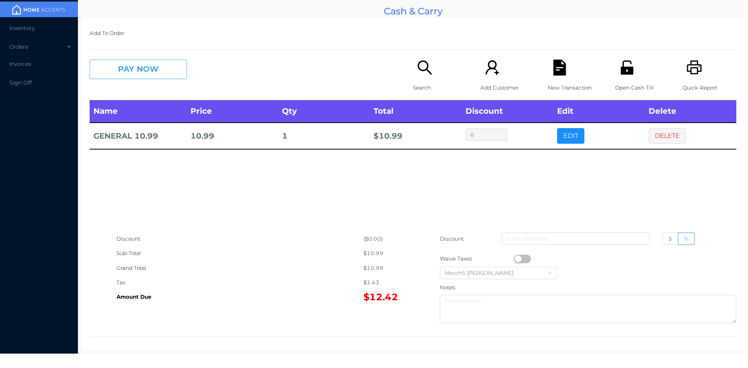
click at [181, 68] on button "PAY NOW" at bounding box center [138, 69] width 97 height 19
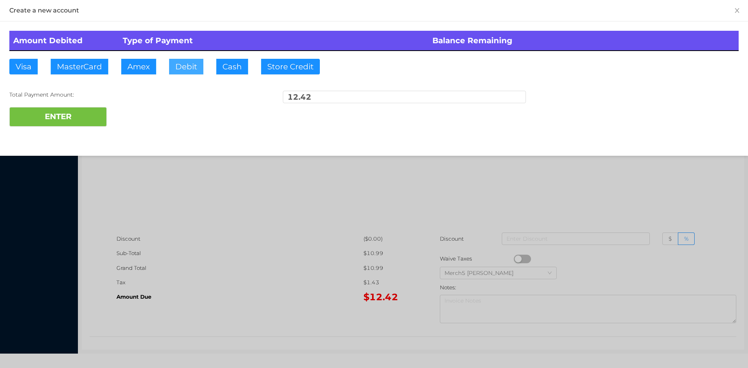
click at [190, 68] on button "Debit" at bounding box center [186, 67] width 34 height 16
click at [86, 121] on button "ENTER" at bounding box center [57, 116] width 97 height 19
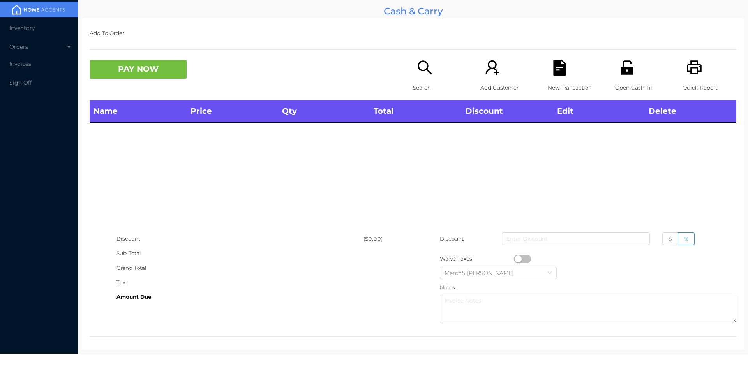
click at [420, 71] on icon "icon: search" at bounding box center [424, 67] width 14 height 14
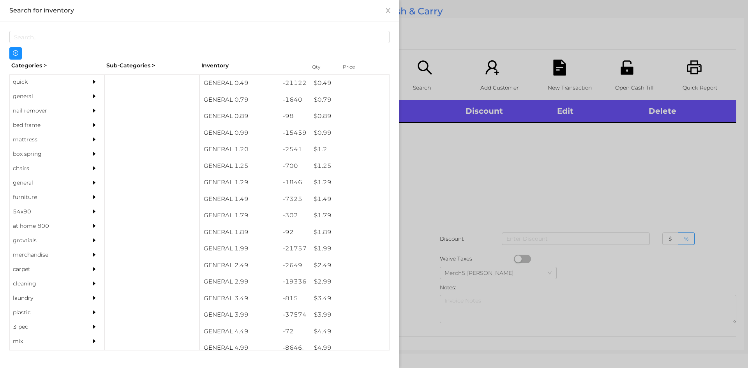
click at [57, 98] on div "general" at bounding box center [45, 96] width 71 height 14
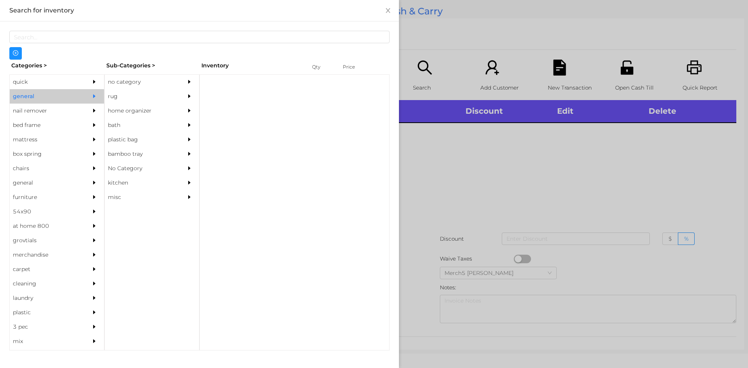
click at [168, 74] on div "Categories > Sub-Categories > Inventory Qty Price quick general nail remover be…" at bounding box center [199, 205] width 380 height 291
click at [178, 79] on div "no category" at bounding box center [152, 82] width 94 height 14
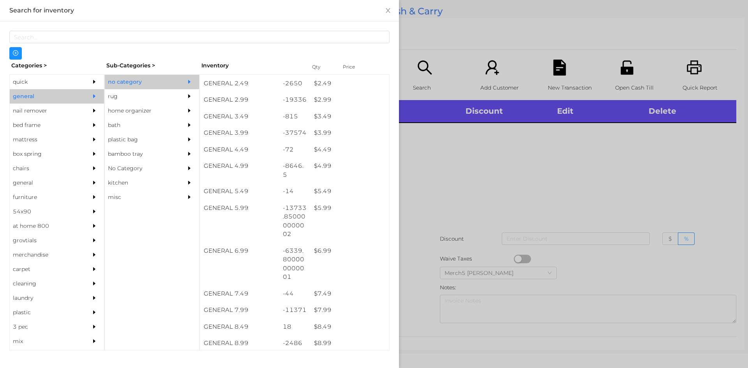
scroll to position [195, 0]
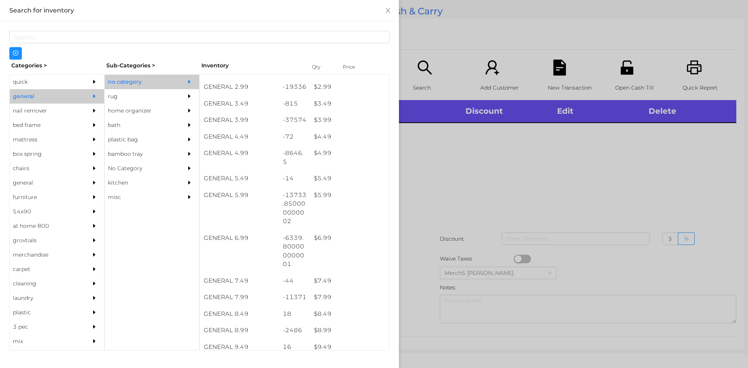
click at [467, 187] on div at bounding box center [374, 184] width 748 height 368
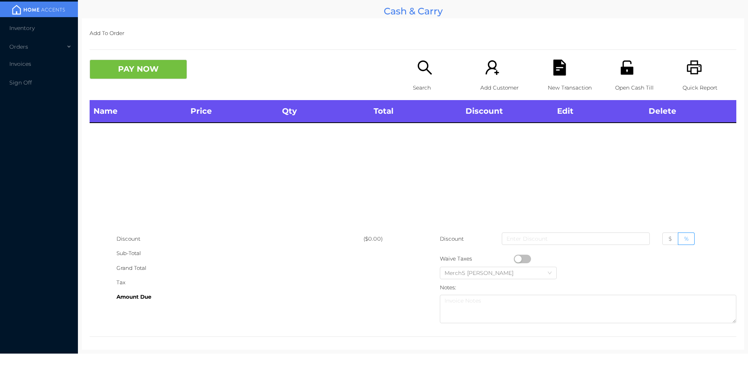
click at [436, 79] on div "Search" at bounding box center [440, 80] width 54 height 40
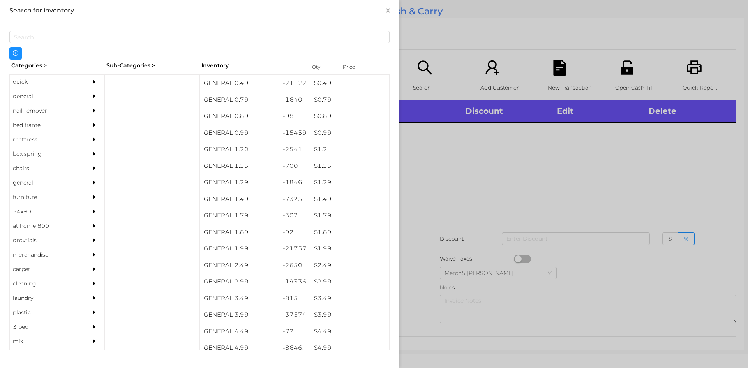
click at [472, 140] on div at bounding box center [374, 184] width 748 height 368
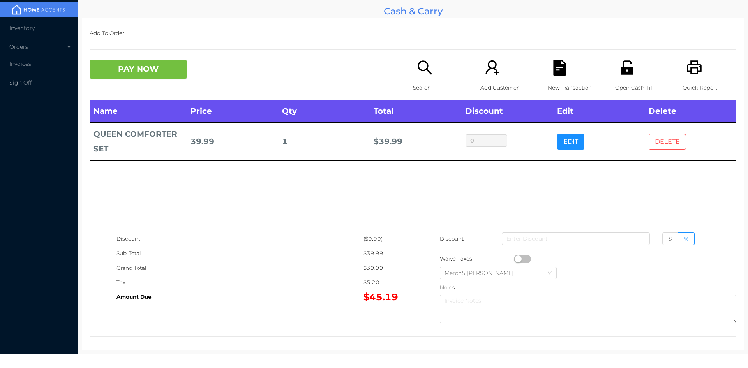
click at [667, 148] on button "DELETE" at bounding box center [666, 142] width 37 height 16
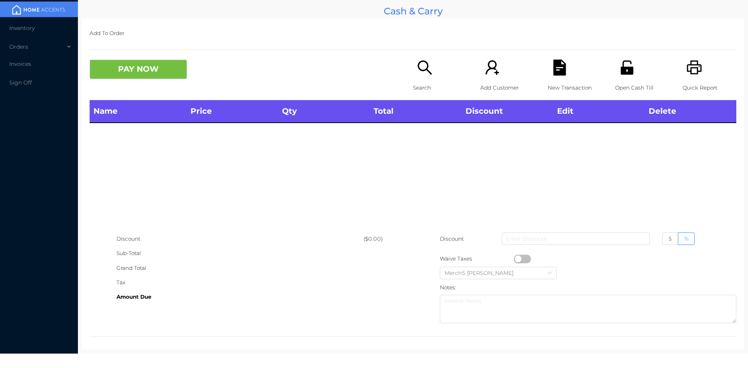
click at [431, 68] on div "Search" at bounding box center [440, 80] width 54 height 40
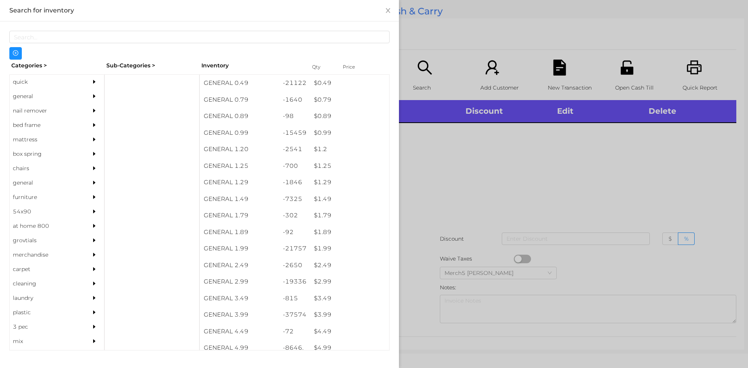
click at [76, 102] on div "general" at bounding box center [45, 96] width 71 height 14
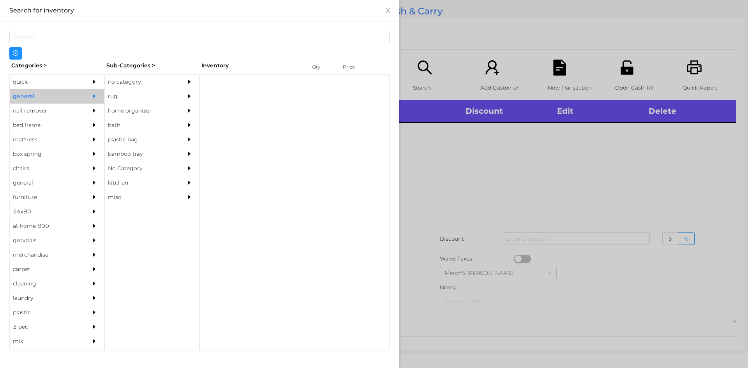
click at [171, 90] on div "rug" at bounding box center [140, 96] width 71 height 14
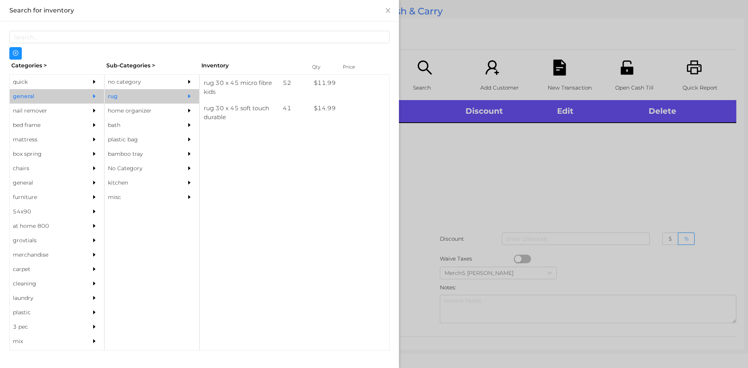
click at [178, 82] on div "no category" at bounding box center [152, 82] width 94 height 14
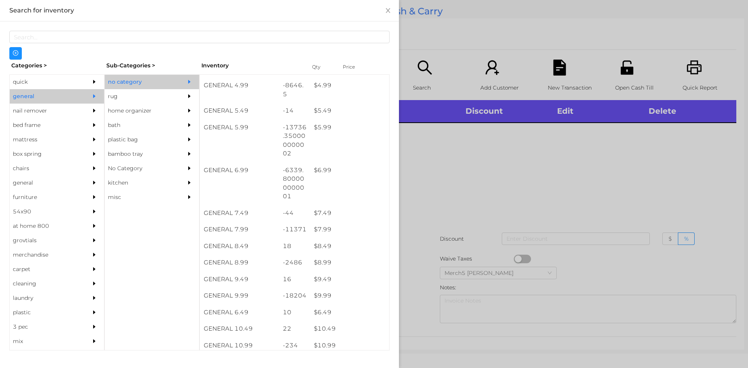
scroll to position [265, 0]
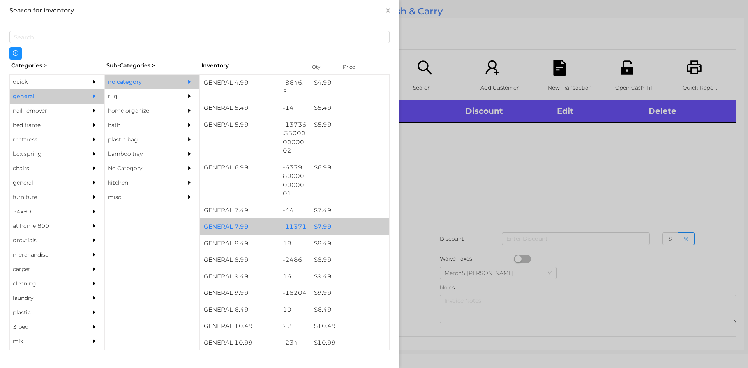
click at [356, 222] on div "$ 7.99" at bounding box center [349, 226] width 79 height 17
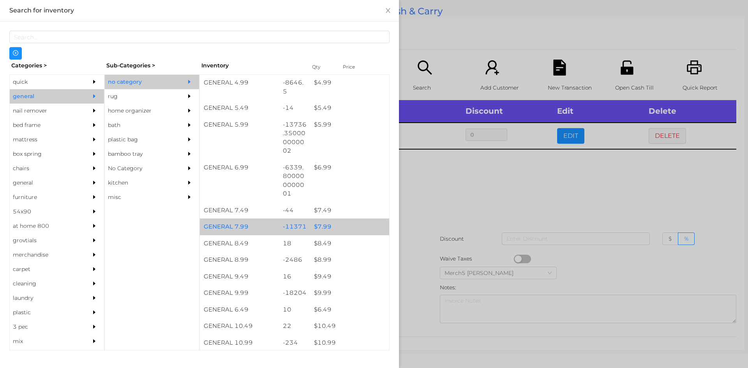
click at [364, 230] on div "$ 7.99" at bounding box center [349, 226] width 79 height 17
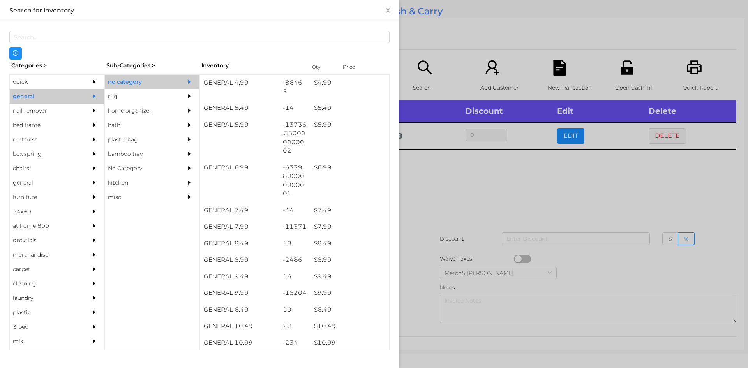
click at [93, 81] on icon "icon: caret-right" at bounding box center [94, 82] width 2 height 4
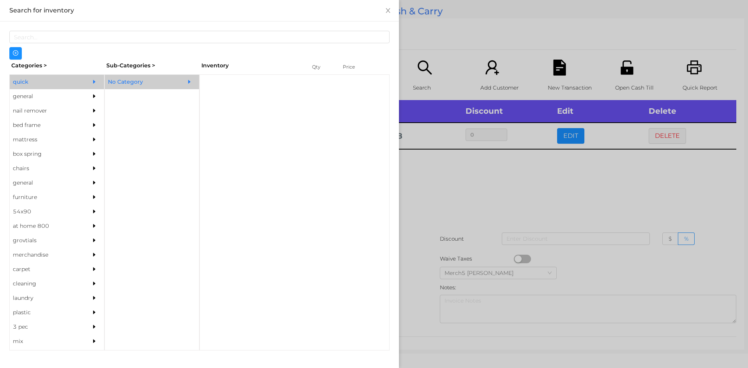
click at [150, 84] on div "No Category" at bounding box center [140, 82] width 71 height 14
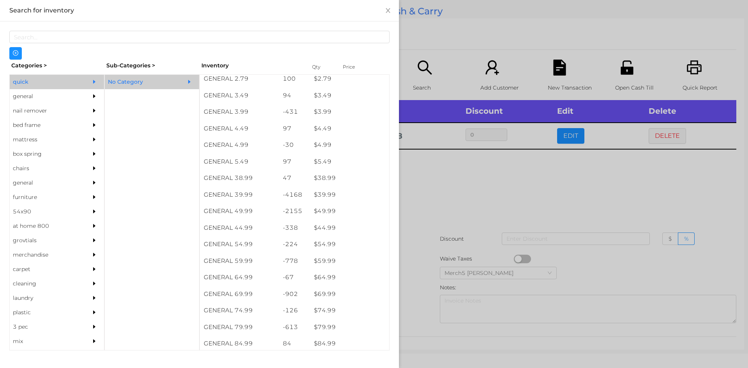
scroll to position [334, 0]
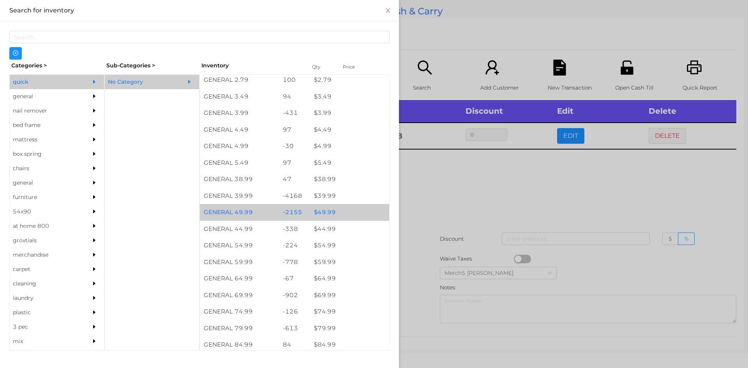
click at [353, 217] on div "$ 49.99" at bounding box center [349, 212] width 79 height 17
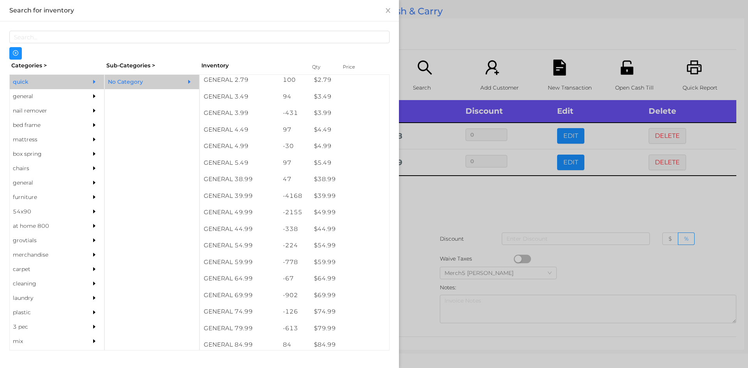
click at [503, 214] on div at bounding box center [374, 184] width 748 height 368
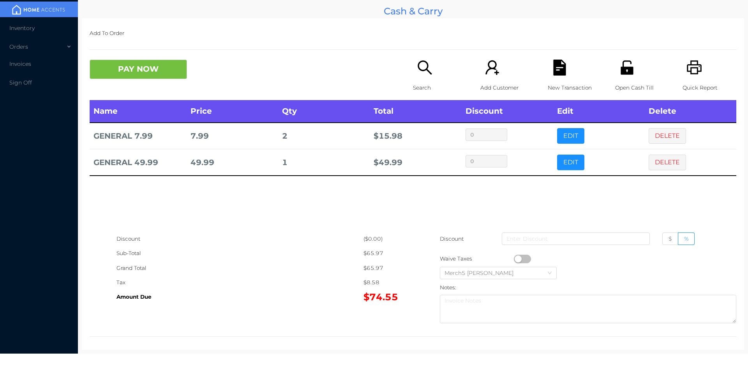
click at [167, 76] on button "PAY NOW" at bounding box center [138, 69] width 97 height 19
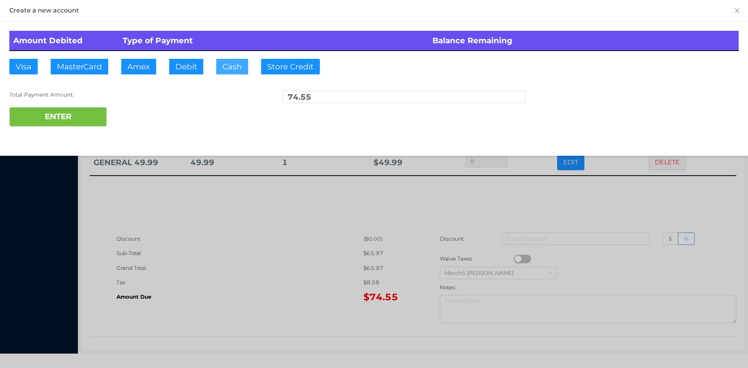
click at [234, 69] on button "Cash" at bounding box center [232, 67] width 32 height 16
type input "100.60"
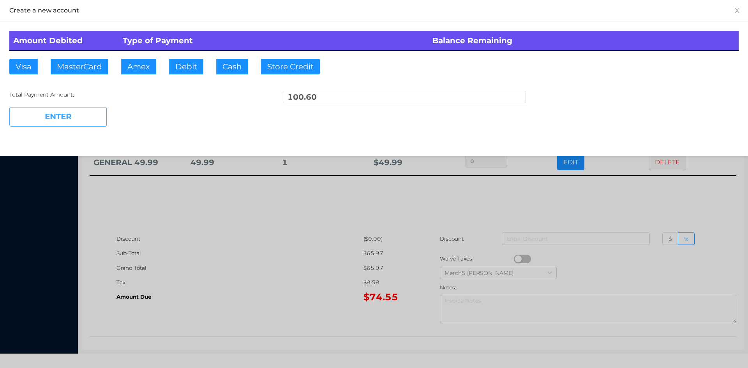
click at [94, 116] on button "ENTER" at bounding box center [57, 116] width 97 height 19
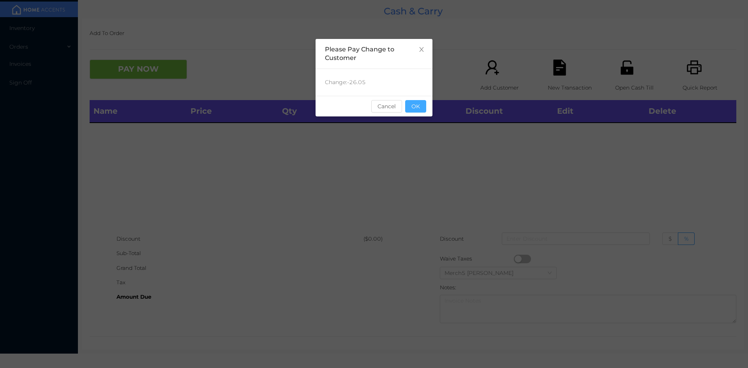
click at [423, 112] on button "OK" at bounding box center [415, 106] width 21 height 12
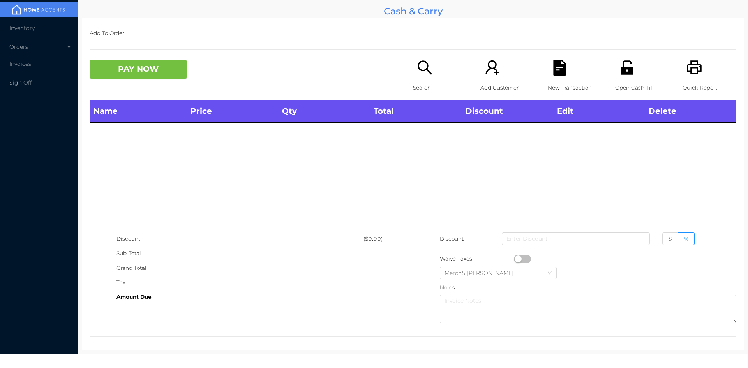
click at [418, 78] on div "Search" at bounding box center [440, 80] width 54 height 40
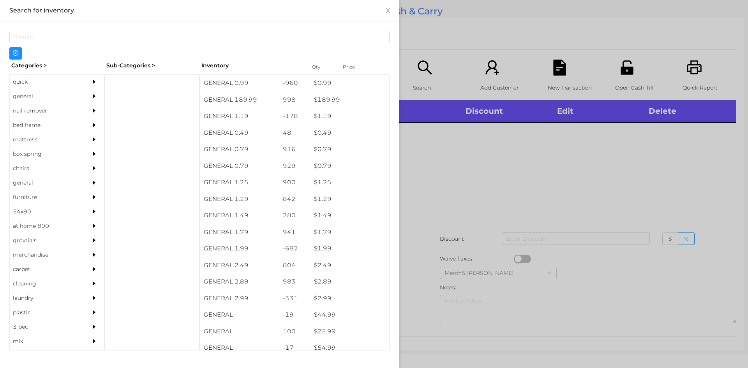
click at [93, 96] on icon "icon: caret-right" at bounding box center [94, 96] width 2 height 4
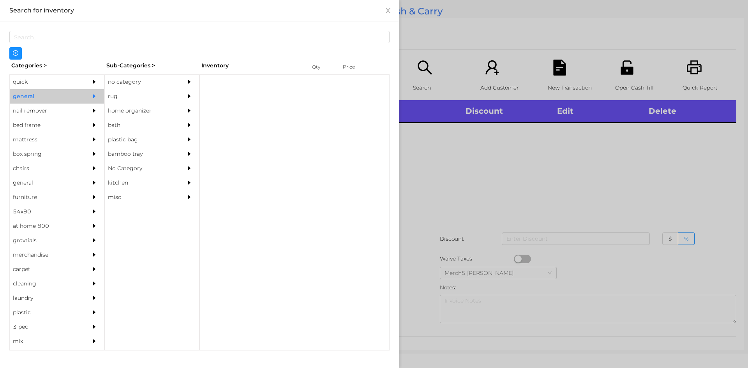
click at [143, 87] on div "no category" at bounding box center [140, 82] width 71 height 14
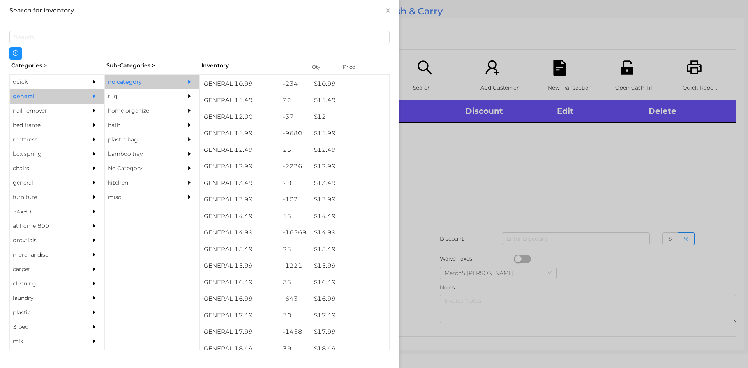
scroll to position [554, 0]
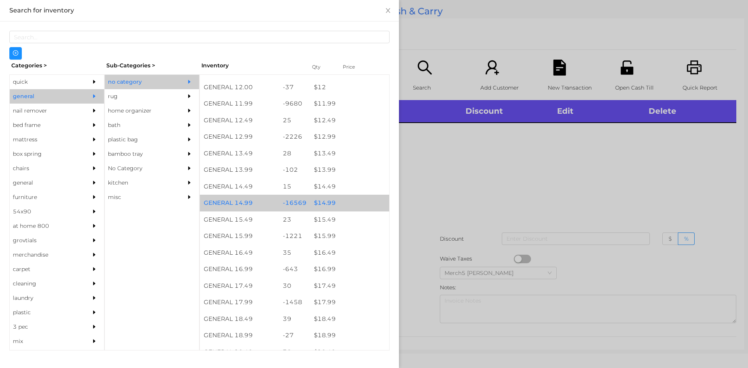
click at [356, 199] on div "$ 14.99" at bounding box center [349, 203] width 79 height 17
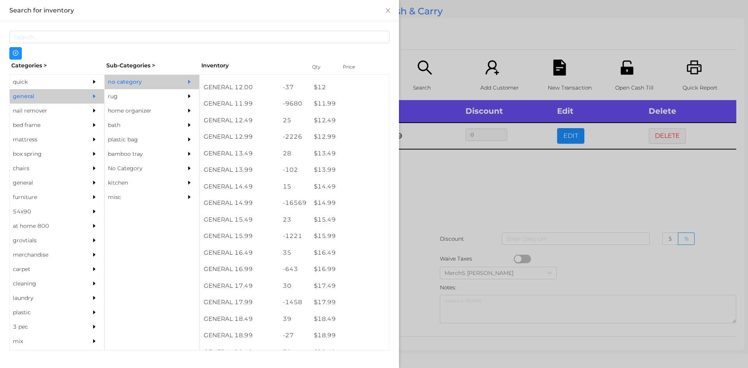
click at [495, 199] on div at bounding box center [374, 184] width 748 height 368
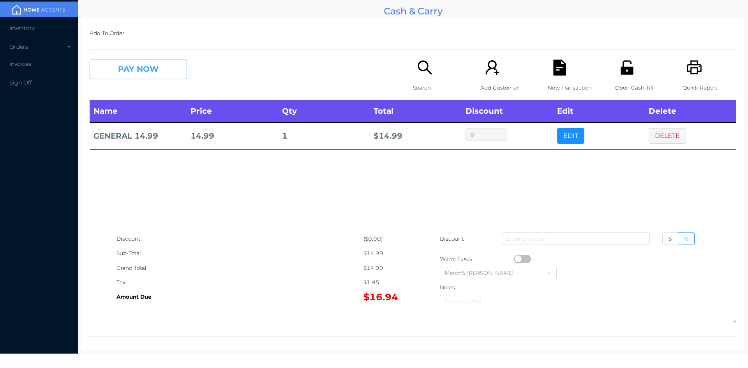
click at [178, 74] on button "PAY NOW" at bounding box center [138, 69] width 97 height 19
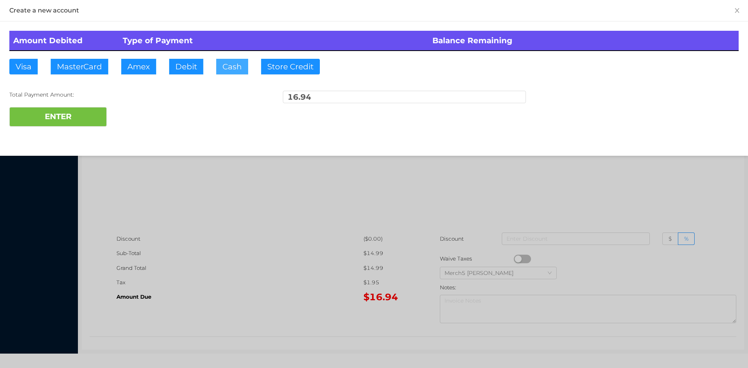
click at [237, 68] on button "Cash" at bounding box center [232, 67] width 32 height 16
type input "17"
click at [92, 120] on button "ENTER" at bounding box center [57, 116] width 97 height 19
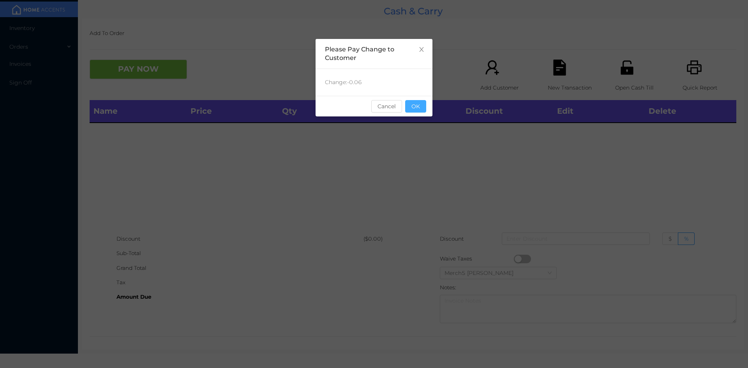
click at [417, 107] on button "OK" at bounding box center [415, 106] width 21 height 12
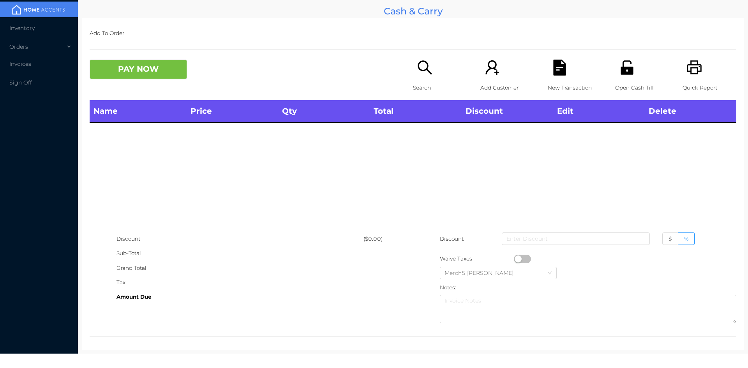
click at [687, 76] on div "Quick Report" at bounding box center [709, 80] width 54 height 40
click at [689, 75] on icon "icon: printer" at bounding box center [694, 68] width 16 height 16
click at [433, 62] on div "Search" at bounding box center [440, 80] width 54 height 40
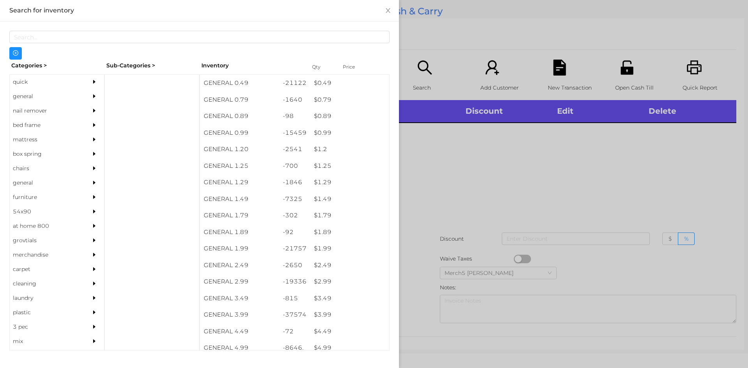
click at [79, 88] on div "quick" at bounding box center [57, 82] width 94 height 14
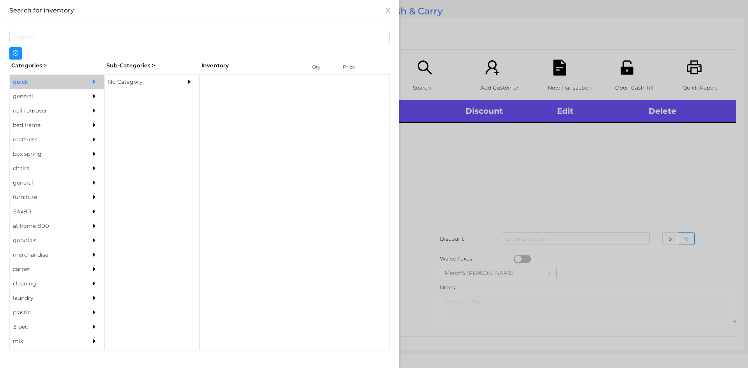
click at [88, 92] on div at bounding box center [96, 96] width 16 height 14
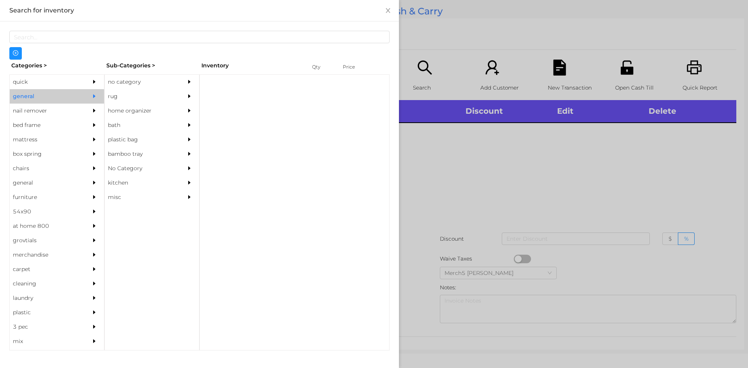
click at [163, 78] on div "no category" at bounding box center [140, 82] width 71 height 14
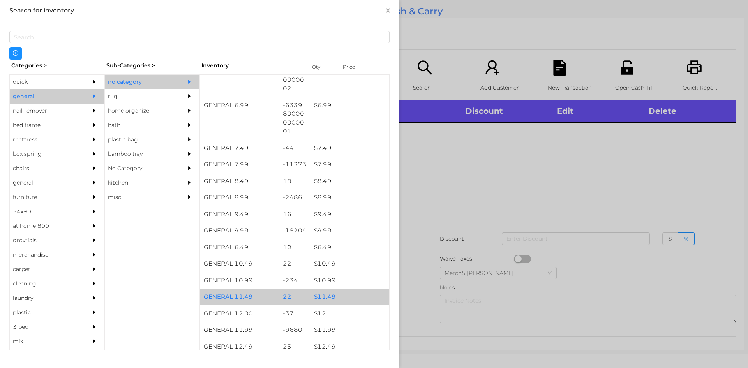
scroll to position [314, 0]
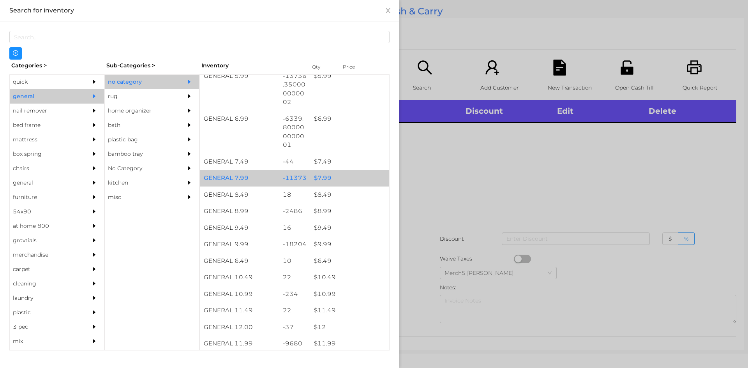
click at [345, 182] on div "$ 7.99" at bounding box center [349, 178] width 79 height 17
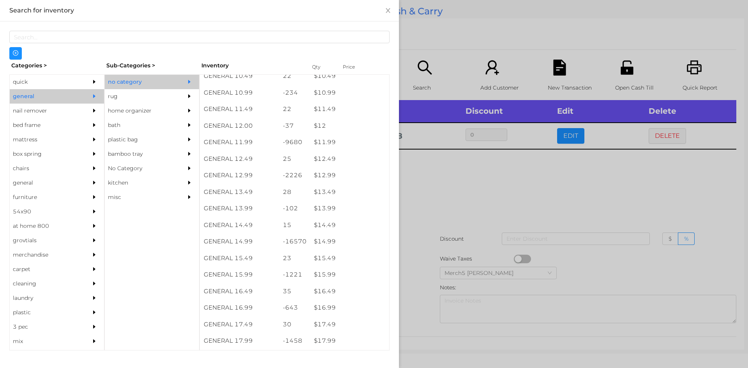
scroll to position [508, 0]
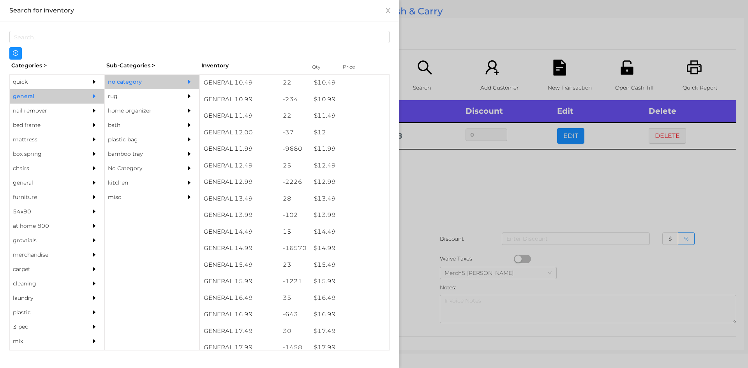
click at [345, 249] on div "$ 14.99" at bounding box center [349, 248] width 79 height 17
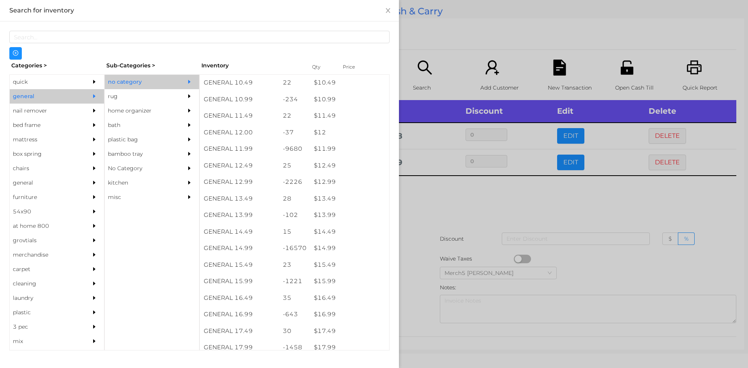
click at [88, 81] on div at bounding box center [96, 82] width 16 height 14
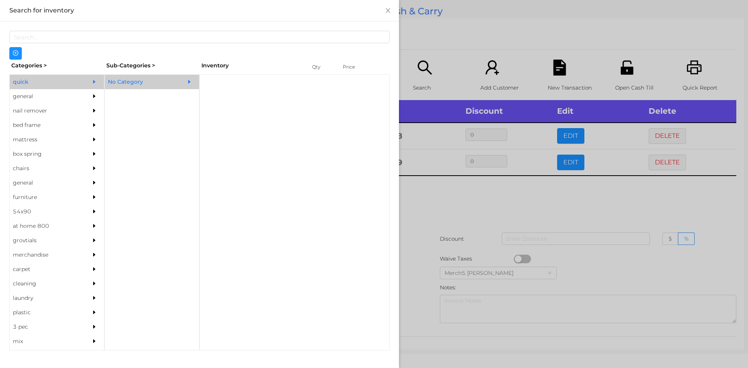
scroll to position [0, 0]
click at [136, 84] on div "No Category" at bounding box center [140, 82] width 71 height 14
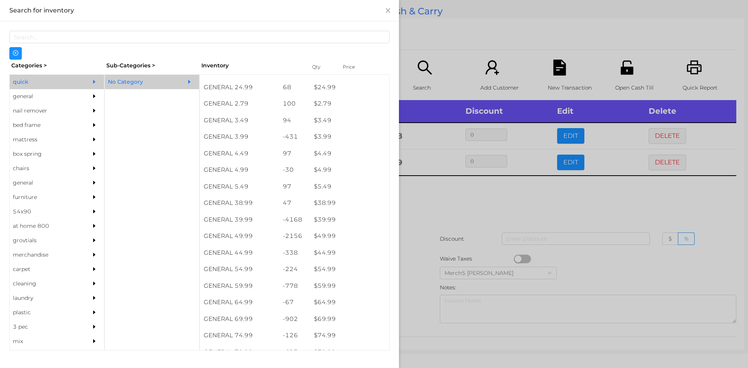
scroll to position [350, 0]
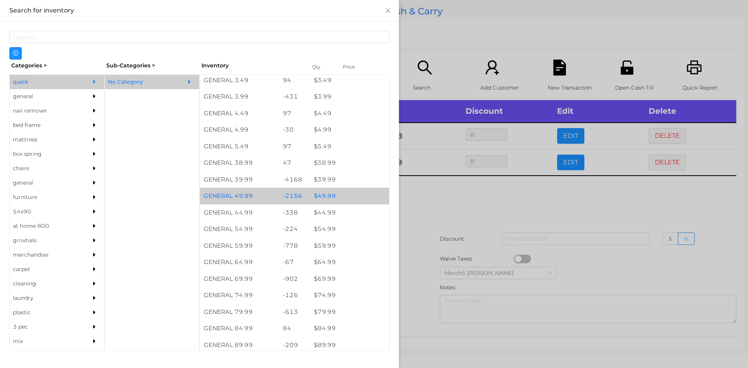
click at [351, 194] on div "$ 49.99" at bounding box center [349, 196] width 79 height 17
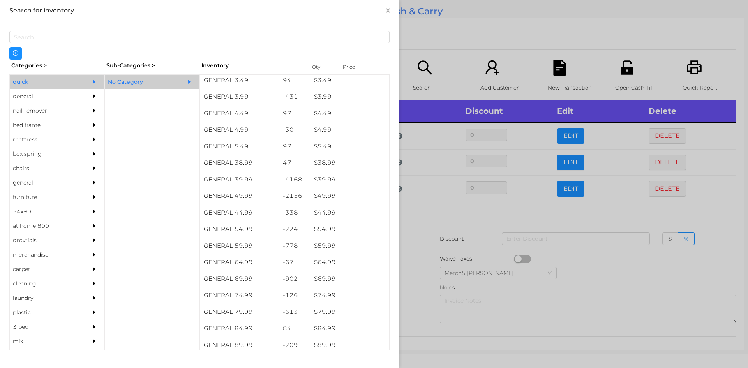
click at [434, 217] on div at bounding box center [374, 184] width 748 height 368
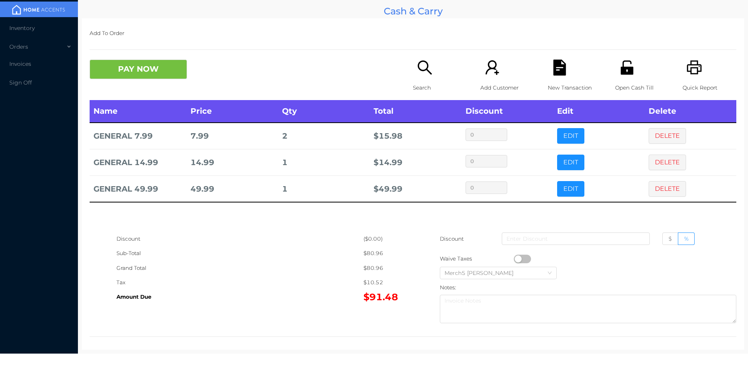
click at [658, 172] on td "DELETE" at bounding box center [689, 162] width 91 height 26
click at [658, 159] on button "DELETE" at bounding box center [666, 163] width 37 height 16
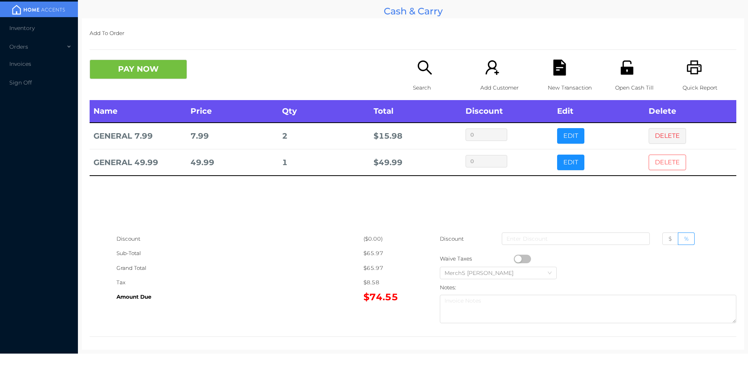
click at [663, 160] on button "DELETE" at bounding box center [666, 163] width 37 height 16
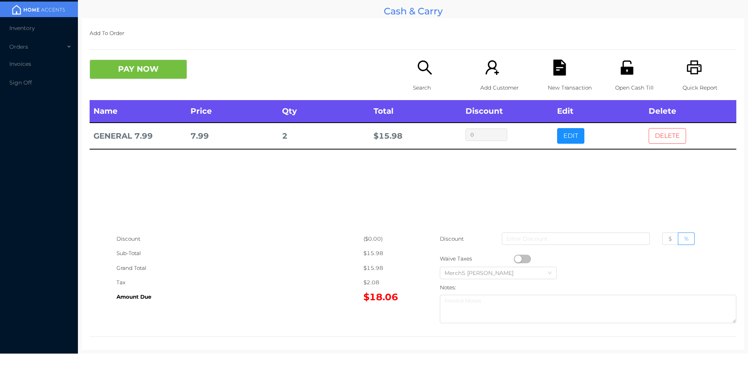
click at [658, 140] on button "DELETE" at bounding box center [666, 136] width 37 height 16
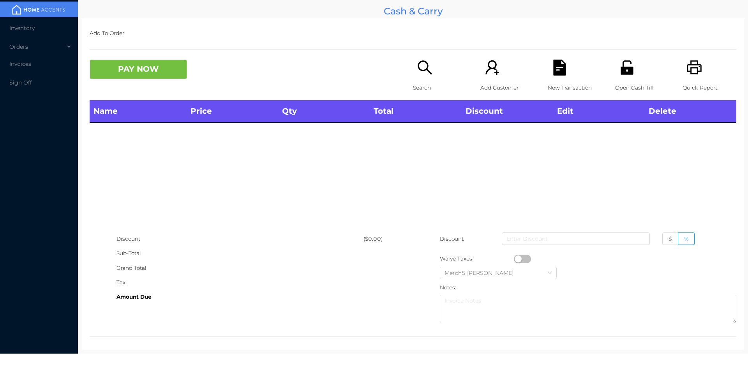
click at [430, 66] on div "Search" at bounding box center [440, 80] width 54 height 40
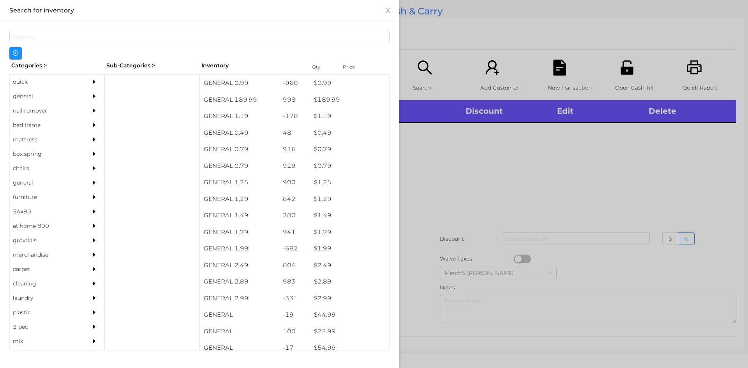
click at [91, 97] on icon "icon: caret-right" at bounding box center [93, 95] width 5 height 5
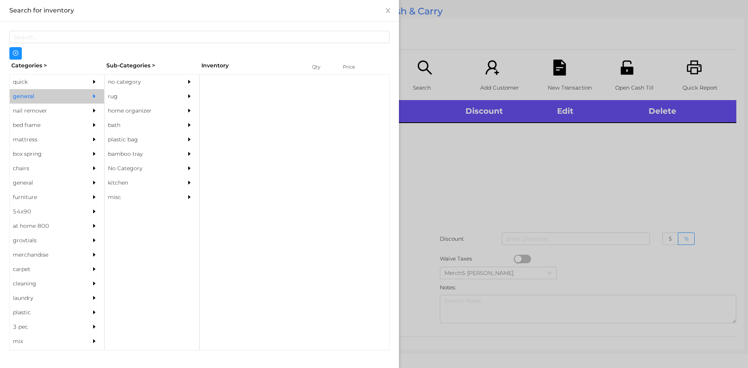
click at [144, 77] on div "no category" at bounding box center [140, 82] width 71 height 14
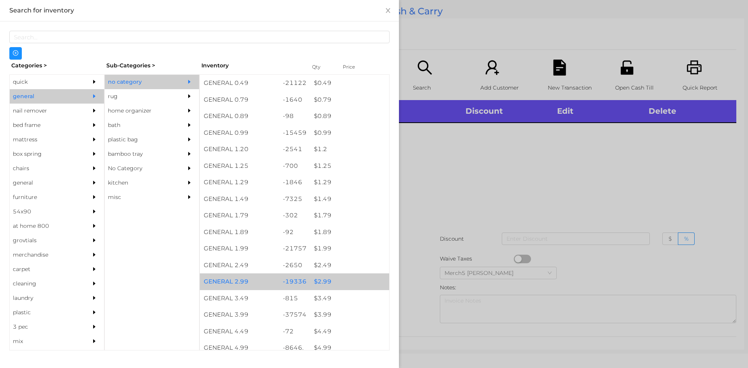
scroll to position [156, 0]
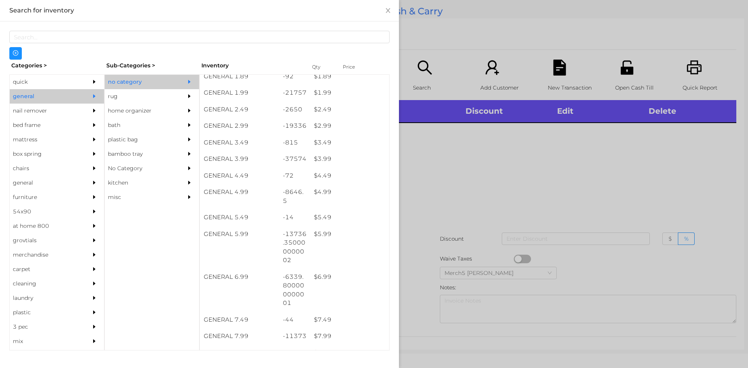
click at [520, 186] on div at bounding box center [374, 184] width 748 height 368
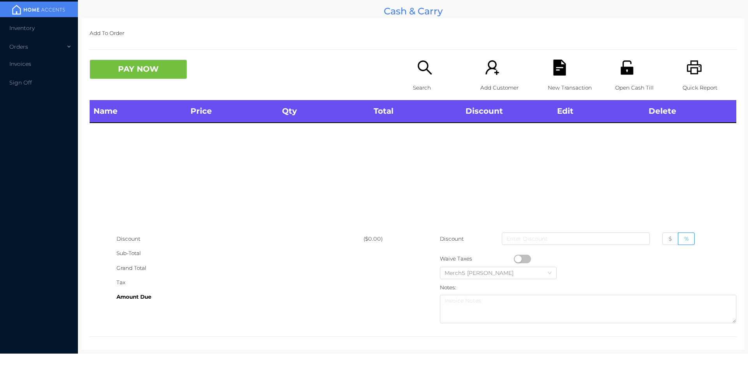
click at [419, 73] on icon "icon: search" at bounding box center [425, 68] width 16 height 16
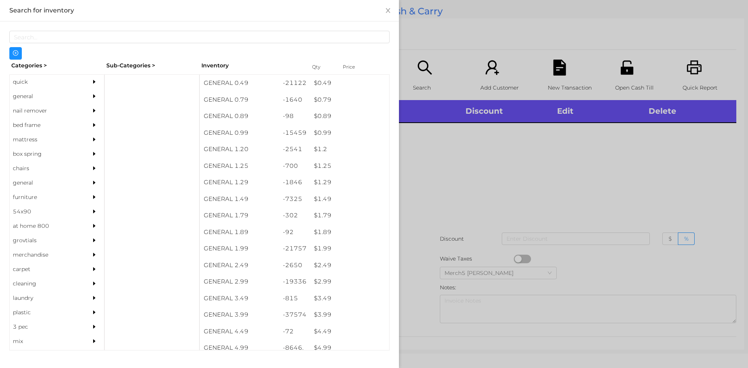
click at [62, 98] on div "general" at bounding box center [45, 96] width 71 height 14
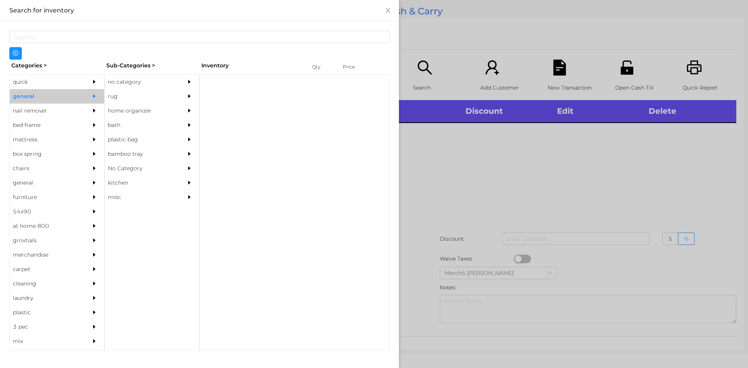
click at [129, 84] on div "no category" at bounding box center [140, 82] width 71 height 14
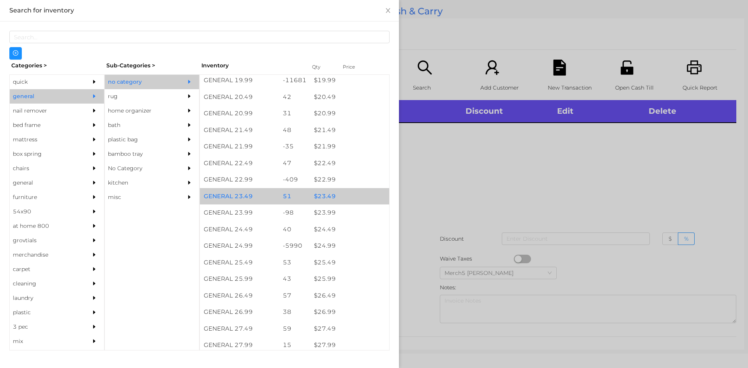
scroll to position [895, 0]
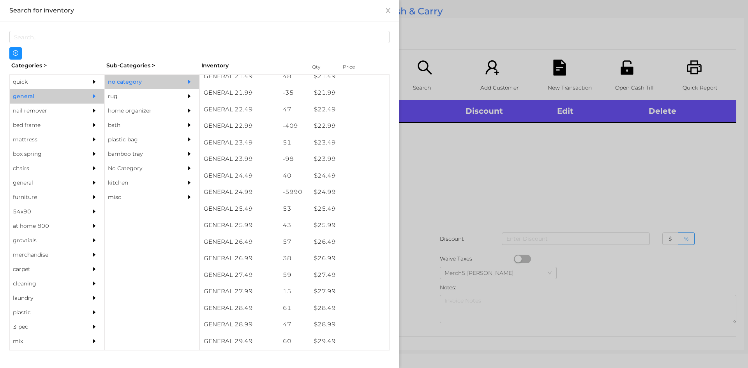
click at [421, 199] on div at bounding box center [374, 184] width 748 height 368
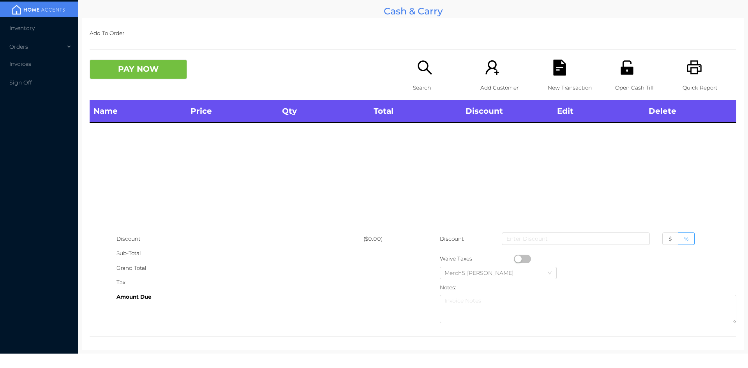
click at [422, 73] on icon "icon: search" at bounding box center [425, 68] width 16 height 16
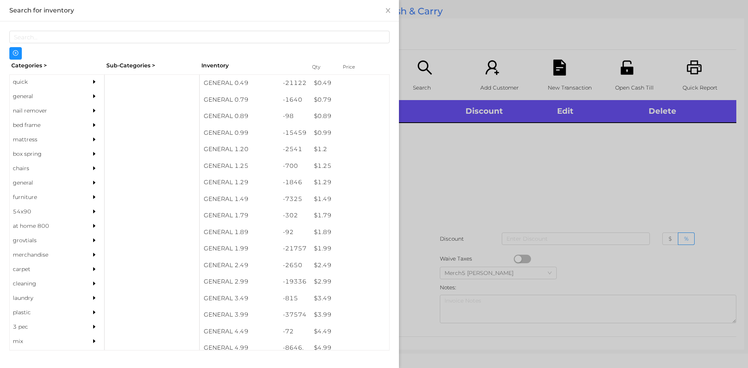
click at [91, 95] on icon "icon: caret-right" at bounding box center [93, 95] width 5 height 5
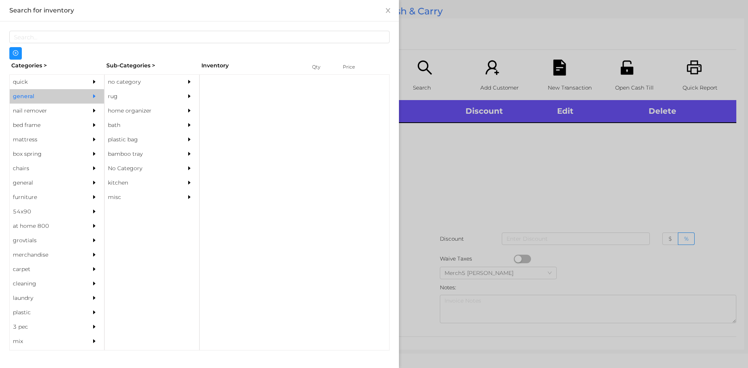
click at [126, 87] on div "no category" at bounding box center [140, 82] width 71 height 14
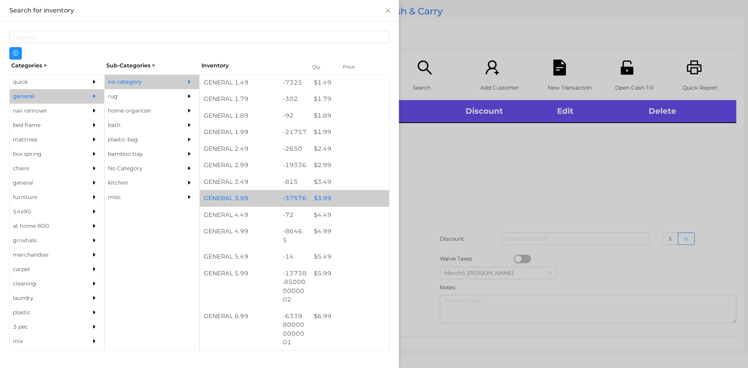
scroll to position [234, 0]
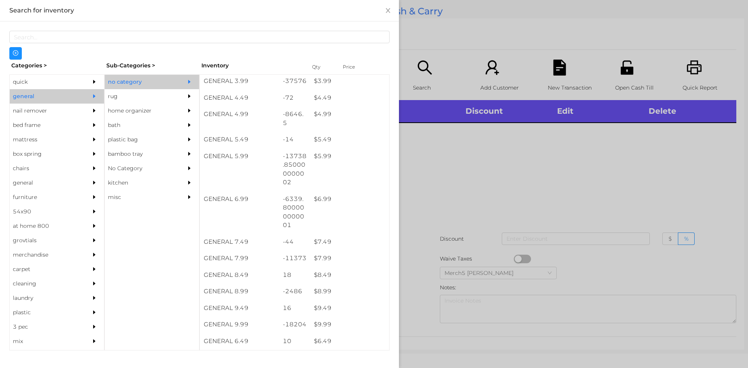
click at [565, 185] on div at bounding box center [374, 184] width 748 height 368
